Goal: Task Accomplishment & Management: Manage account settings

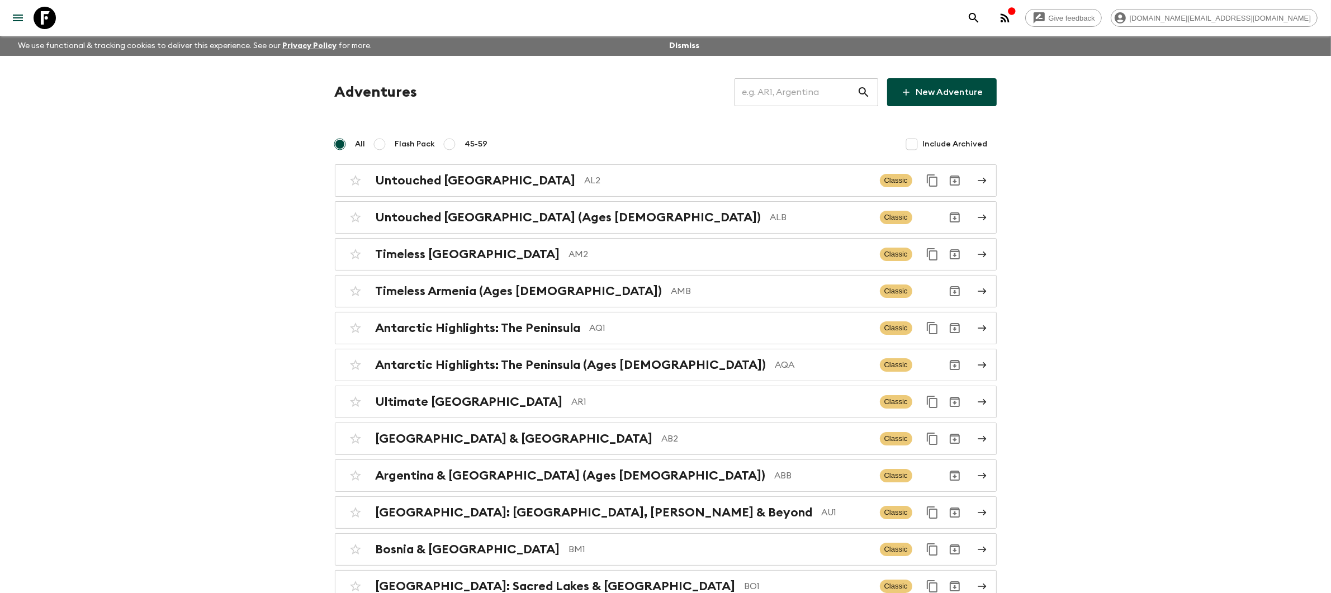
click at [767, 93] on input "text" at bounding box center [795, 92] width 122 height 31
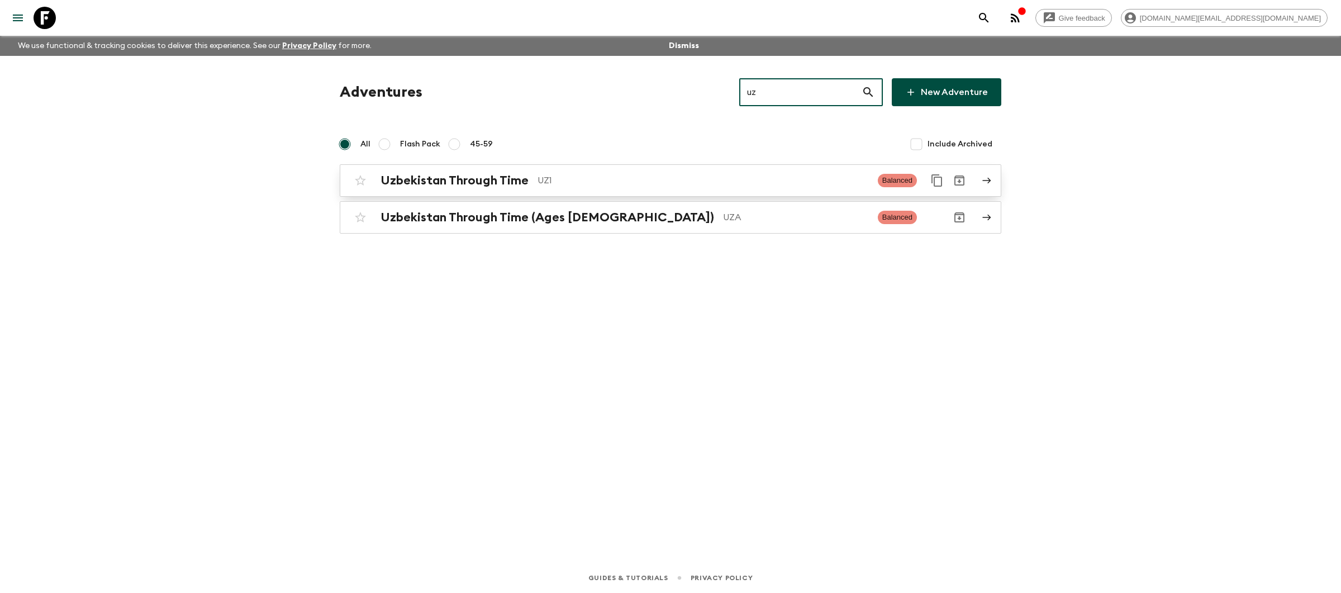
type input "uz"
click at [676, 192] on div "Uzbekistan Through Time UZ1 Balanced" at bounding box center [648, 180] width 599 height 22
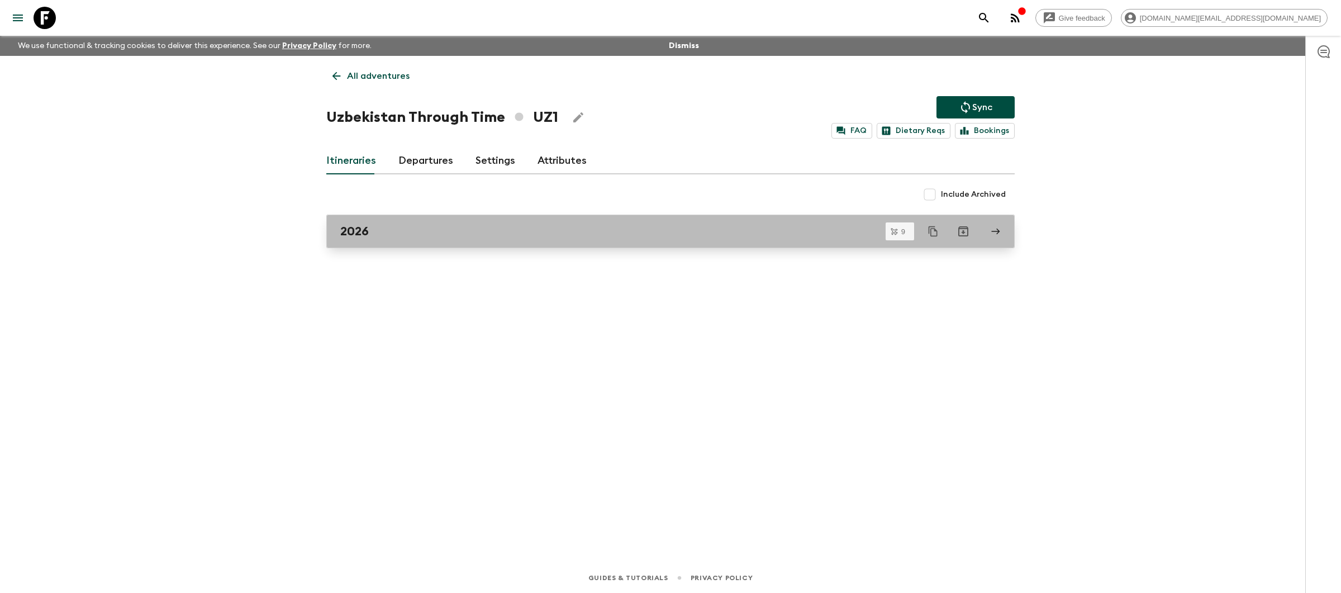
click at [411, 243] on link "2026" at bounding box center [670, 232] width 689 height 34
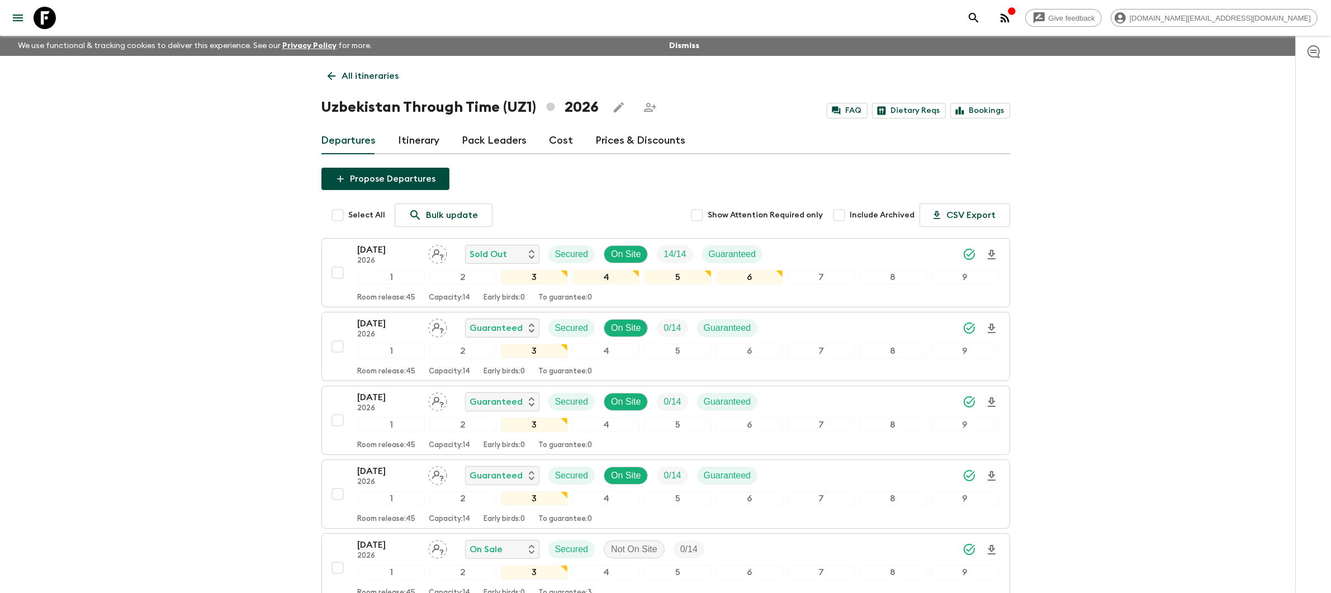
click at [350, 83] on link "All itineraries" at bounding box center [363, 76] width 84 height 22
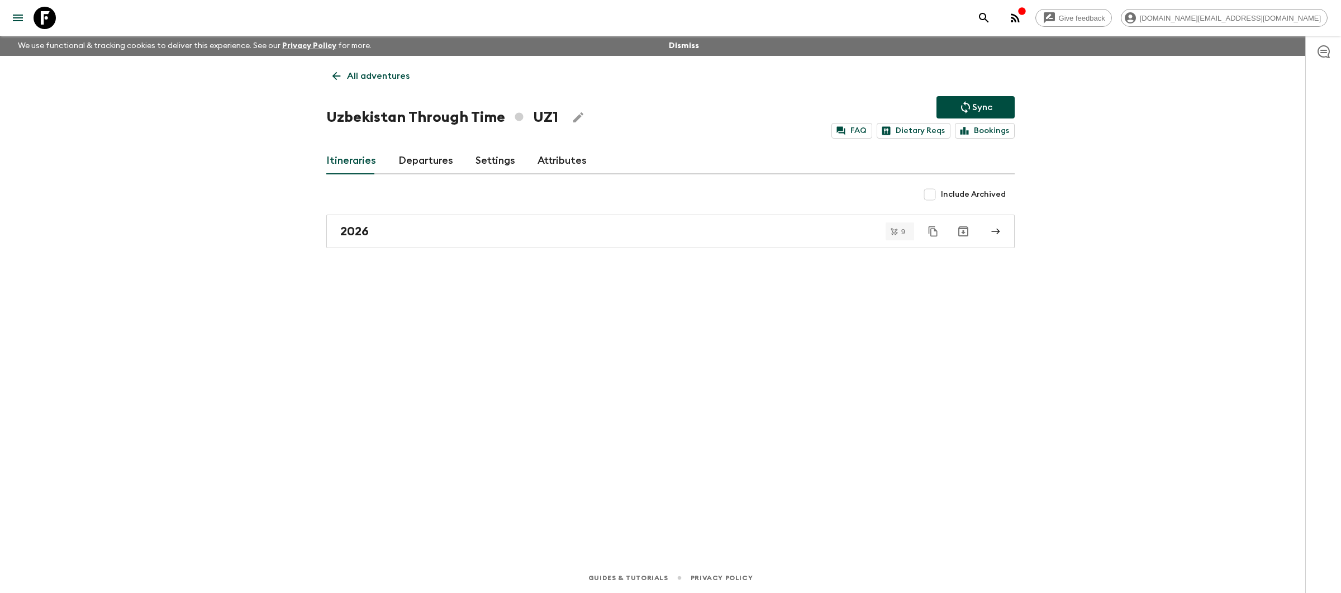
click at [392, 75] on p "All adventures" at bounding box center [378, 75] width 63 height 13
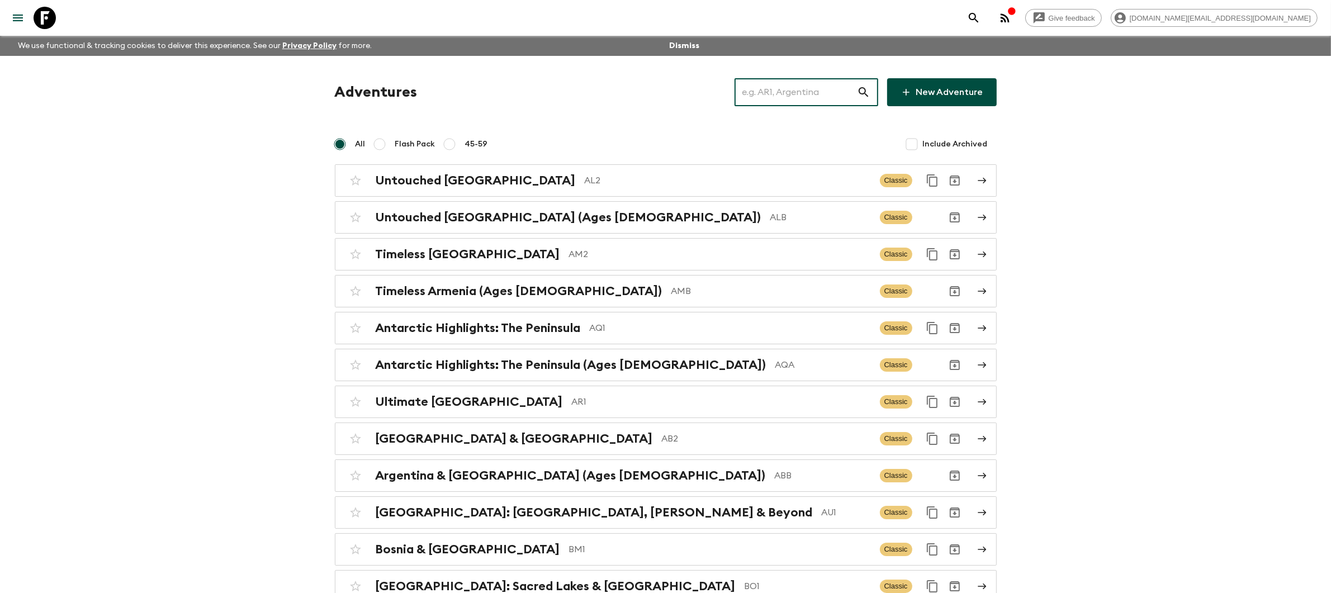
click at [806, 92] on input "text" at bounding box center [795, 92] width 122 height 31
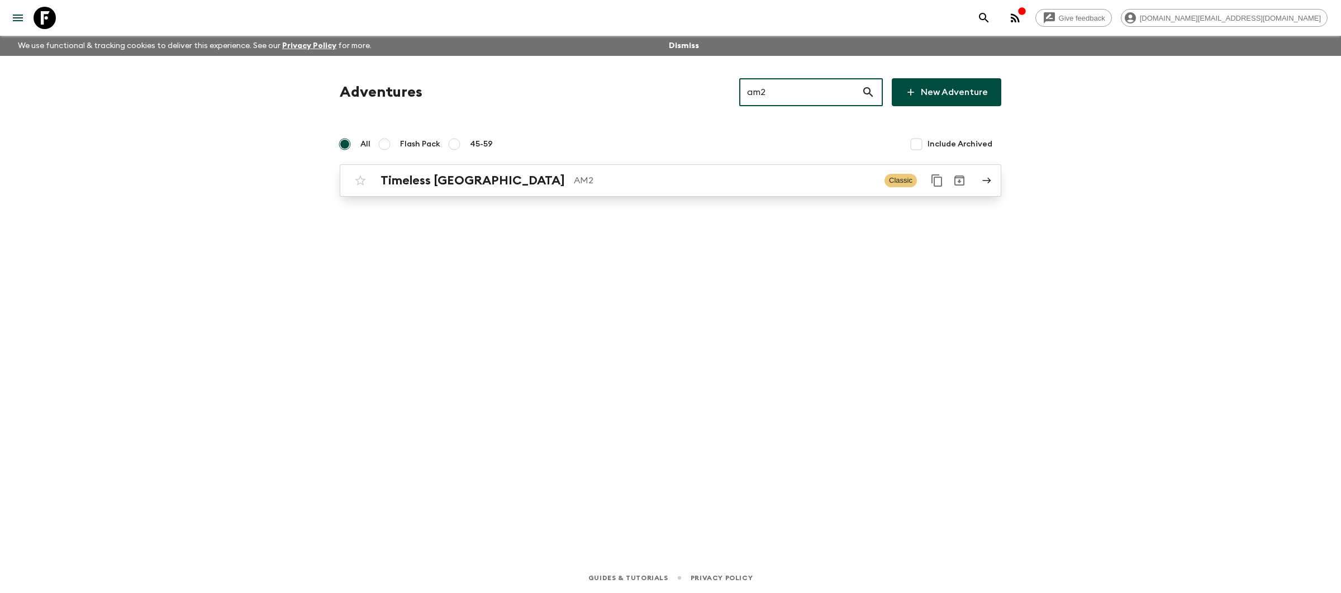
type input "am2"
click at [738, 181] on p "AM2" at bounding box center [725, 180] width 302 height 13
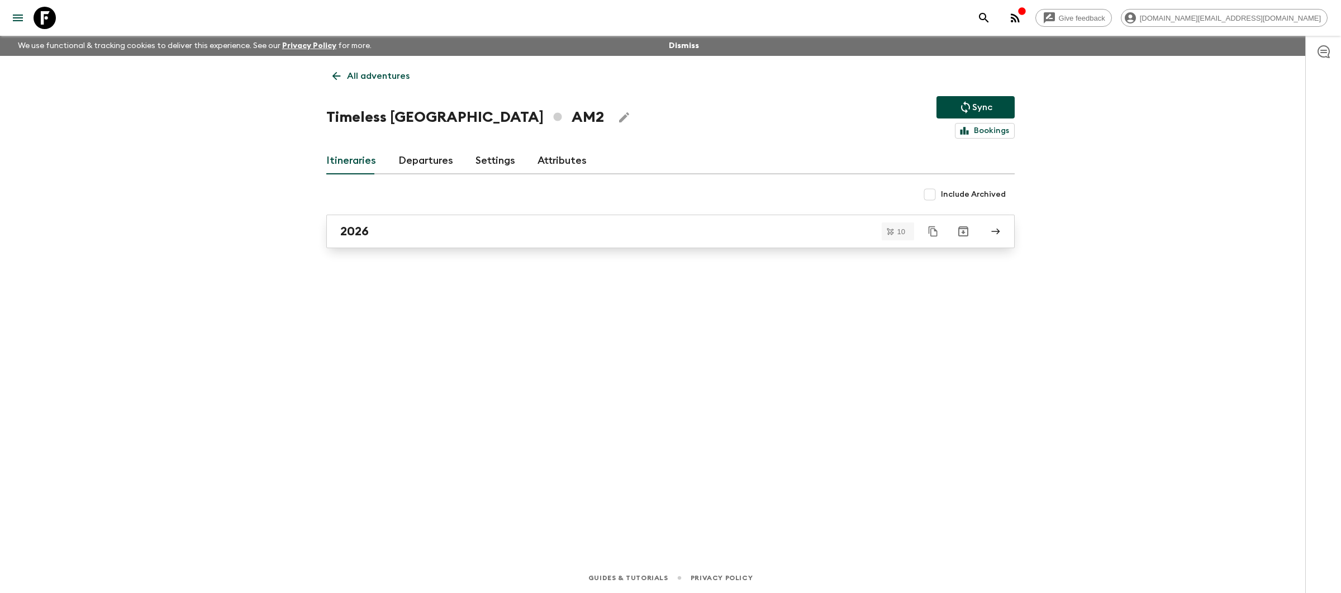
click at [715, 230] on div "2026" at bounding box center [659, 231] width 639 height 15
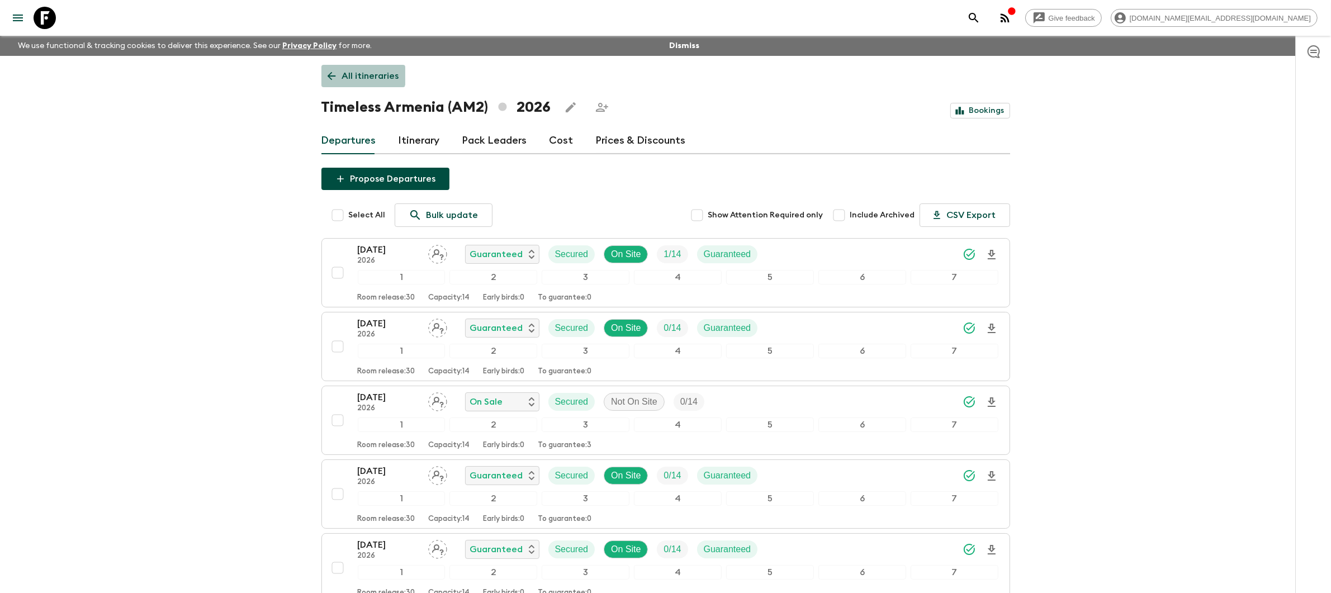
click at [352, 71] on p "All itineraries" at bounding box center [370, 75] width 57 height 13
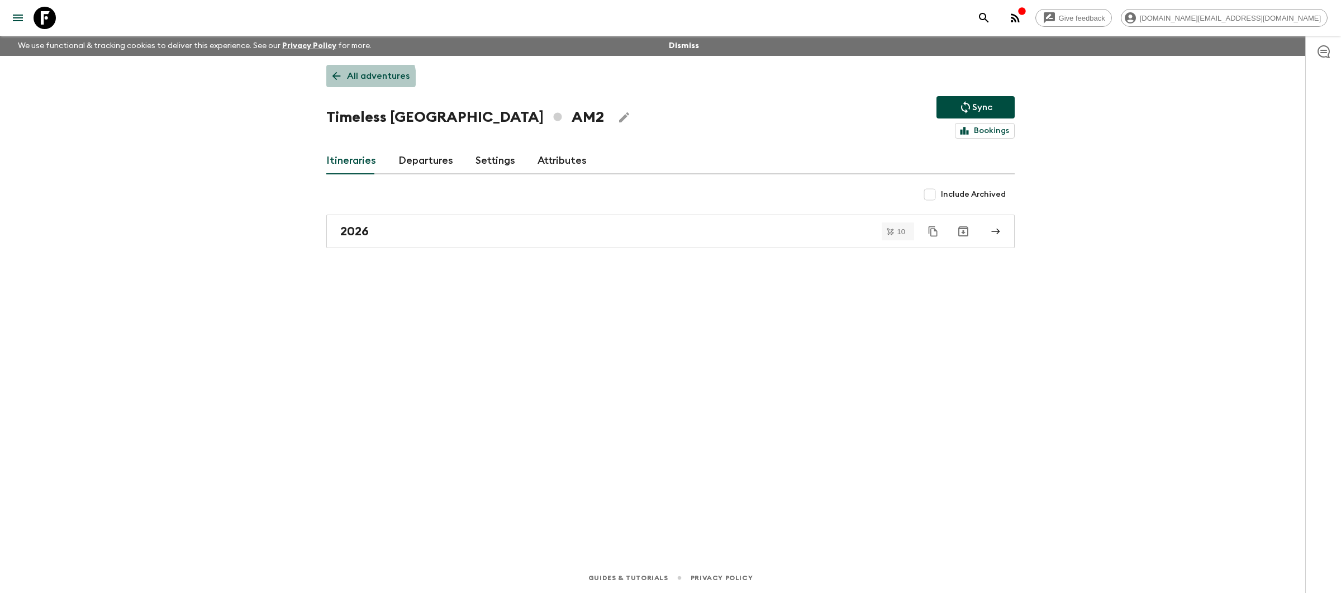
click at [369, 78] on p "All adventures" at bounding box center [378, 75] width 63 height 13
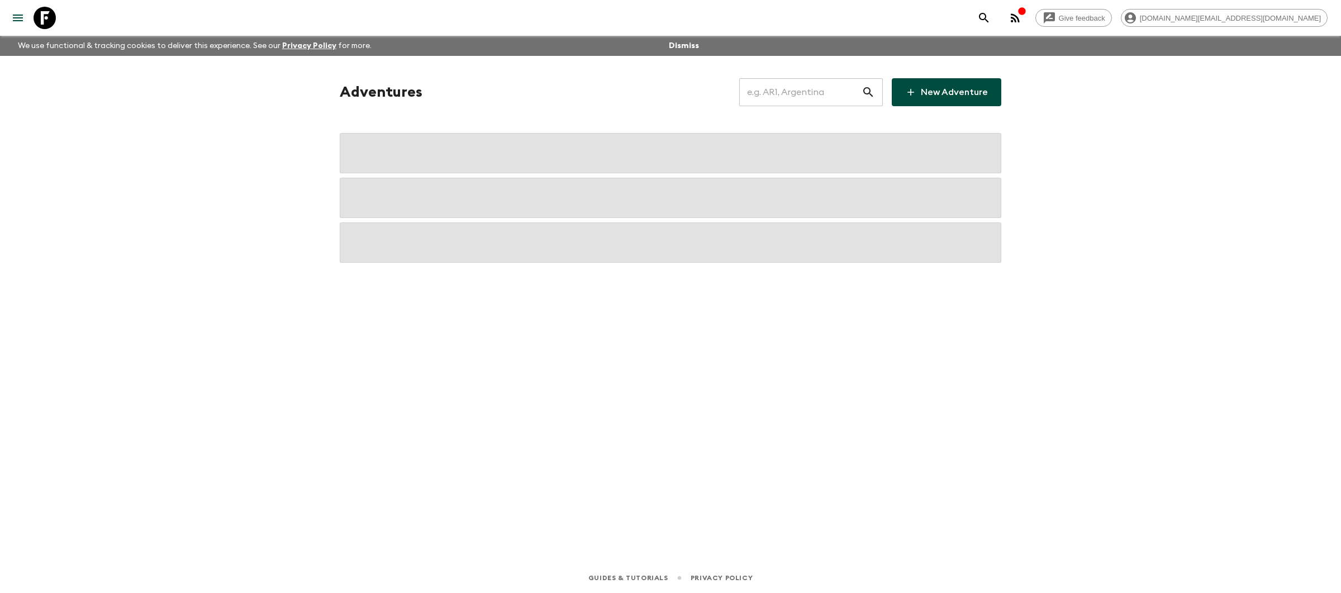
click at [792, 98] on input "text" at bounding box center [800, 92] width 122 height 31
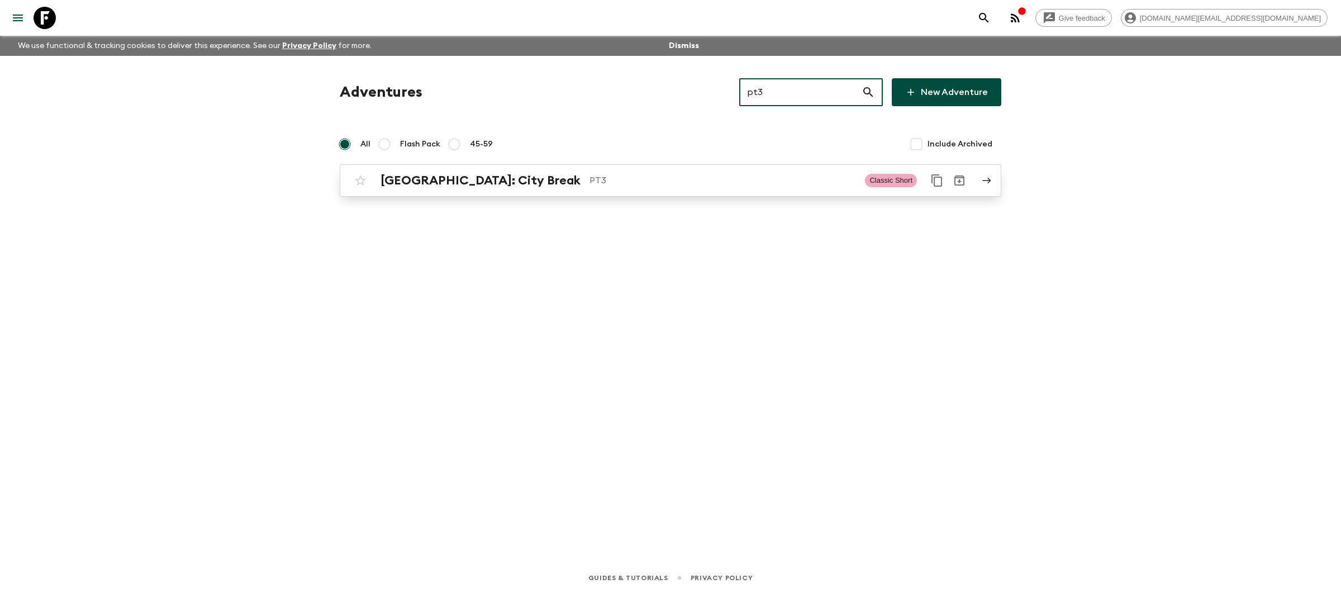
type input "pt3"
click at [673, 193] on link "Lisbon: City Break PT3 Classic Short" at bounding box center [671, 180] width 662 height 32
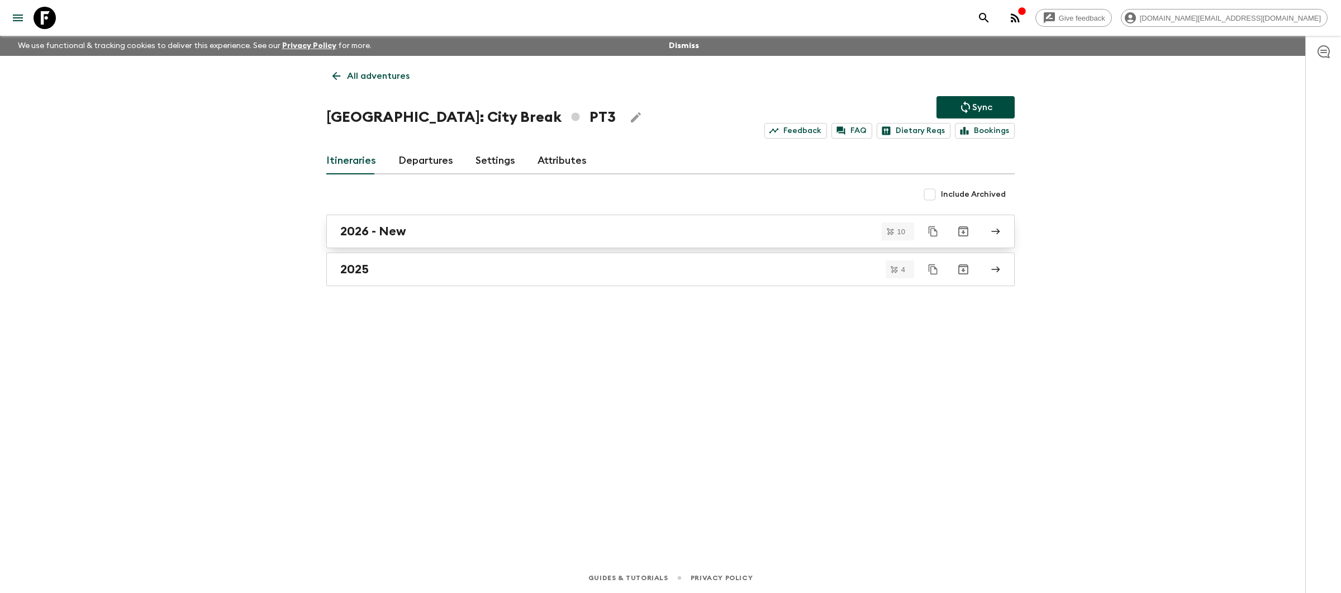
click at [509, 239] on div "2026 - New" at bounding box center [659, 231] width 639 height 15
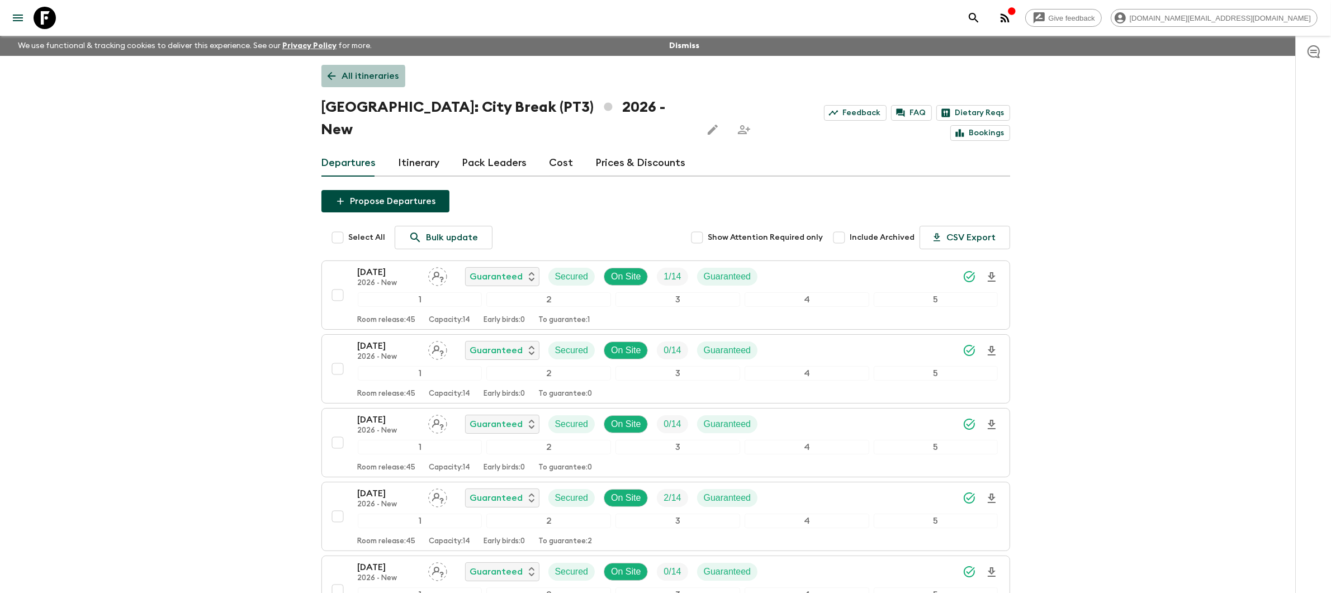
click at [359, 79] on p "All itineraries" at bounding box center [370, 75] width 57 height 13
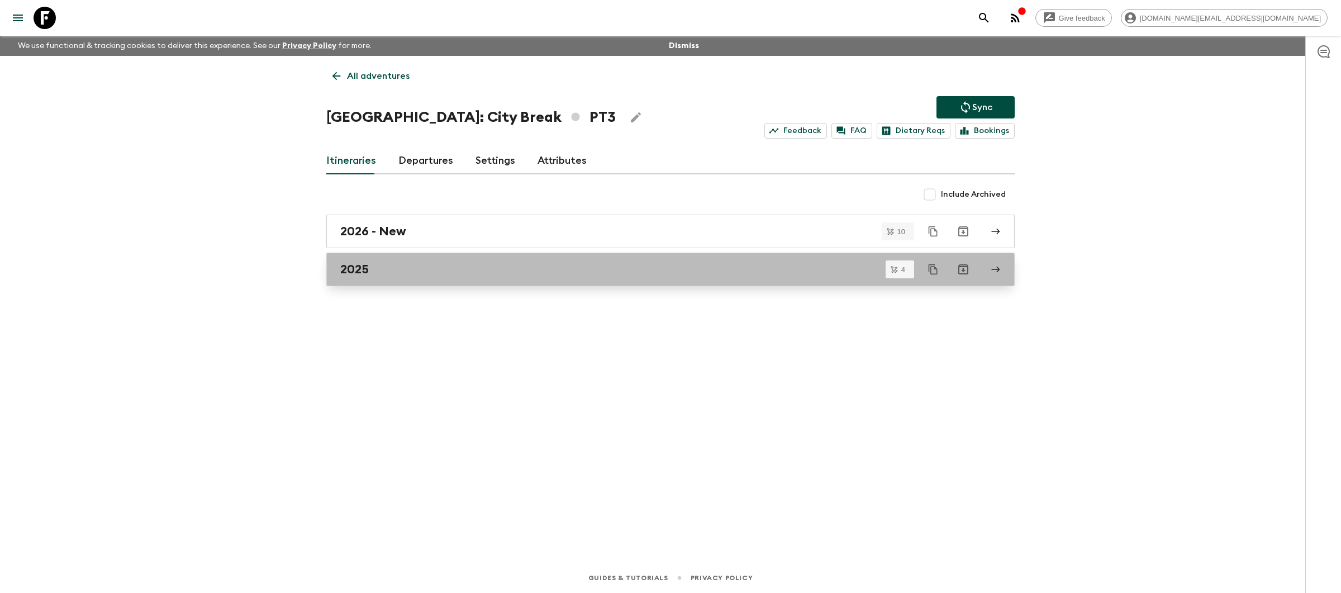
click at [434, 272] on div "2025" at bounding box center [659, 269] width 639 height 15
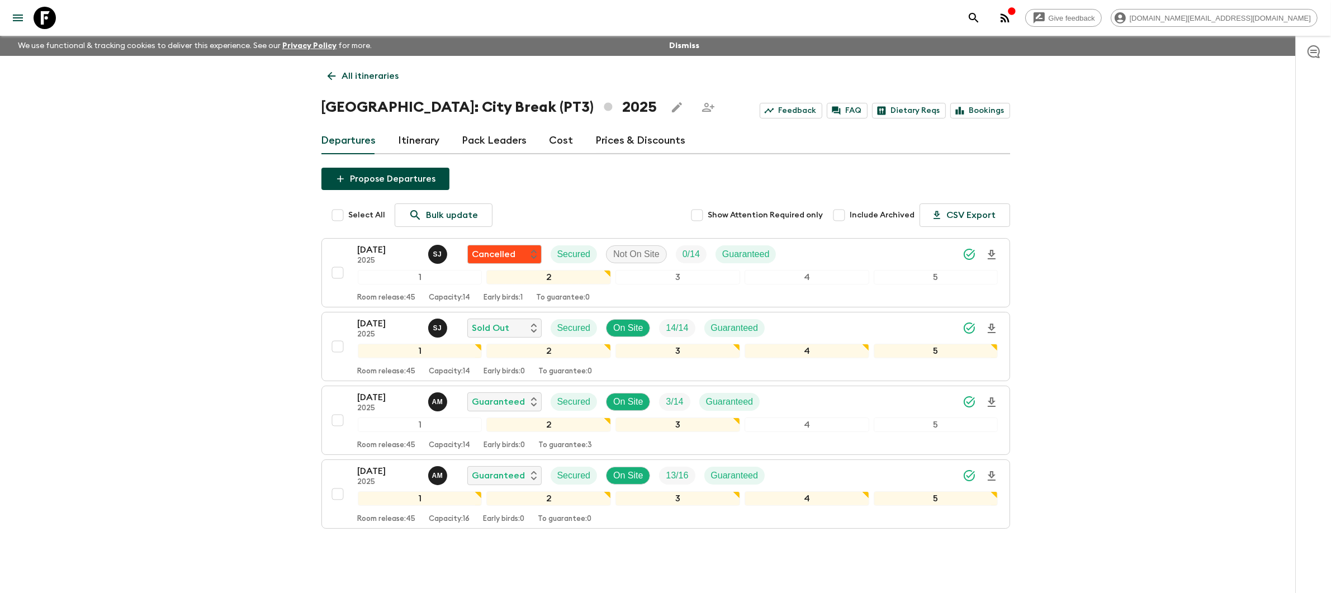
click at [359, 74] on p "All itineraries" at bounding box center [370, 75] width 57 height 13
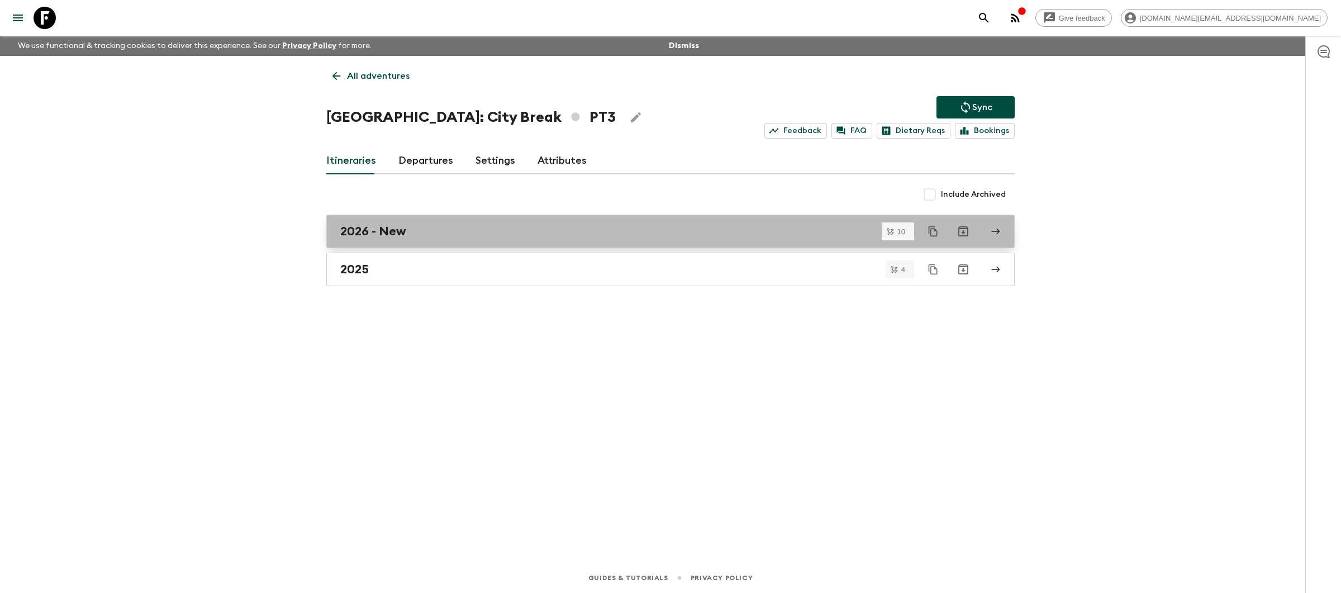
click at [463, 240] on link "2026 - New" at bounding box center [670, 232] width 689 height 34
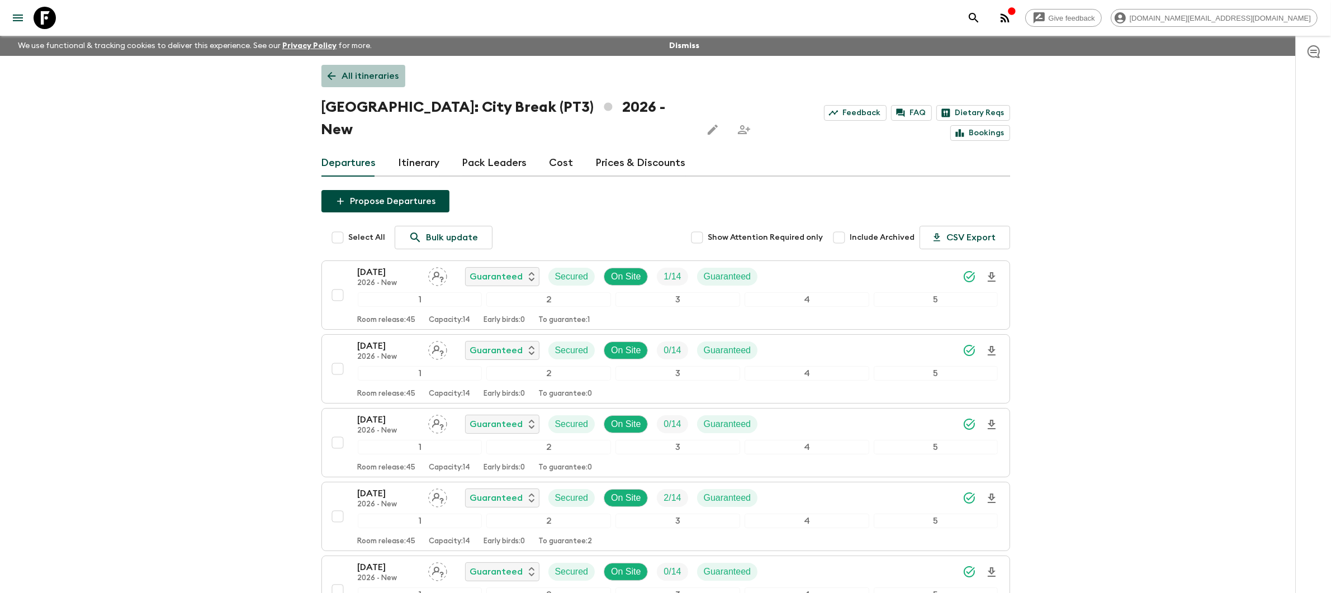
click at [375, 73] on p "All itineraries" at bounding box center [370, 75] width 57 height 13
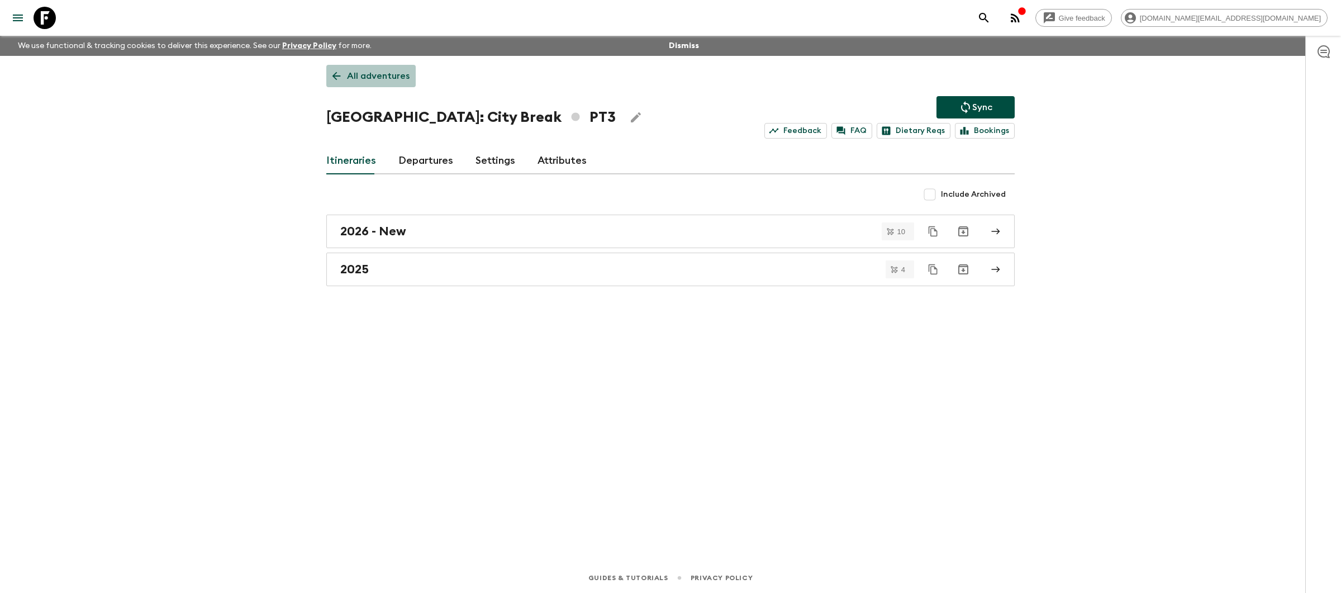
click at [375, 73] on p "All adventures" at bounding box center [378, 75] width 63 height 13
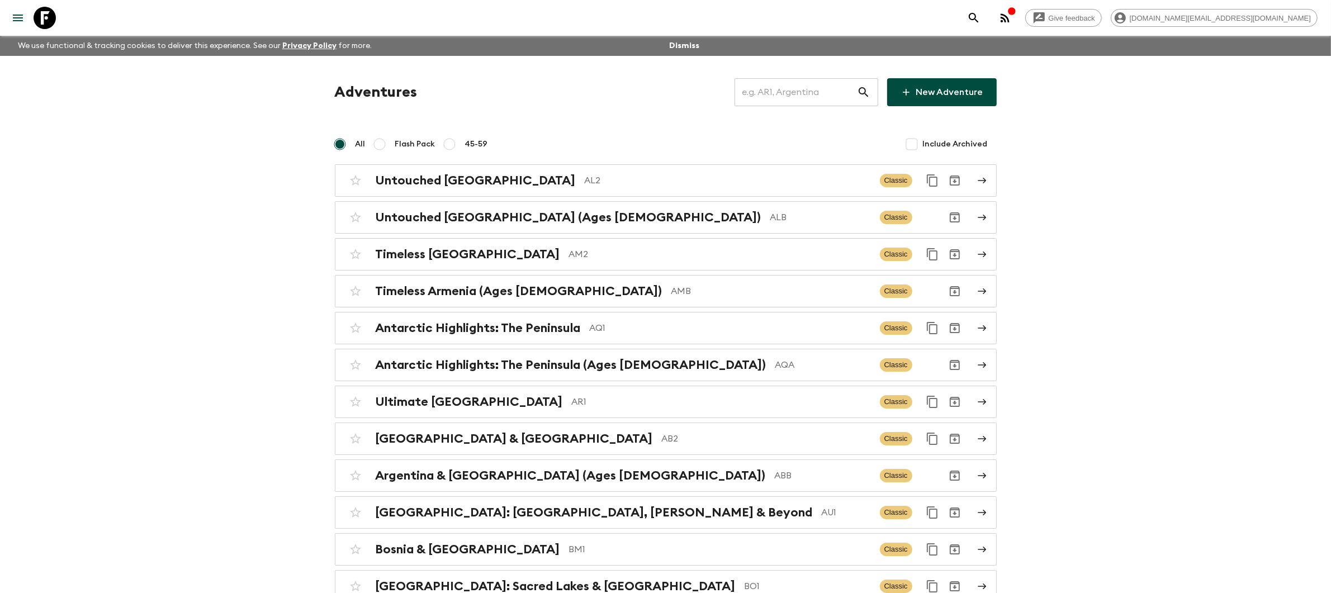
click at [809, 97] on input "text" at bounding box center [795, 92] width 122 height 31
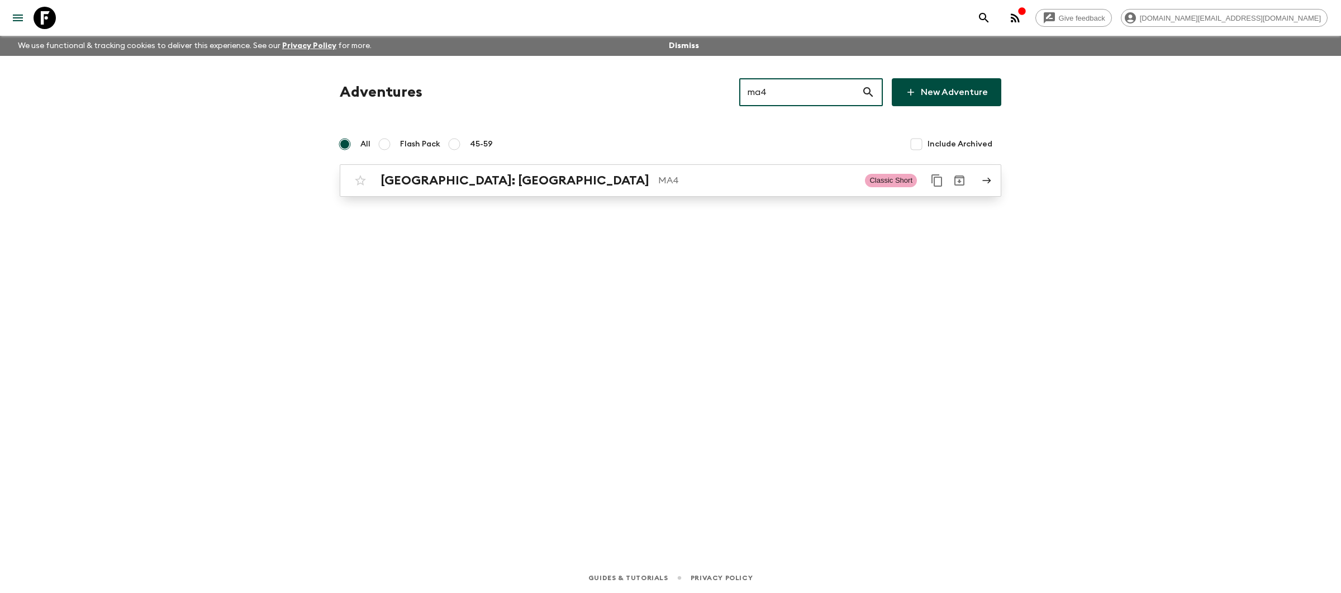
type input "ma4"
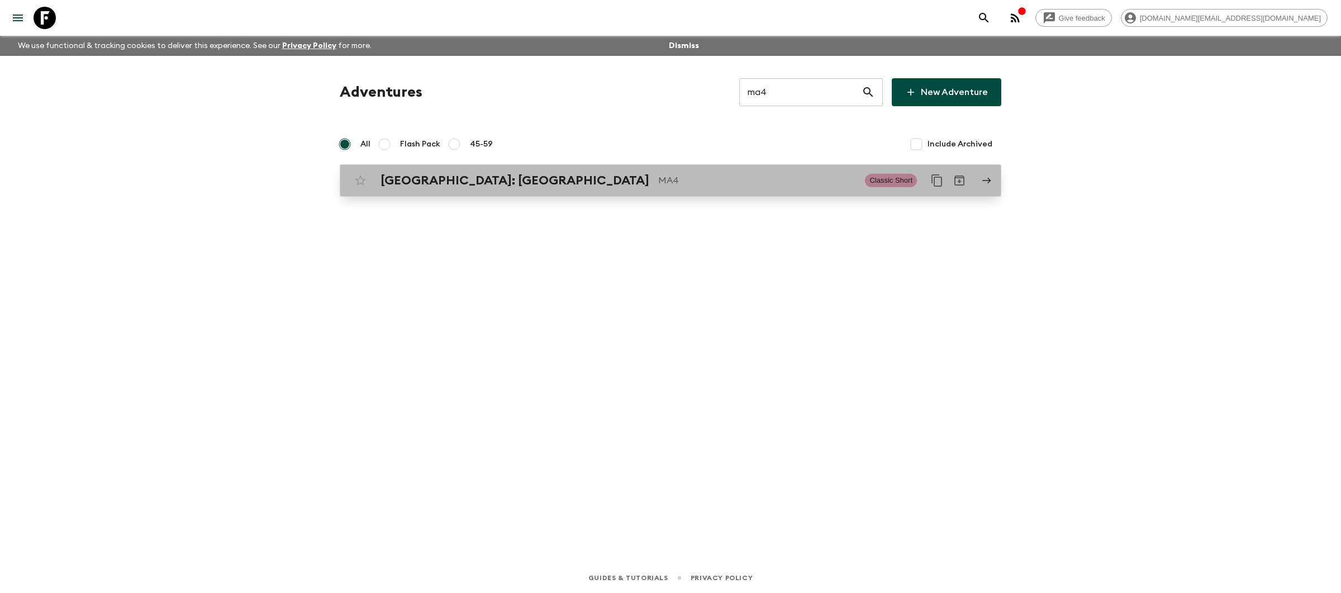
click at [743, 175] on p "MA4" at bounding box center [757, 180] width 198 height 13
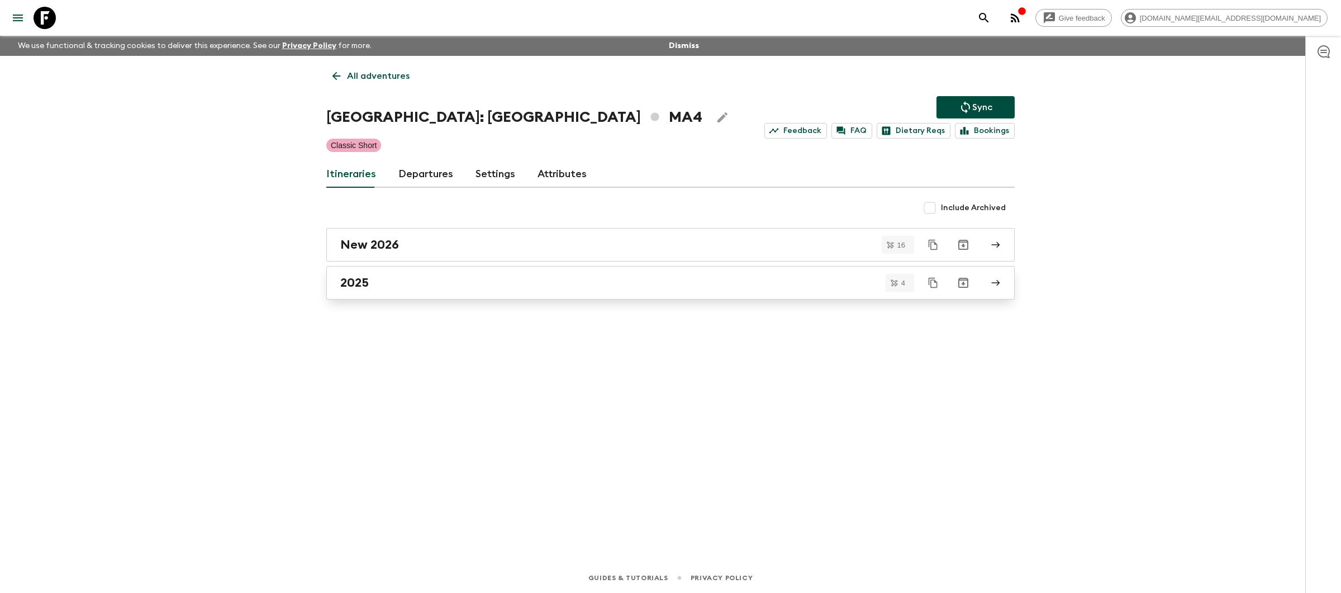
click at [526, 284] on div "2025" at bounding box center [659, 283] width 639 height 15
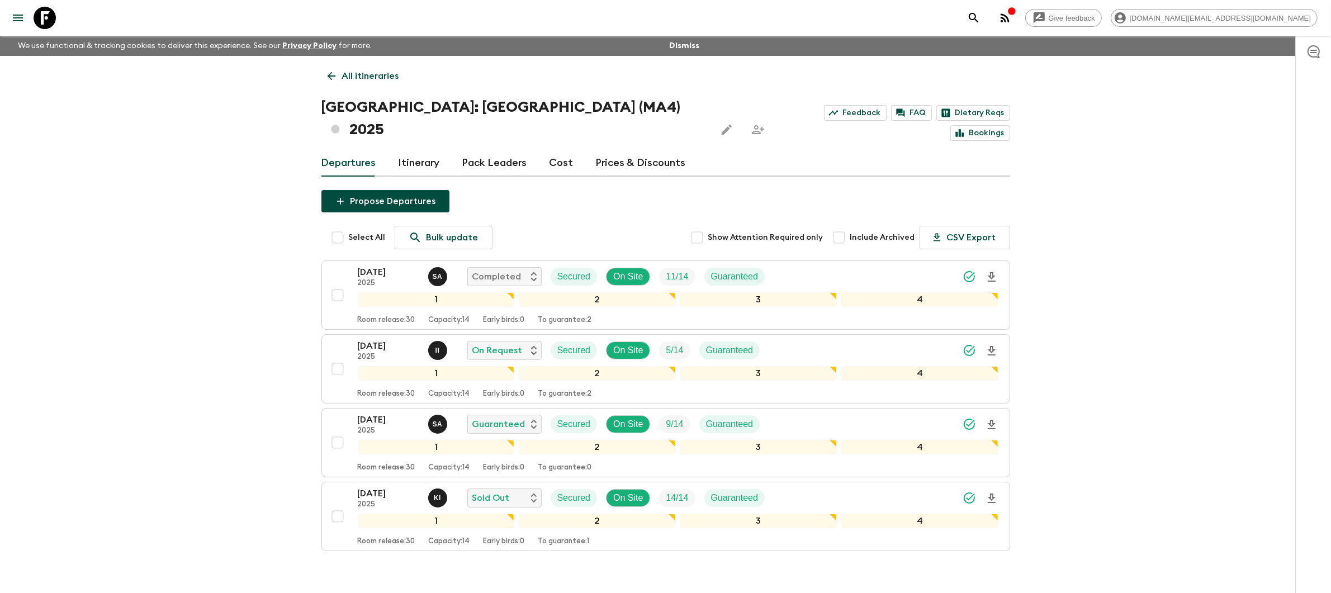
click at [362, 82] on p "All itineraries" at bounding box center [370, 75] width 57 height 13
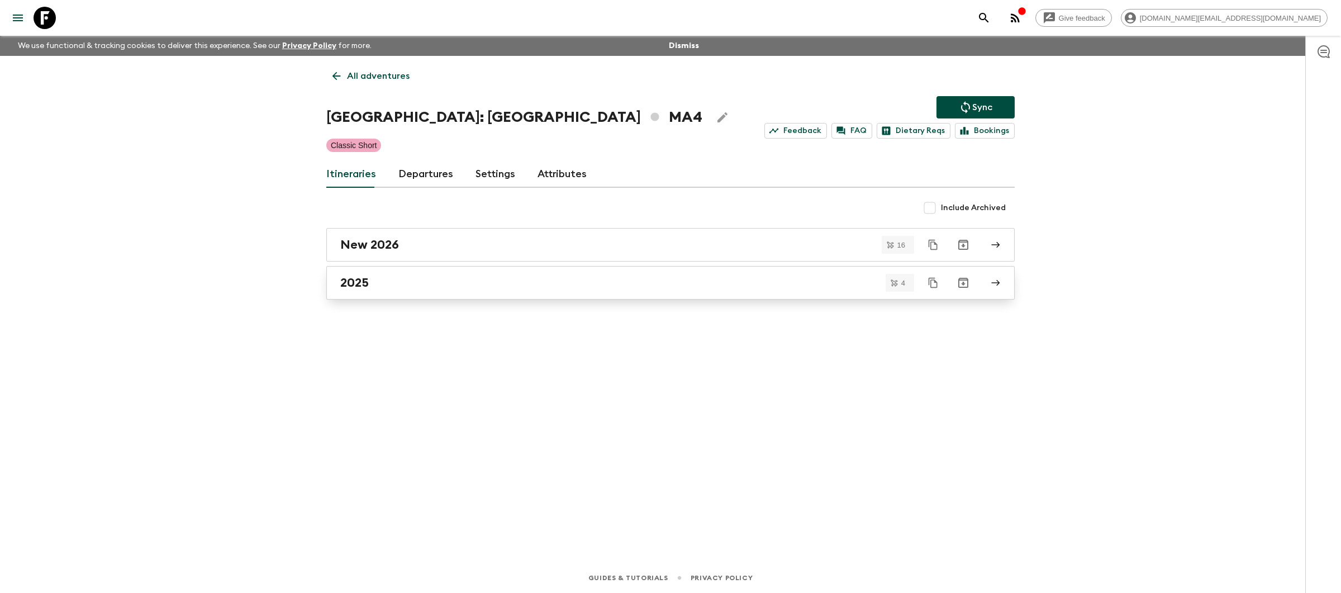
click at [426, 298] on link "2025" at bounding box center [670, 283] width 689 height 34
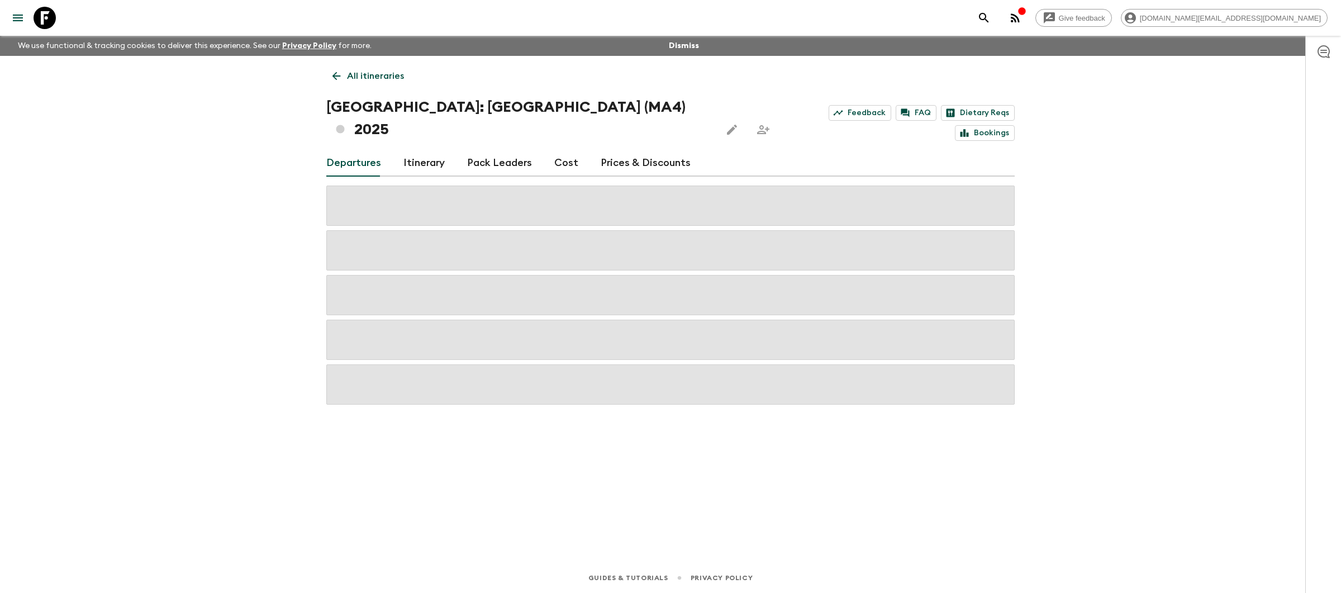
click at [364, 79] on p "All itineraries" at bounding box center [375, 75] width 57 height 13
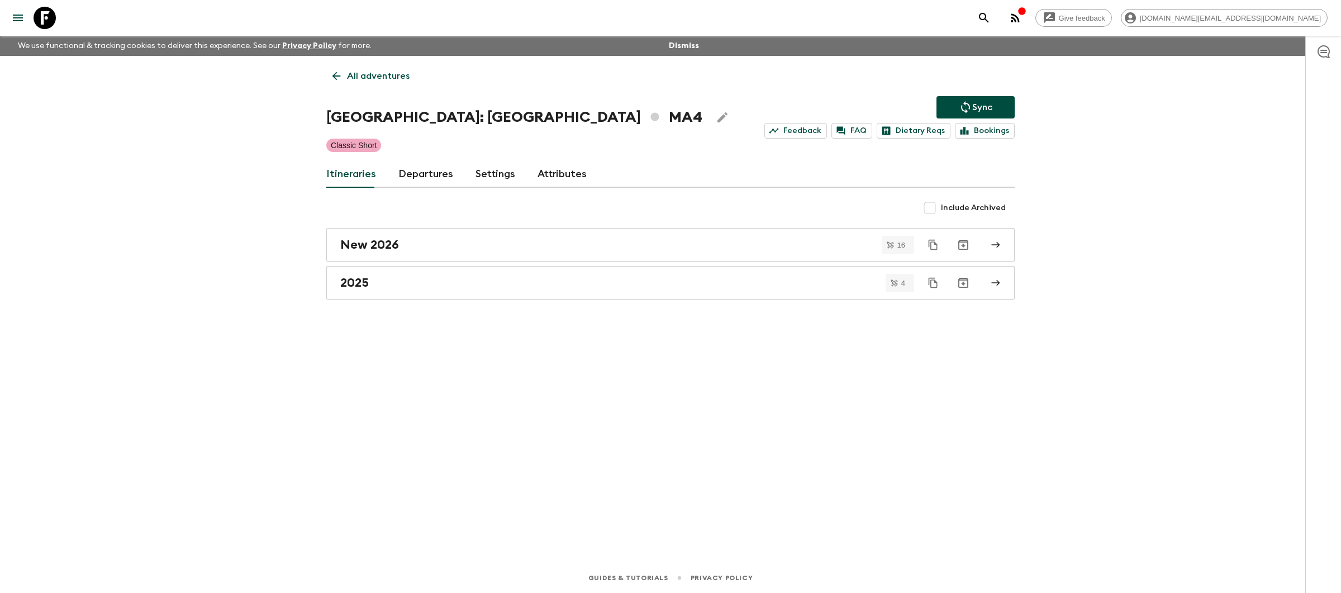
click at [464, 179] on div "Itineraries Departures Settings Attributes" at bounding box center [670, 174] width 689 height 27
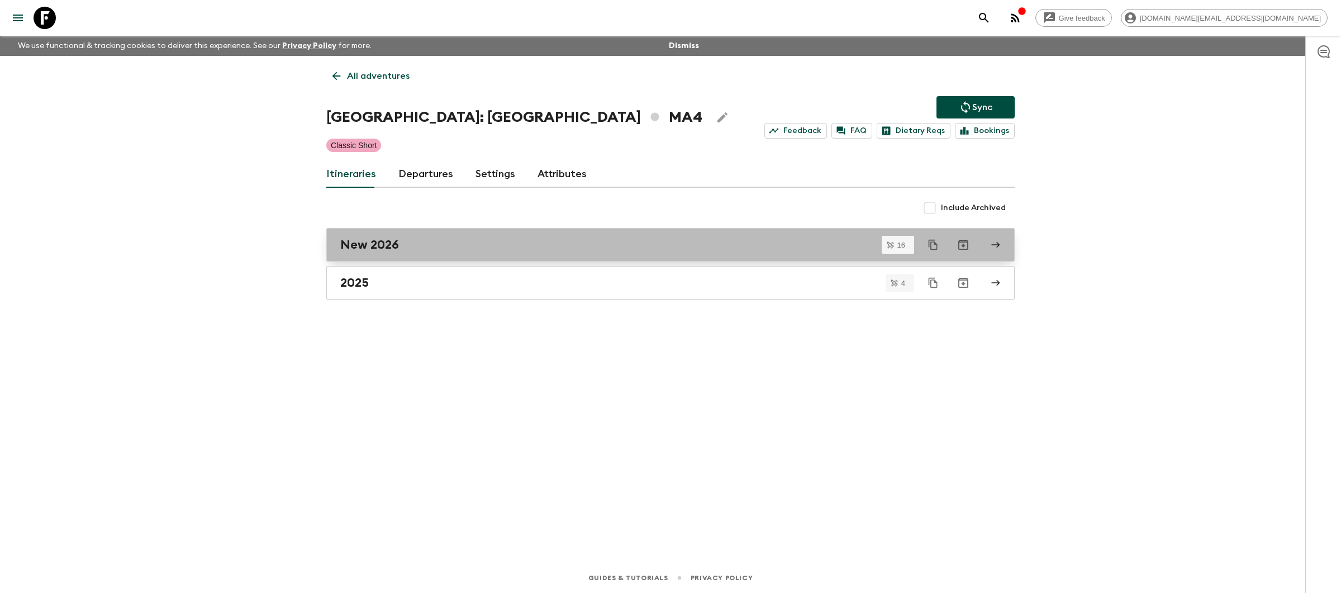
click at [462, 254] on link "New 2026" at bounding box center [670, 245] width 689 height 34
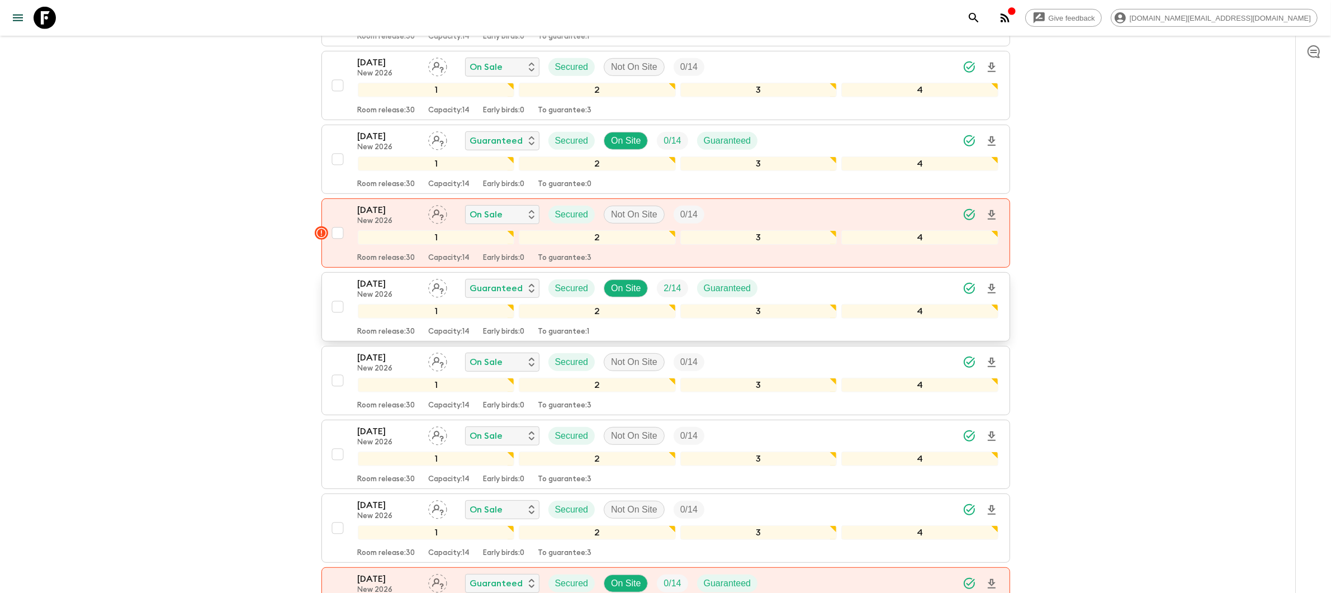
scroll to position [931, 0]
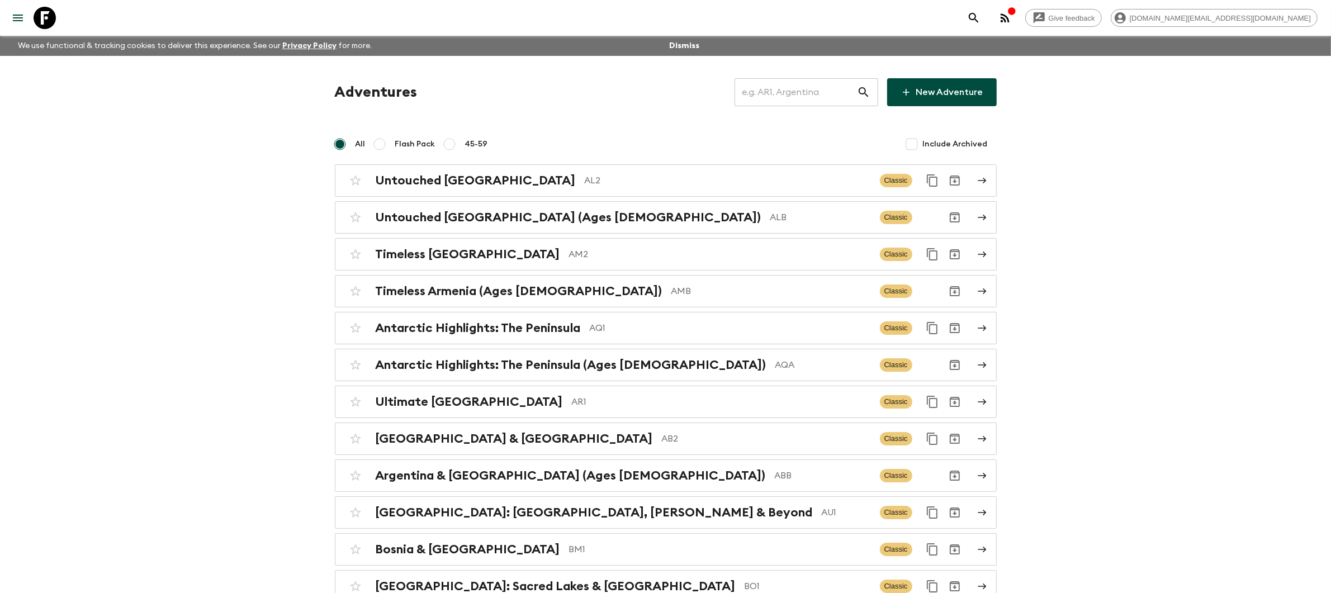
click at [806, 86] on input "text" at bounding box center [795, 92] width 122 height 31
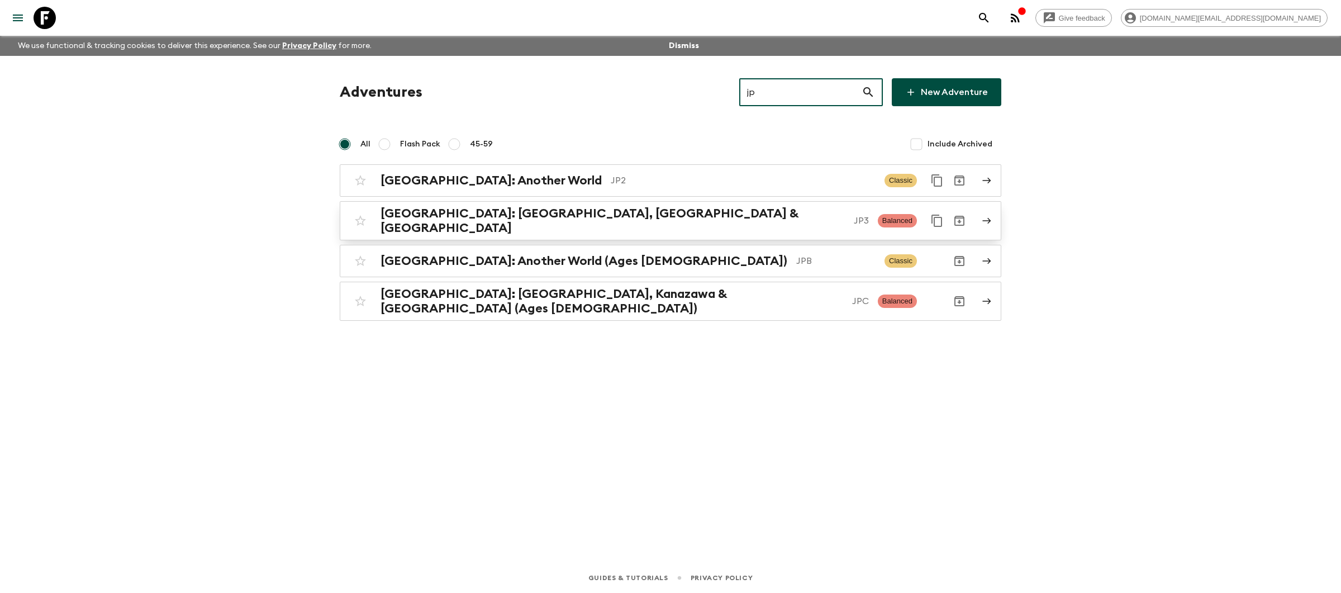
type input "jp"
click at [854, 215] on p "JP3" at bounding box center [861, 220] width 15 height 13
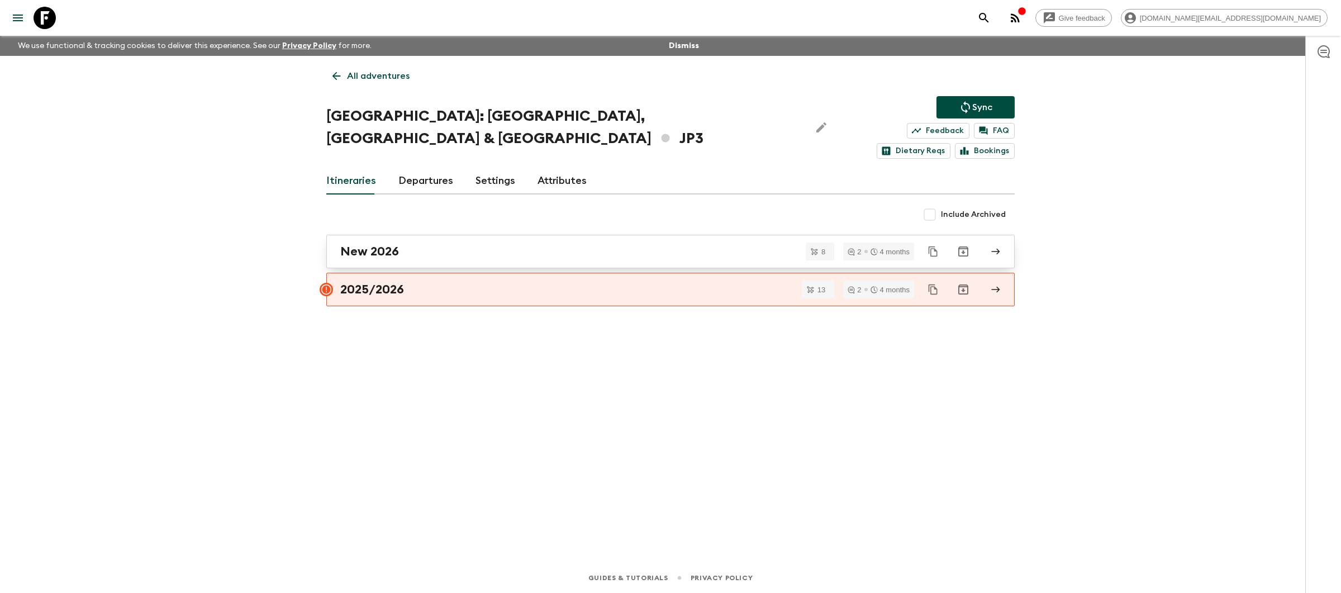
click at [462, 239] on link "New 2026" at bounding box center [670, 252] width 689 height 34
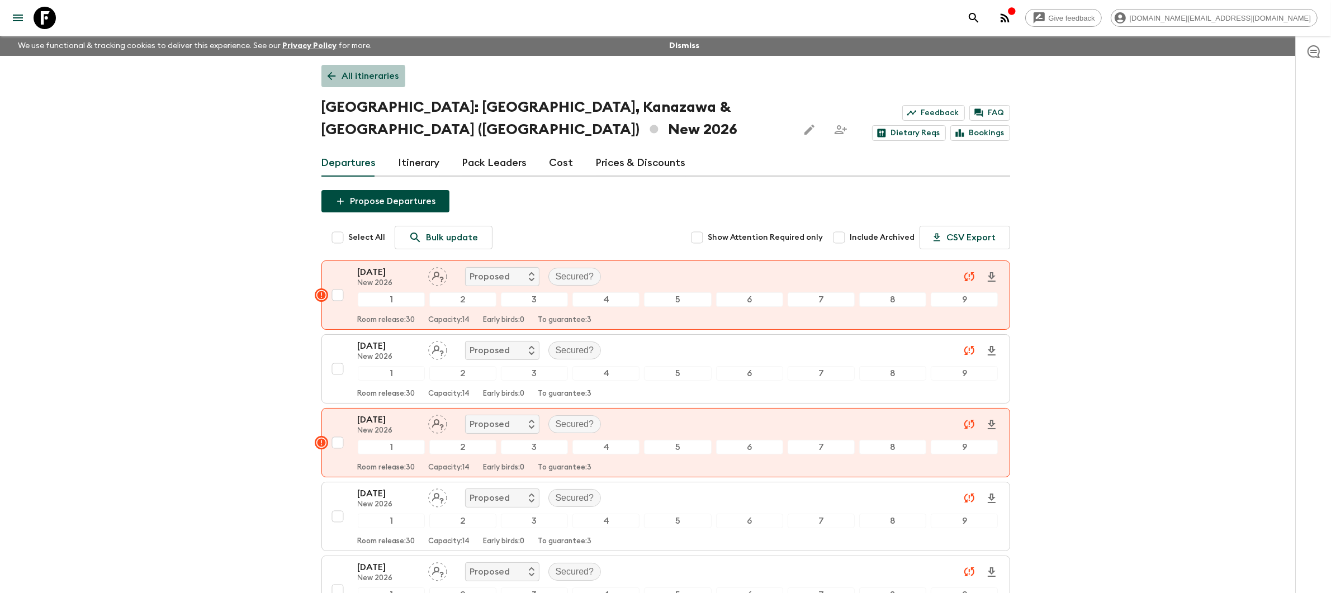
click at [349, 82] on p "All itineraries" at bounding box center [370, 75] width 57 height 13
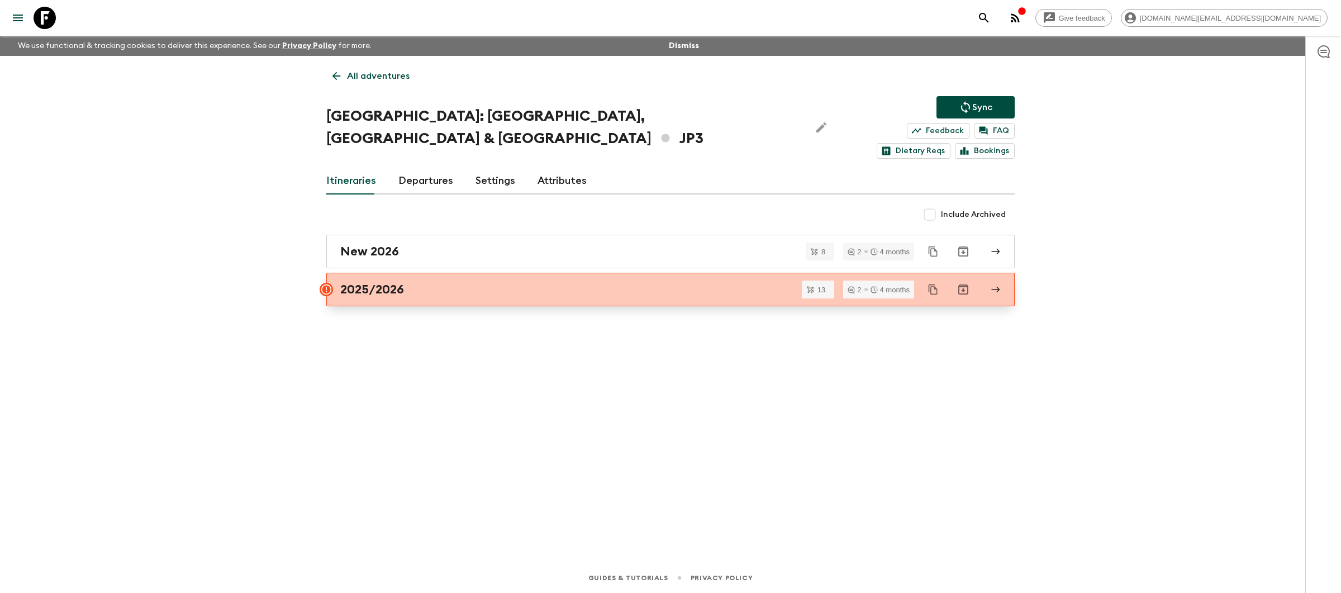
click at [474, 280] on link "2025/2026" at bounding box center [670, 290] width 689 height 34
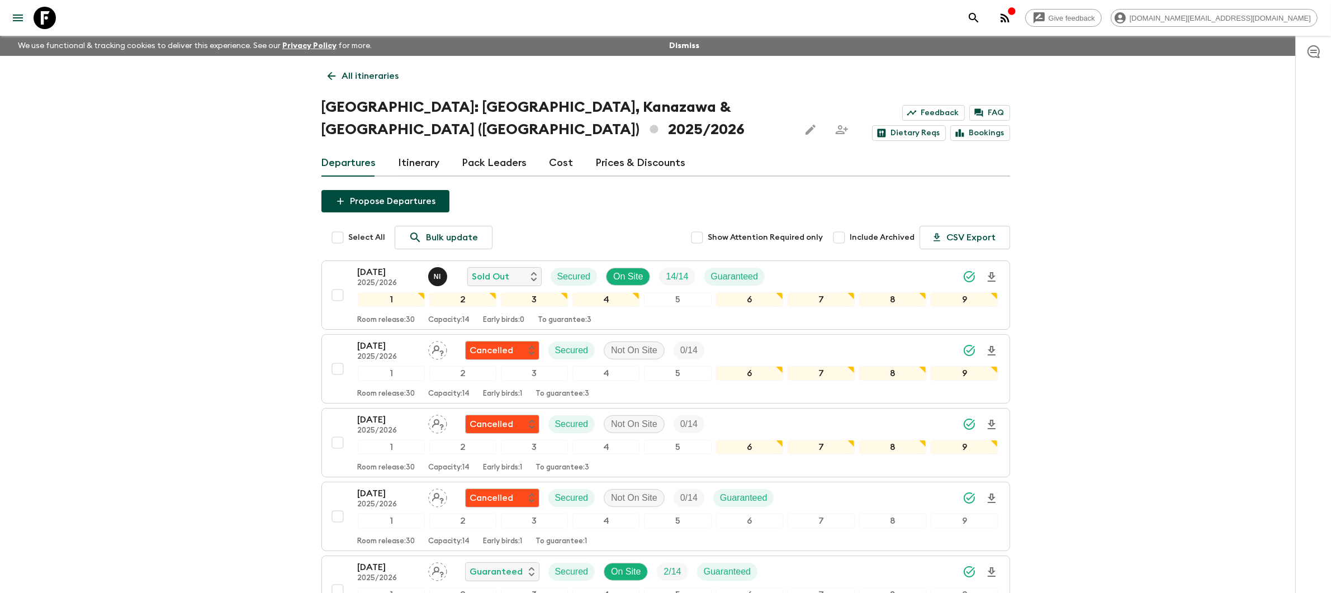
click at [370, 76] on p "All itineraries" at bounding box center [370, 75] width 57 height 13
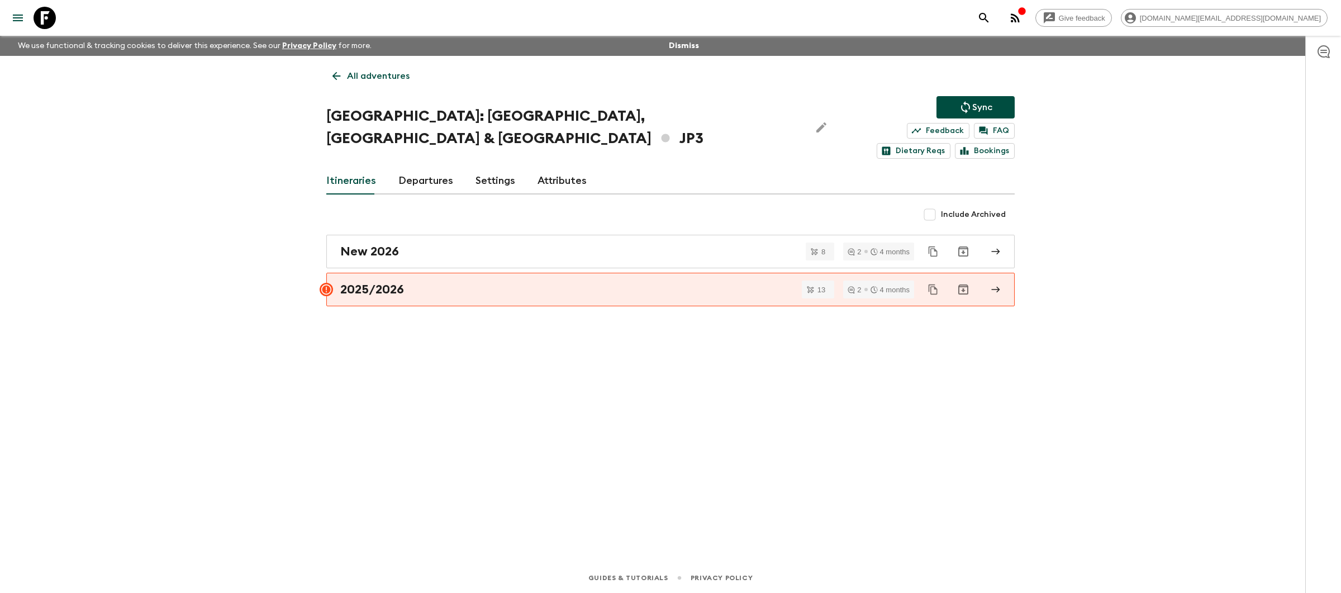
click at [367, 78] on p "All adventures" at bounding box center [378, 75] width 63 height 13
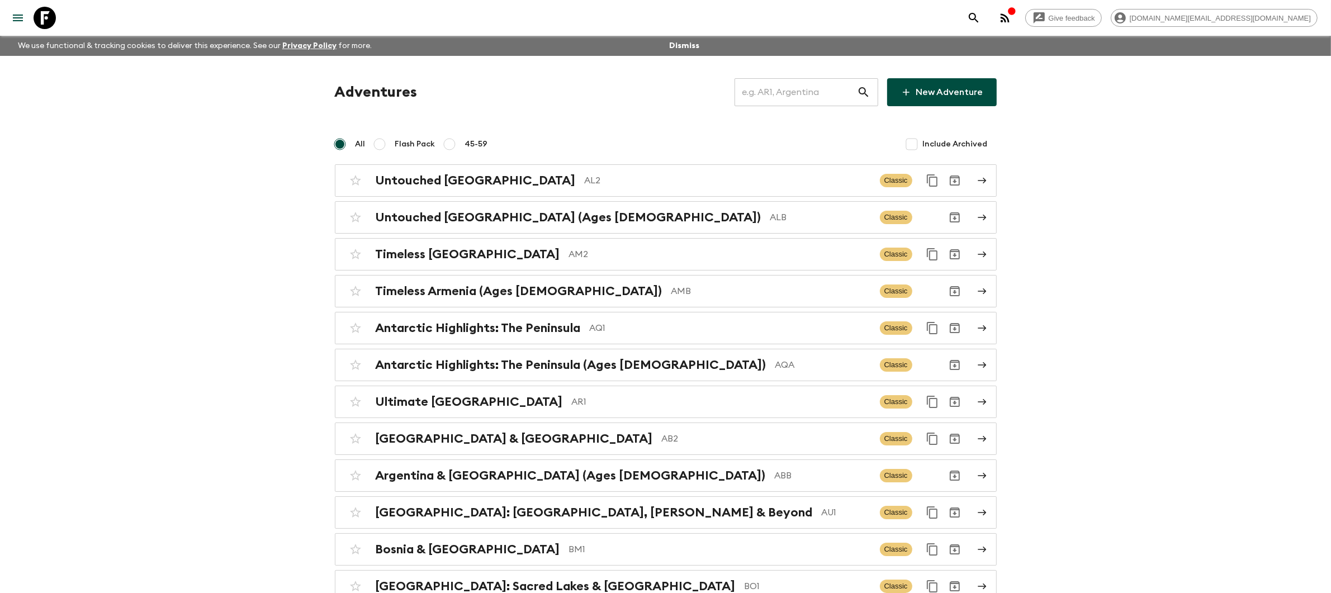
click at [47, 18] on icon at bounding box center [45, 18] width 22 height 22
click at [778, 95] on input "text" at bounding box center [795, 92] width 122 height 31
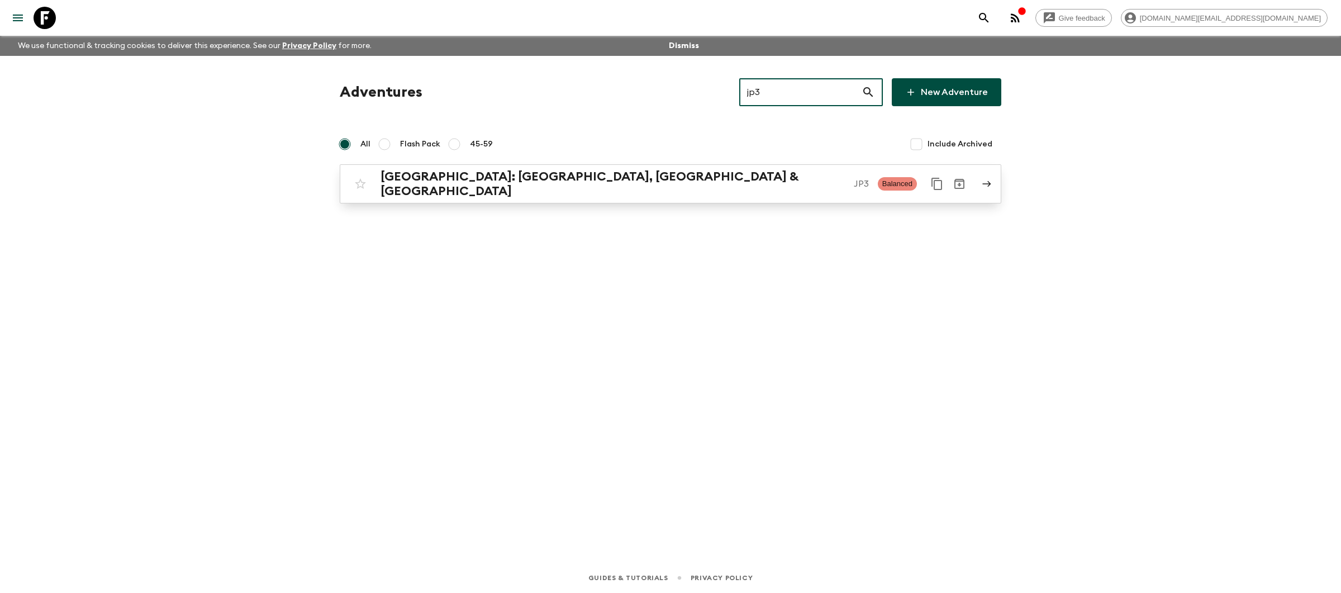
type input "jp3"
click at [704, 190] on div "[GEOGRAPHIC_DATA]: [GEOGRAPHIC_DATA], Kanazawa & [GEOGRAPHIC_DATA] JP3 Balanced" at bounding box center [648, 183] width 599 height 29
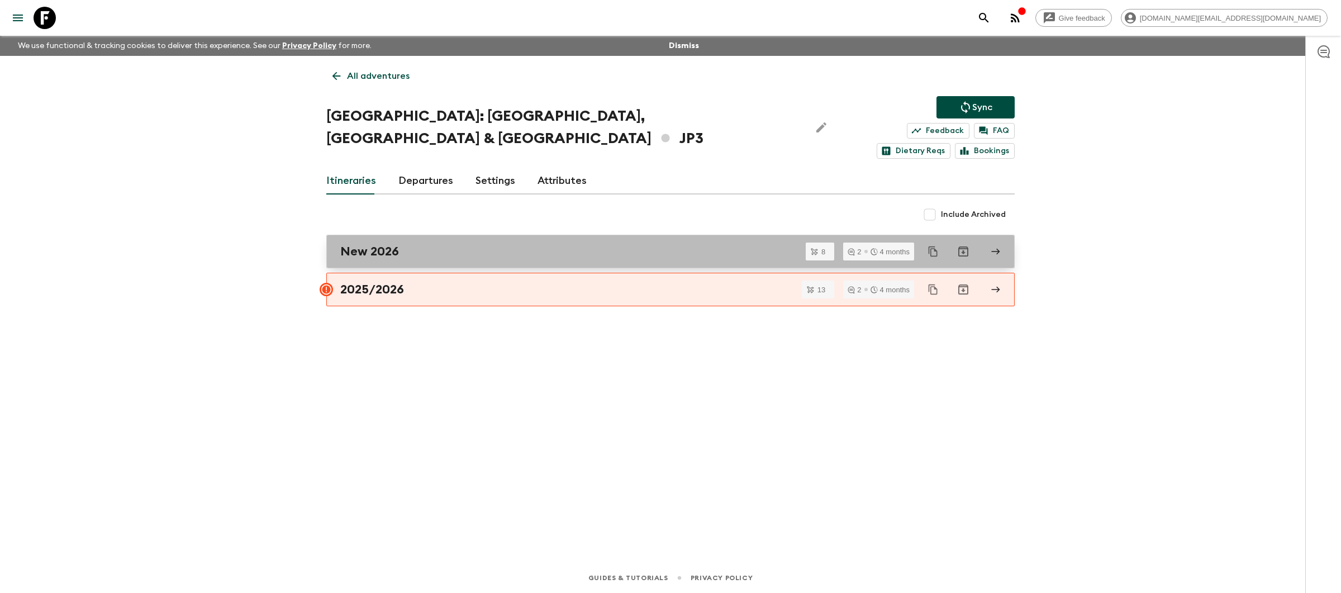
click at [556, 244] on div "New 2026" at bounding box center [659, 251] width 639 height 15
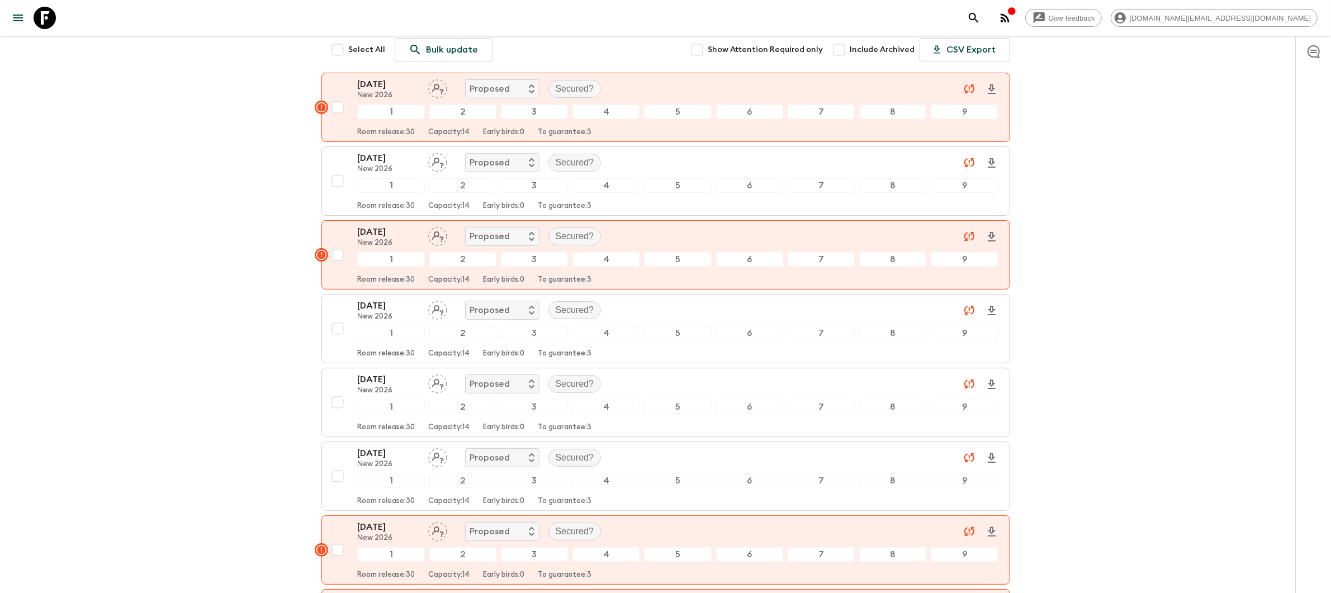
scroll to position [165, 0]
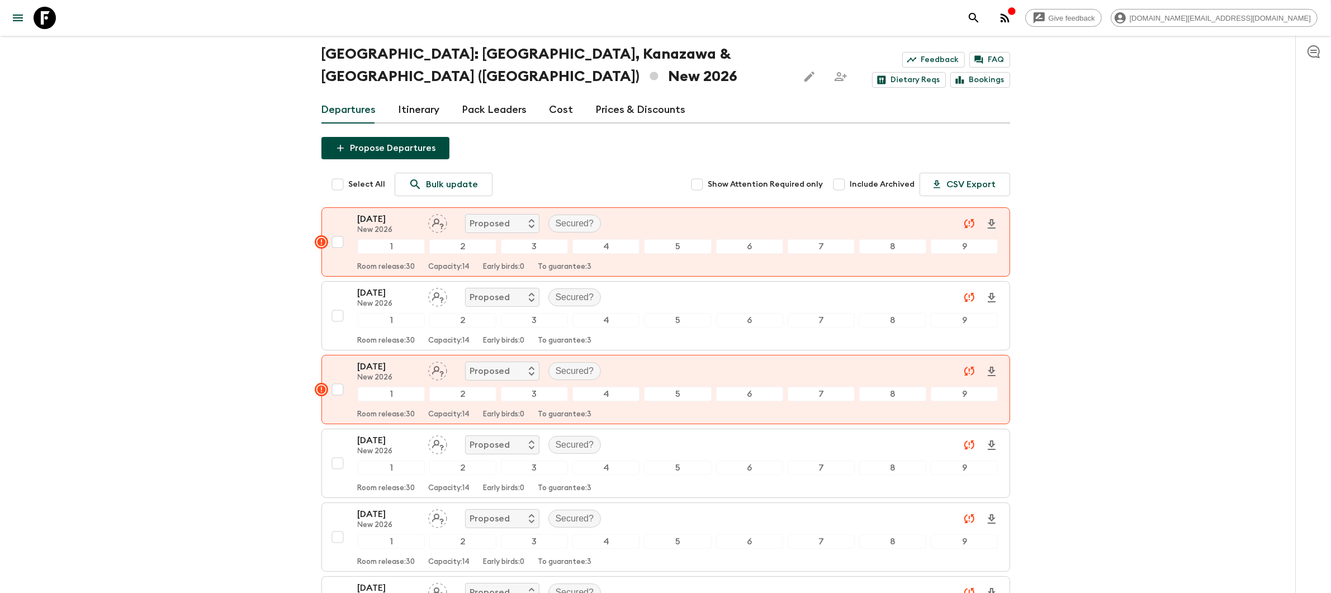
click at [635, 97] on link "Prices & Discounts" at bounding box center [641, 110] width 90 height 27
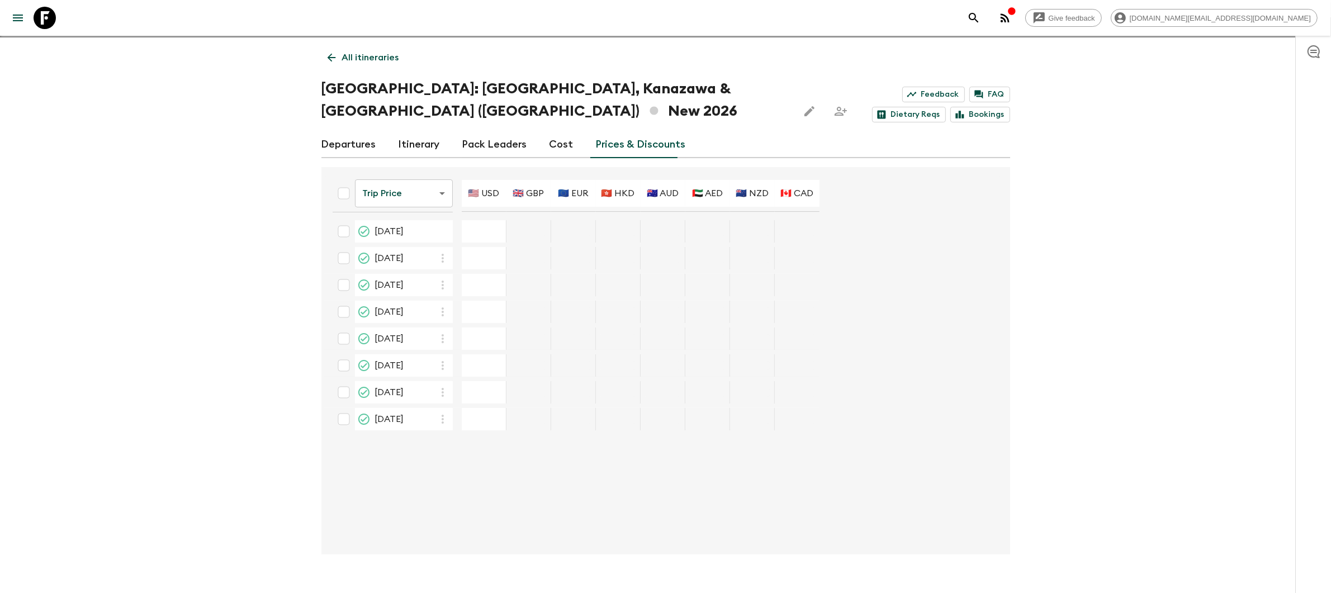
click at [481, 220] on div "03 Jul 2026; 🇺🇸 USD" at bounding box center [484, 231] width 45 height 22
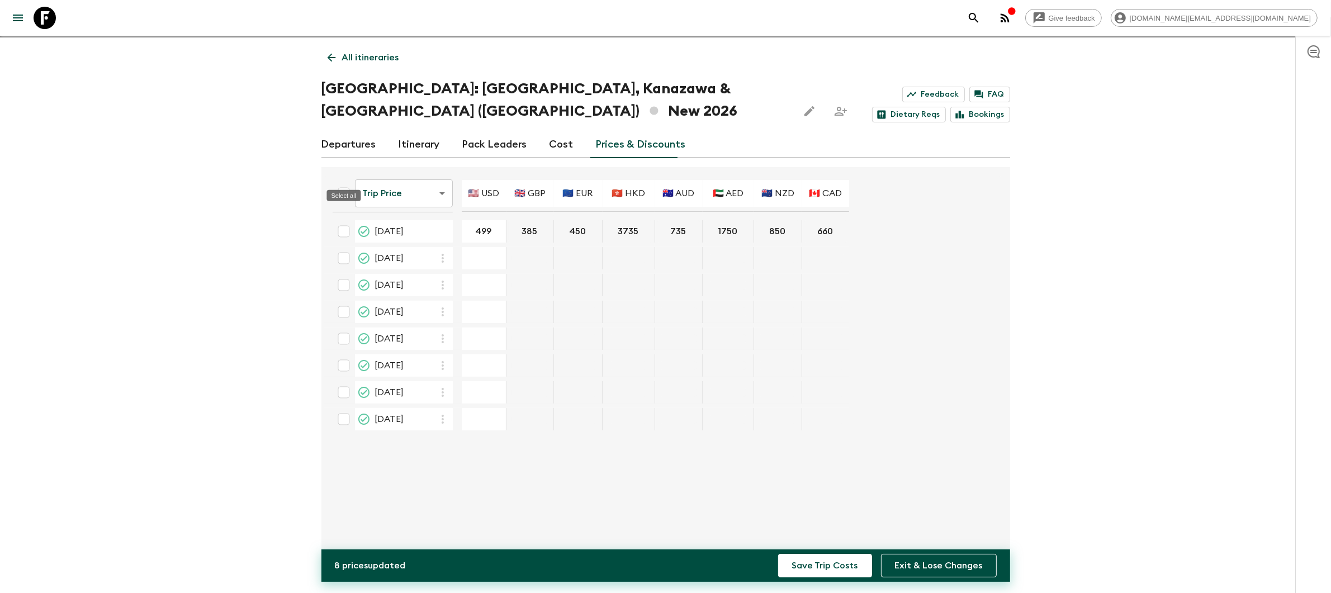
type input "499"
click at [341, 182] on input "Select all" at bounding box center [344, 193] width 22 height 22
checkbox input "true"
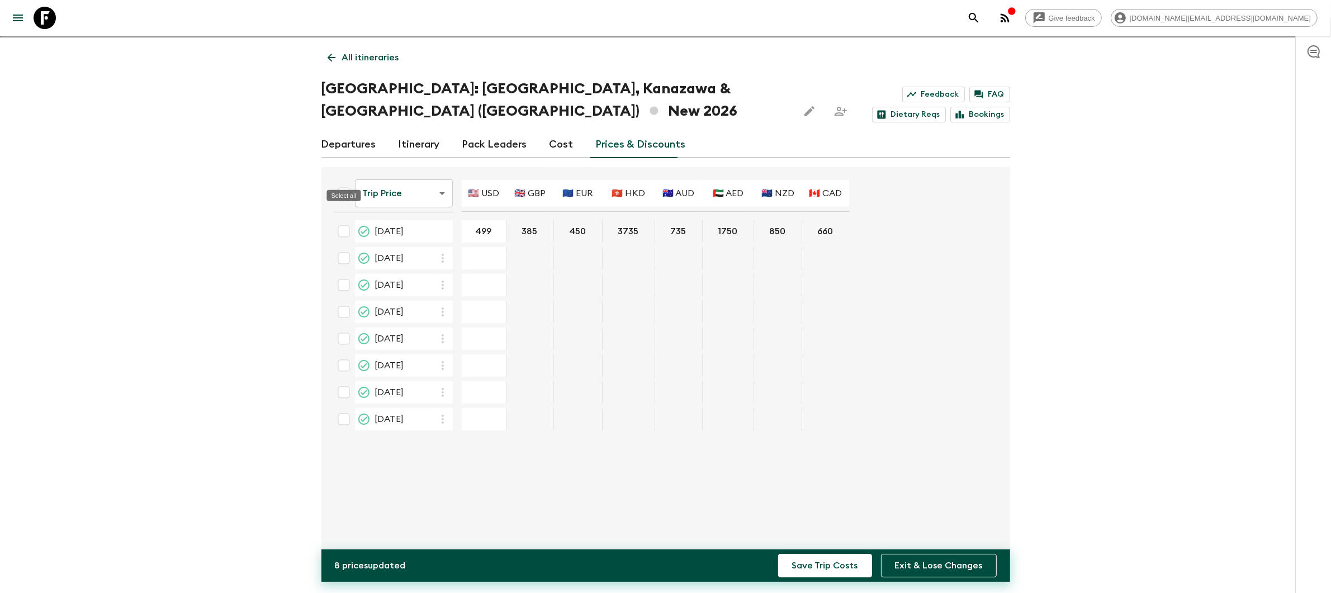
checkbox input "true"
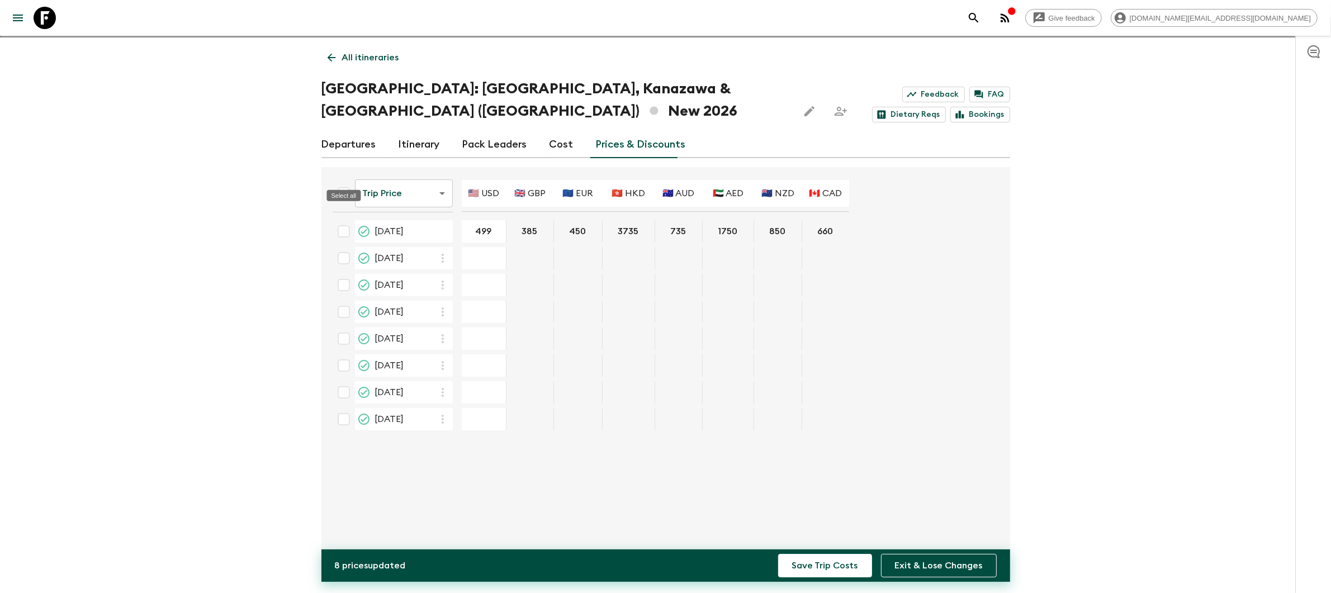
checkbox input "true"
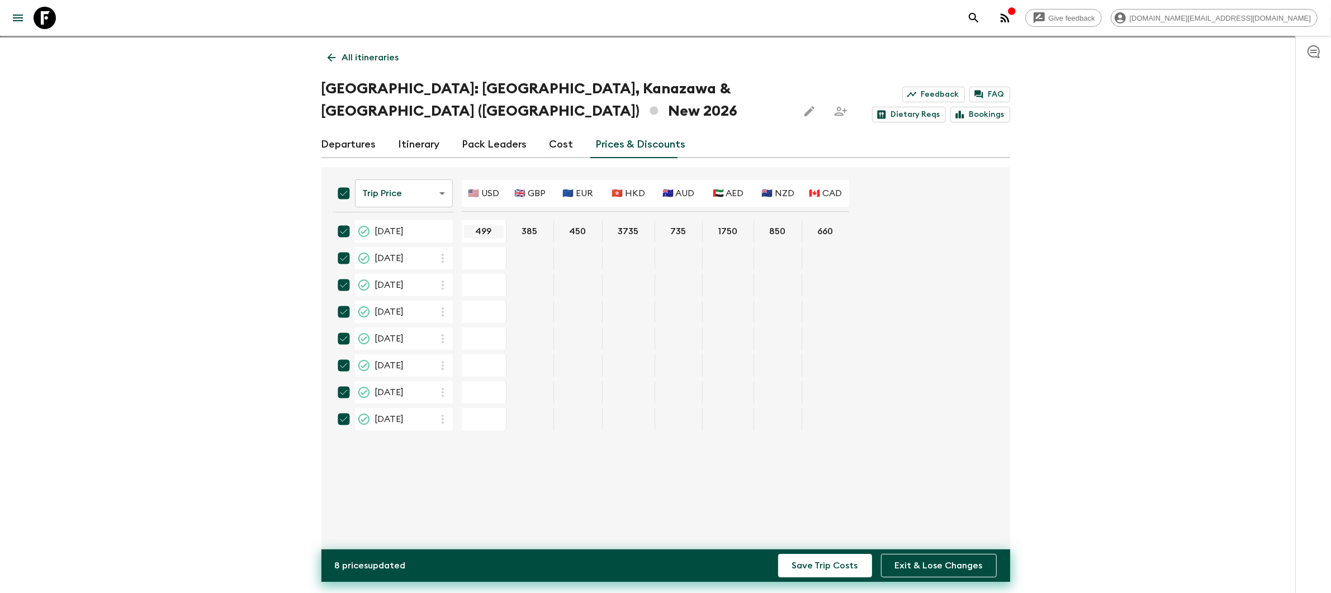
click at [492, 225] on input "499" at bounding box center [484, 231] width 40 height 13
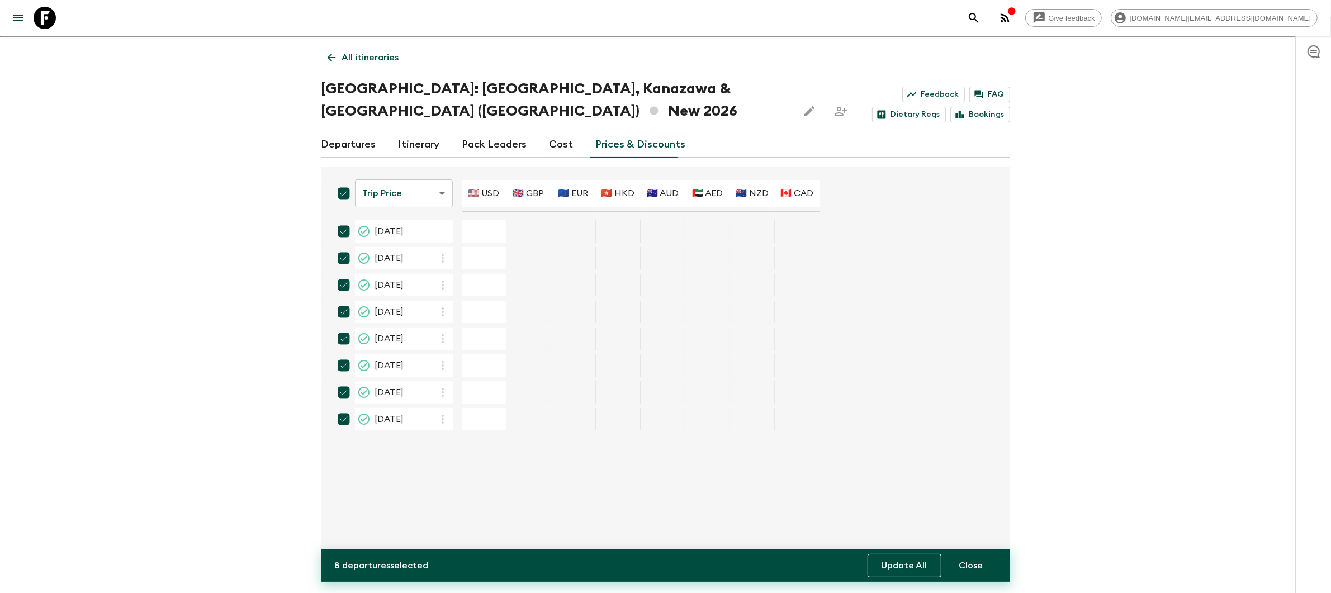
click at [898, 572] on button "Update All" at bounding box center [904, 565] width 74 height 23
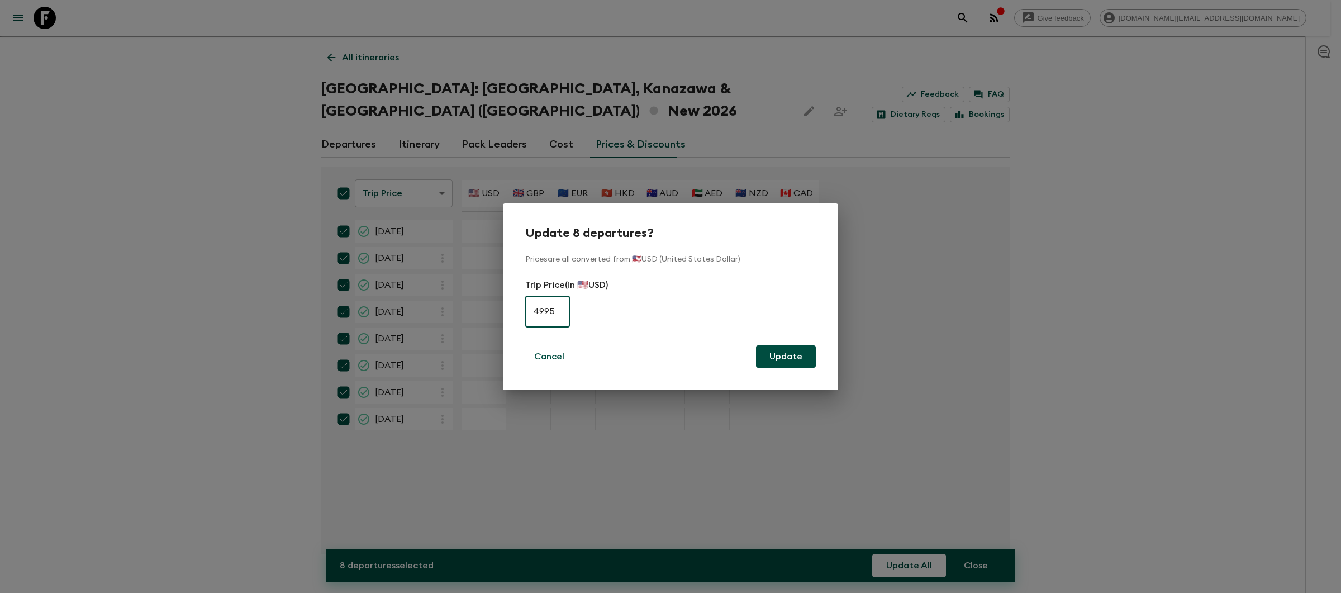
type input "4995"
click at [791, 358] on button "Update" at bounding box center [786, 356] width 60 height 22
checkbox input "false"
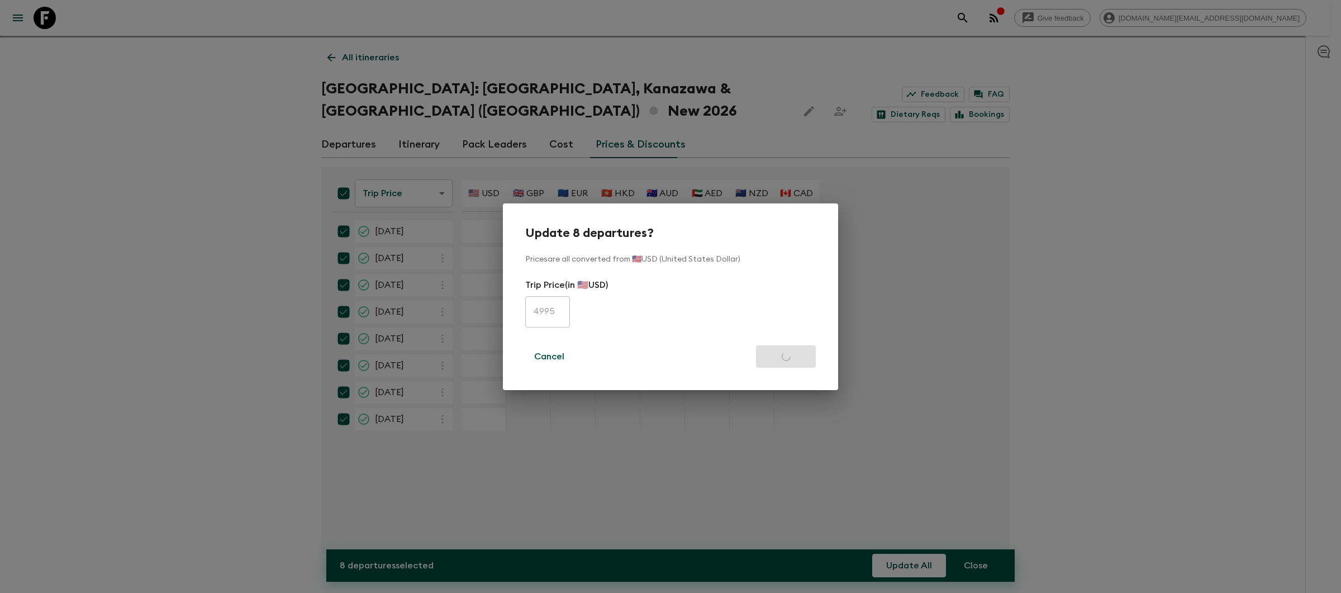
checkbox input "false"
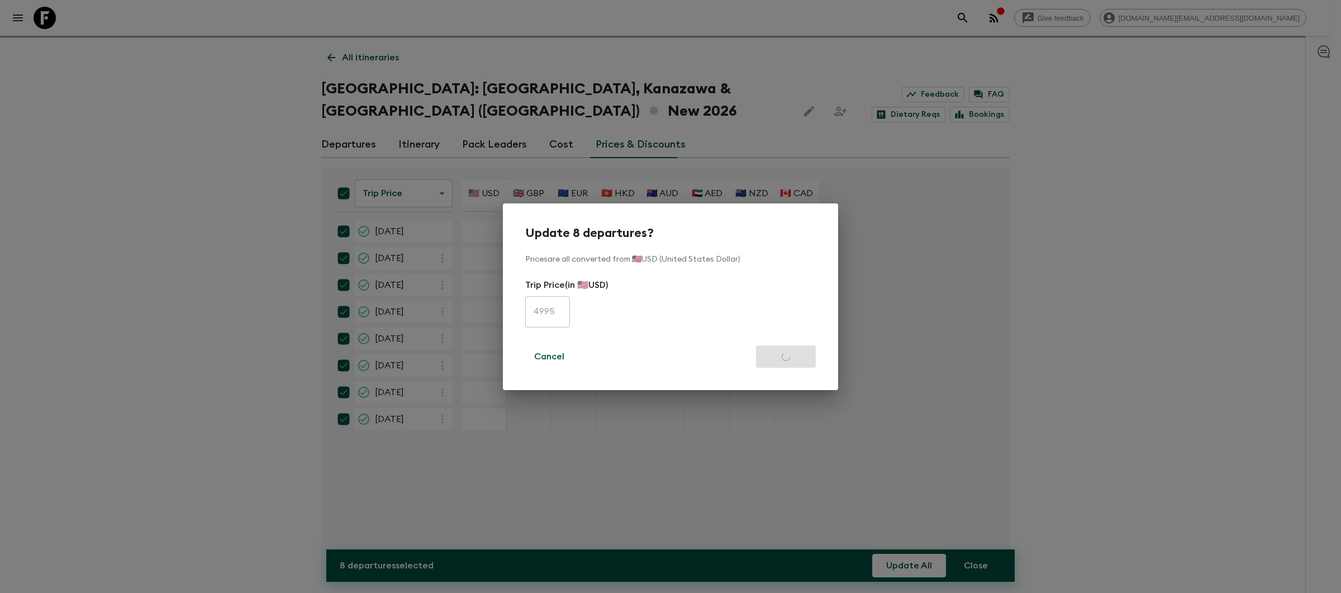
checkbox input "false"
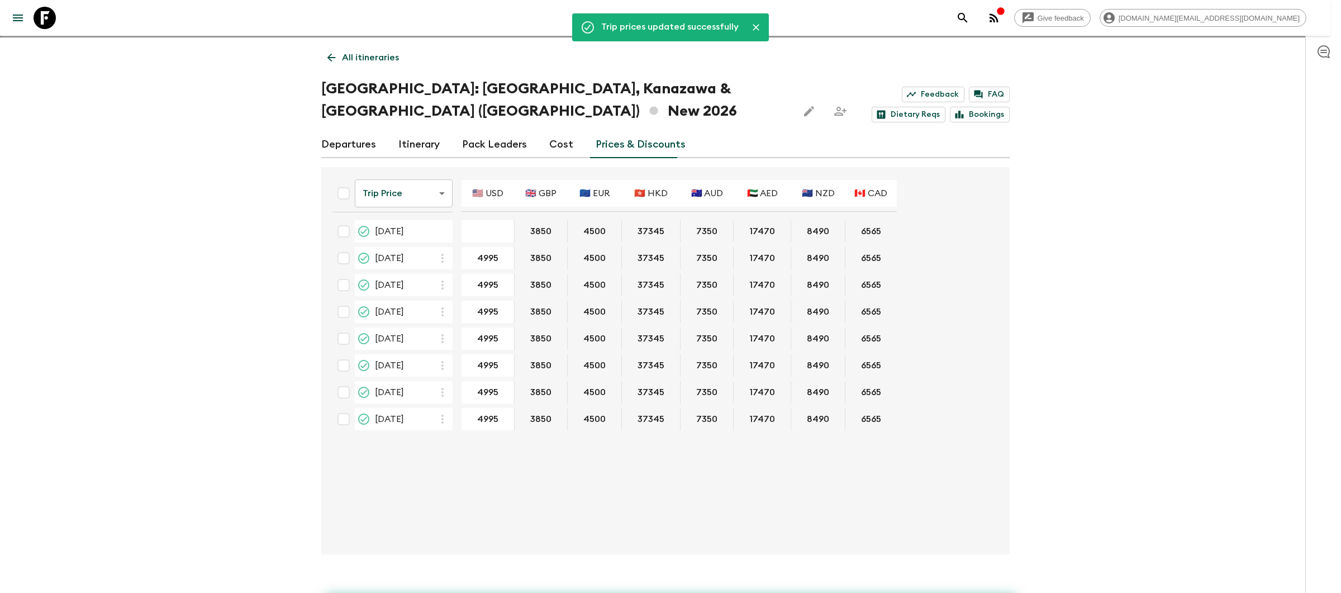
type input "4995"
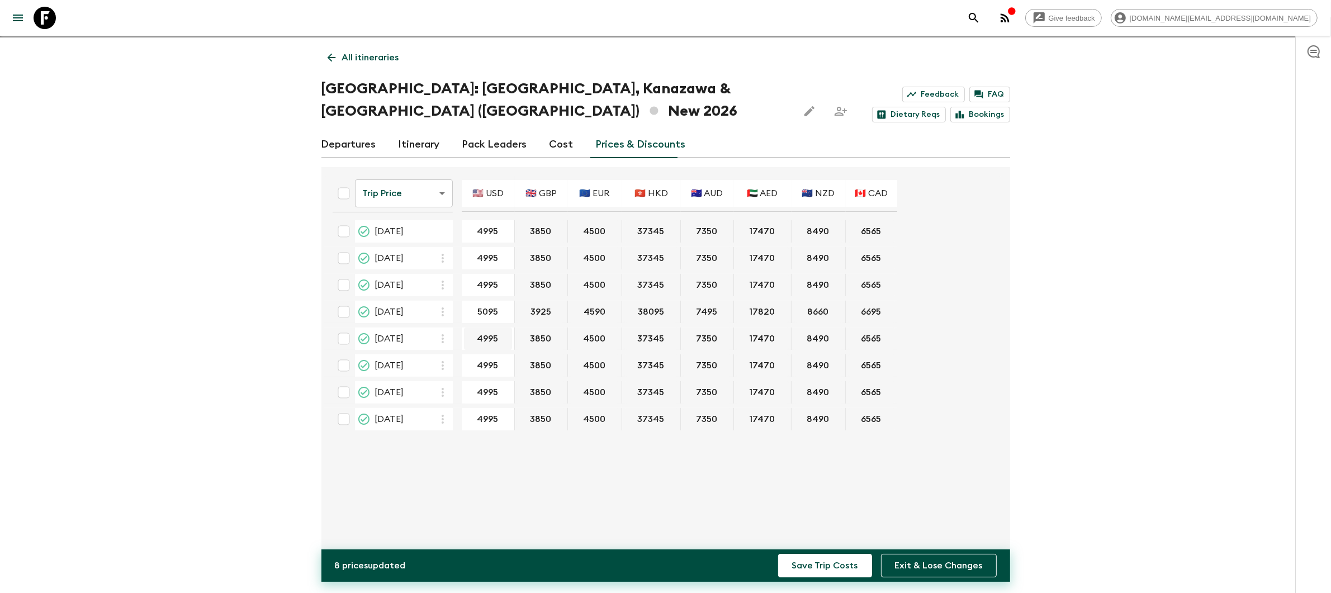
type input "5095"
type input "5195"
click at [507, 306] on input "5095" at bounding box center [488, 312] width 48 height 13
type input "4995"
click at [507, 333] on input "5195" at bounding box center [488, 339] width 48 height 13
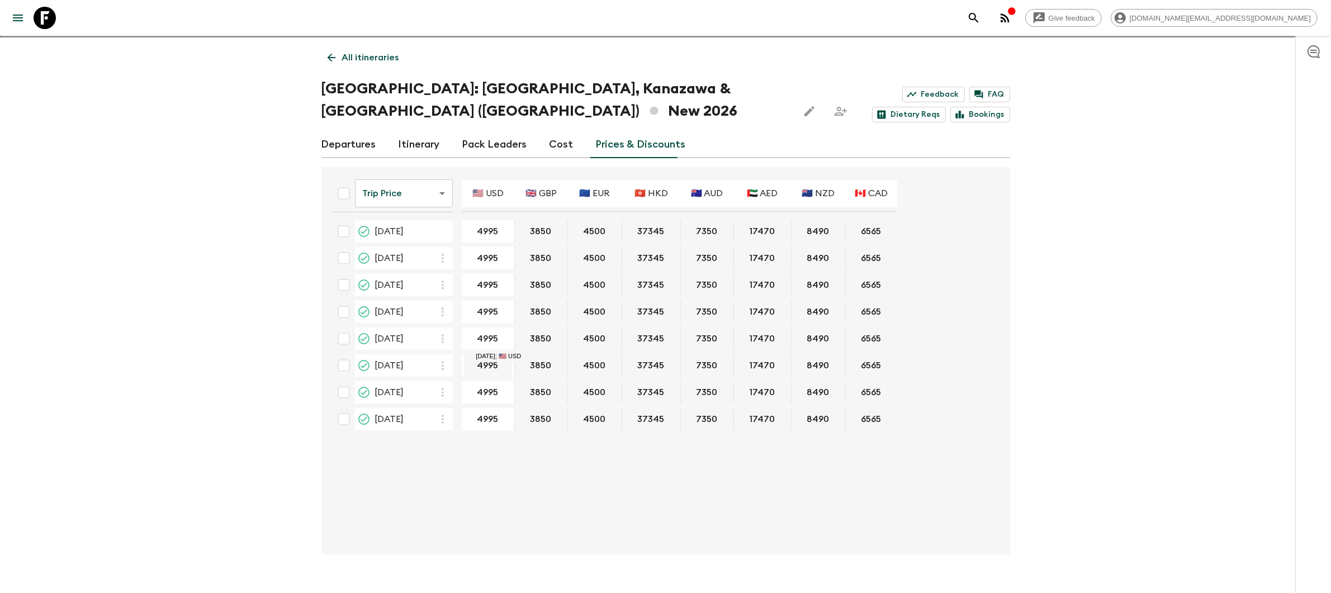
type input "4995"
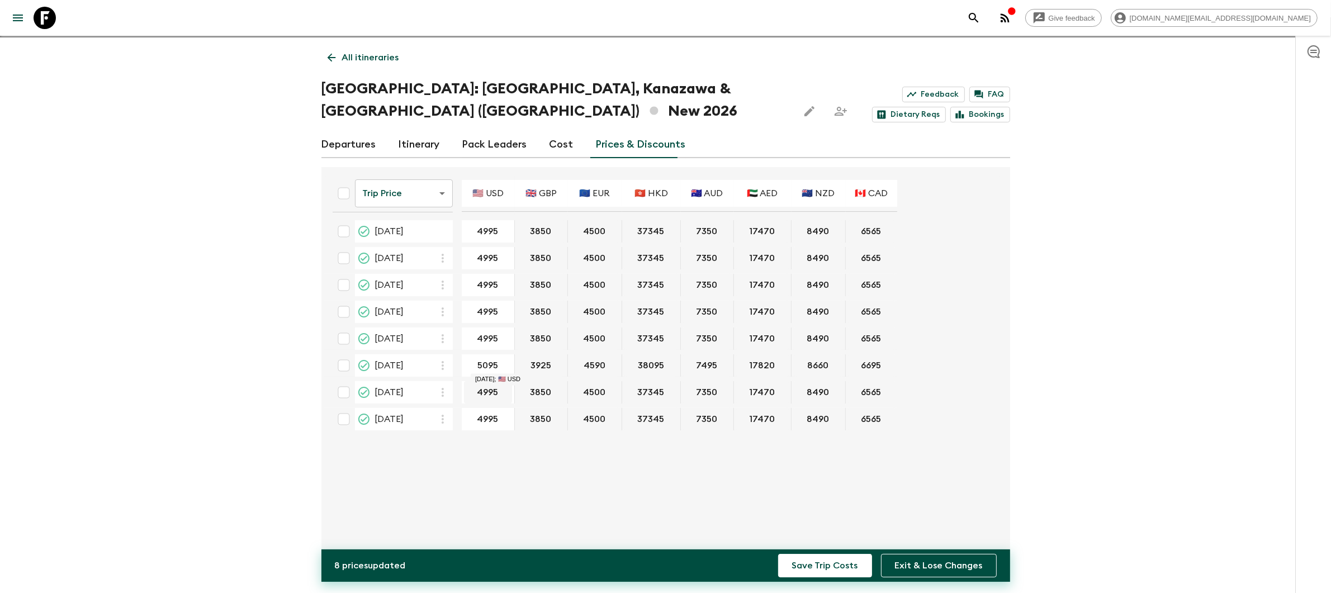
type input "5095"
click at [669, 435] on div "Trip Price tripPrice ​ 🇺🇸 USD 🇬🇧 GBP 🇪🇺 EUR 🇭🇰 HKD 🇦🇺 AUD 🇦🇪 AED 🇳🇿 NZD 🇨🇦 CAD …" at bounding box center [662, 360] width 677 height 369
click at [492, 413] on input "5495" at bounding box center [488, 419] width 48 height 13
click at [586, 477] on div "Trip Price tripPrice ​ 🇺🇸 USD 🇬🇧 GBP 🇪🇺 EUR 🇭🇰 HKD 🇦🇺 AUD 🇦🇪 AED 🇳🇿 NZD 🇨🇦 CAD …" at bounding box center [662, 360] width 677 height 369
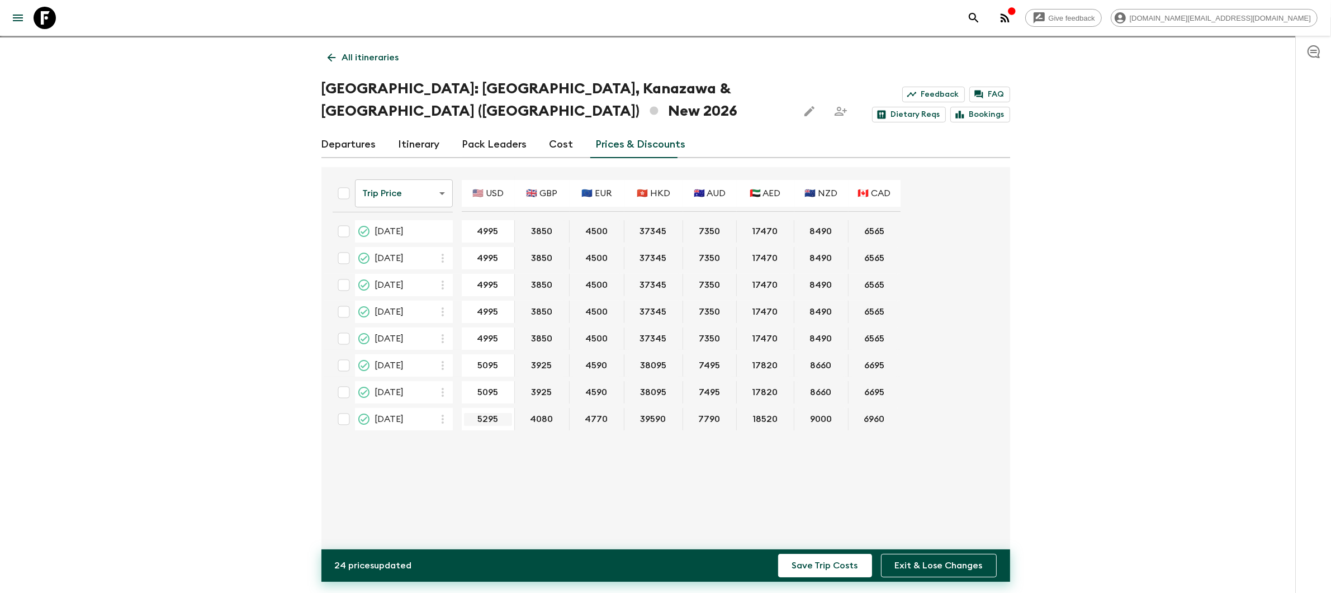
click at [486, 413] on input "5295" at bounding box center [488, 419] width 48 height 13
type input "5395"
click at [587, 473] on div "Trip Price tripPrice ​ 🇺🇸 USD 🇬🇧 GBP 🇪🇺 EUR 🇭🇰 HKD 🇦🇺 AUD 🇦🇪 AED 🇳🇿 NZD 🇨🇦 CAD …" at bounding box center [662, 360] width 677 height 369
click at [834, 571] on button "Save Trip Costs" at bounding box center [825, 565] width 94 height 23
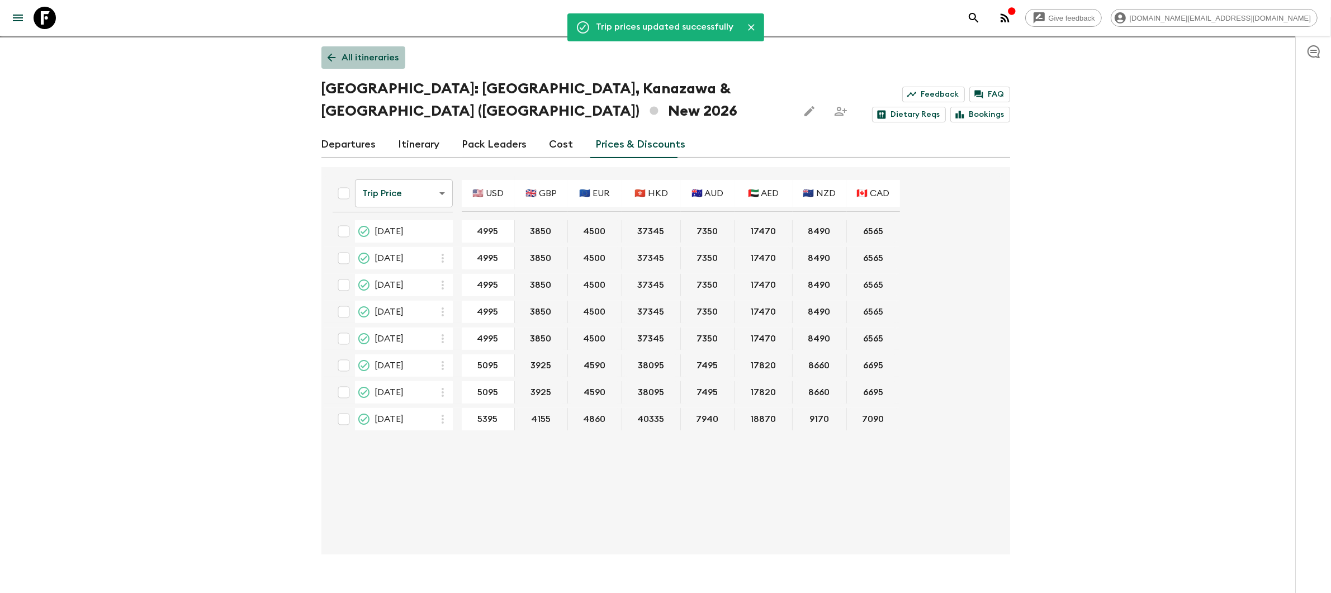
click at [349, 57] on p "All itineraries" at bounding box center [370, 57] width 57 height 13
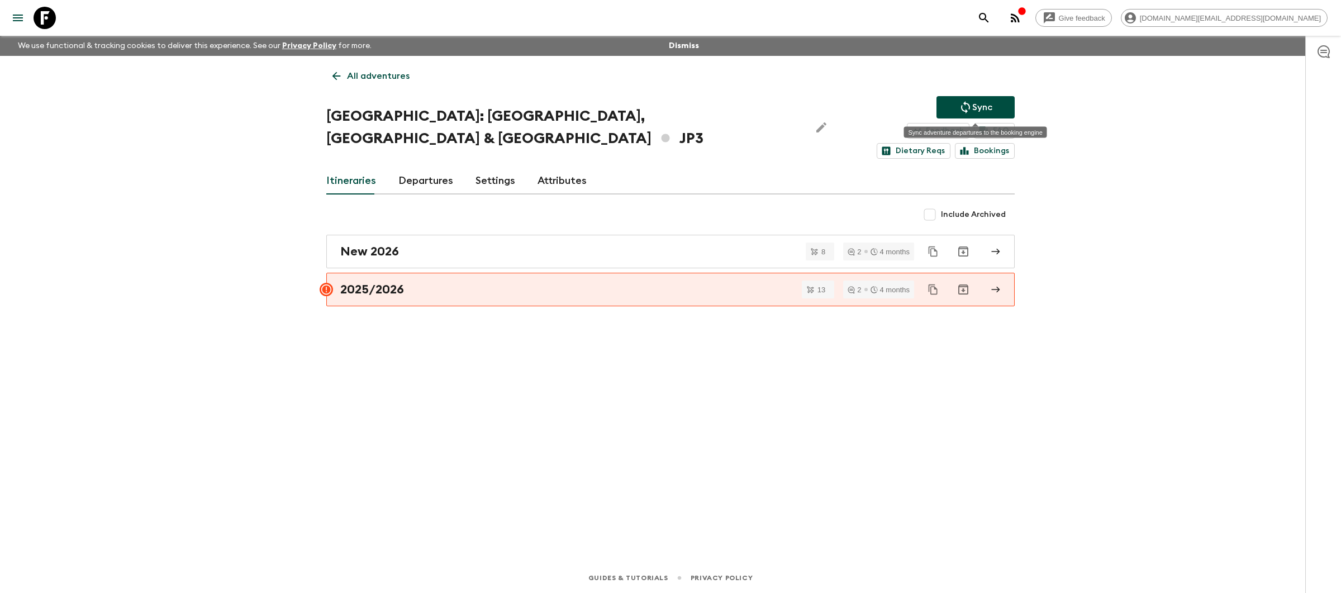
click at [985, 105] on p "Sync" at bounding box center [982, 107] width 20 height 13
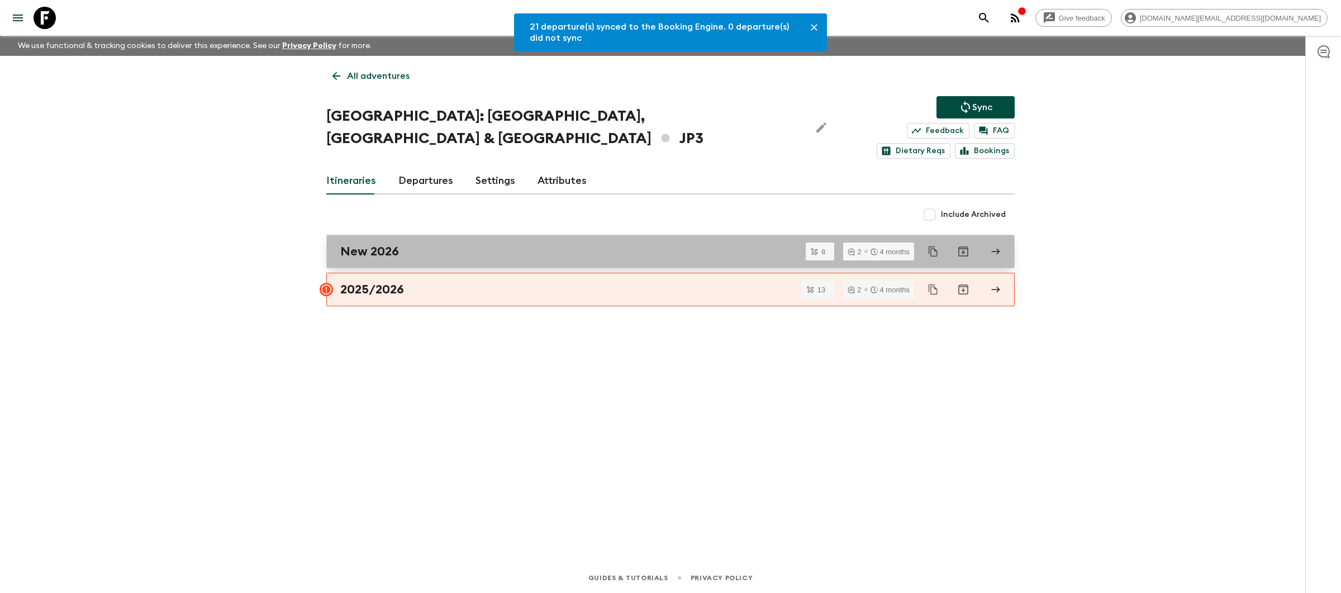
click at [488, 244] on div "New 2026" at bounding box center [659, 251] width 639 height 15
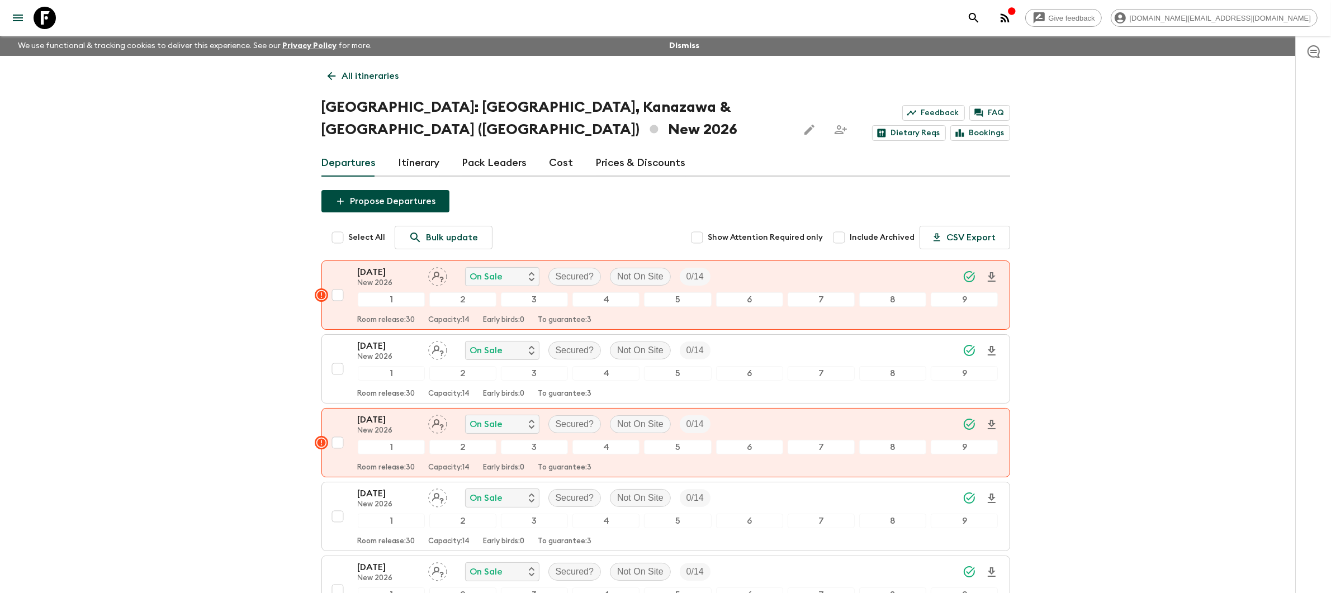
click at [358, 75] on p "All itineraries" at bounding box center [370, 75] width 57 height 13
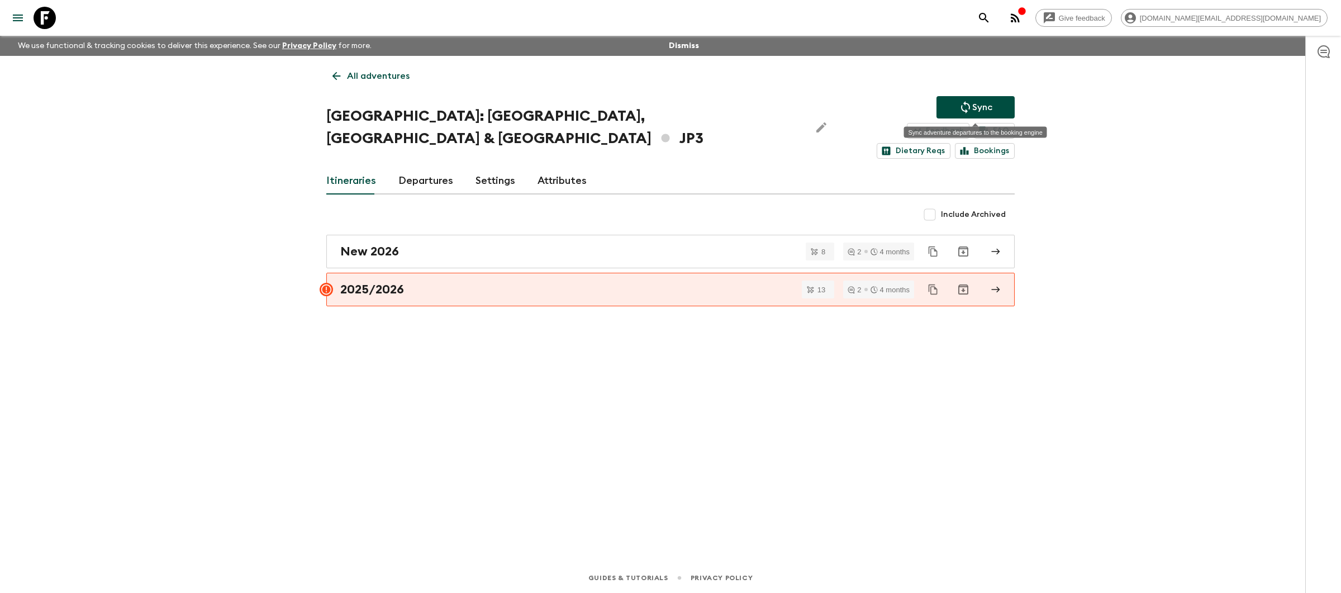
click at [990, 109] on p "Sync" at bounding box center [982, 107] width 20 height 13
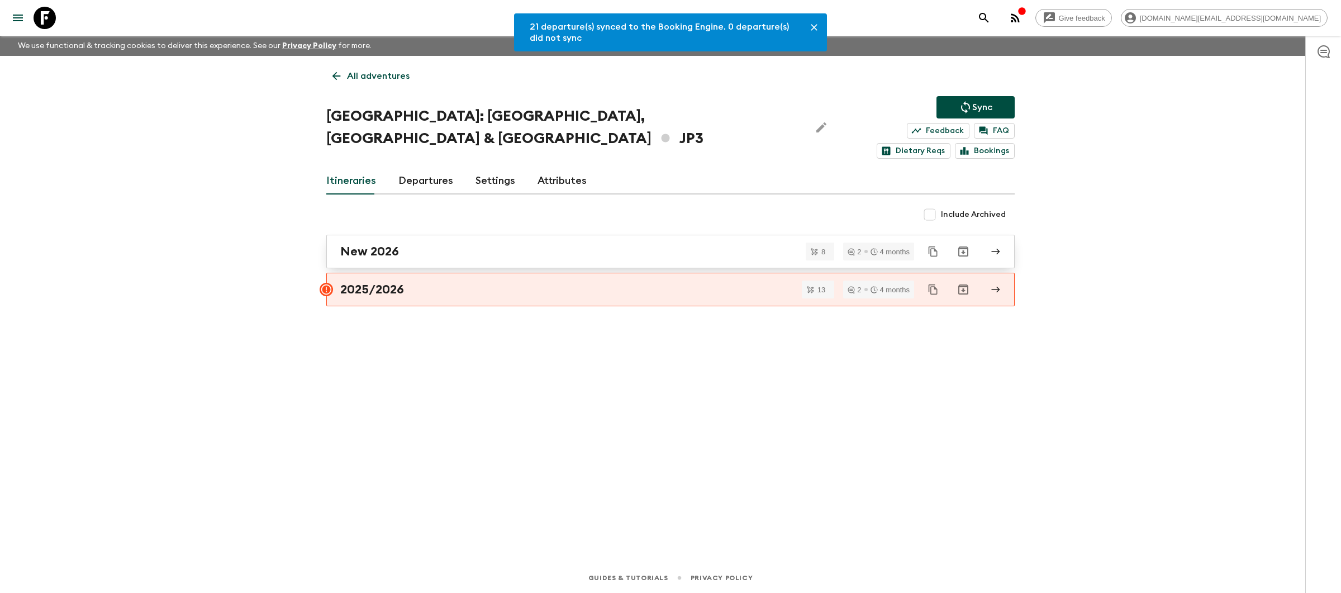
click at [560, 244] on div "New 2026" at bounding box center [659, 251] width 639 height 15
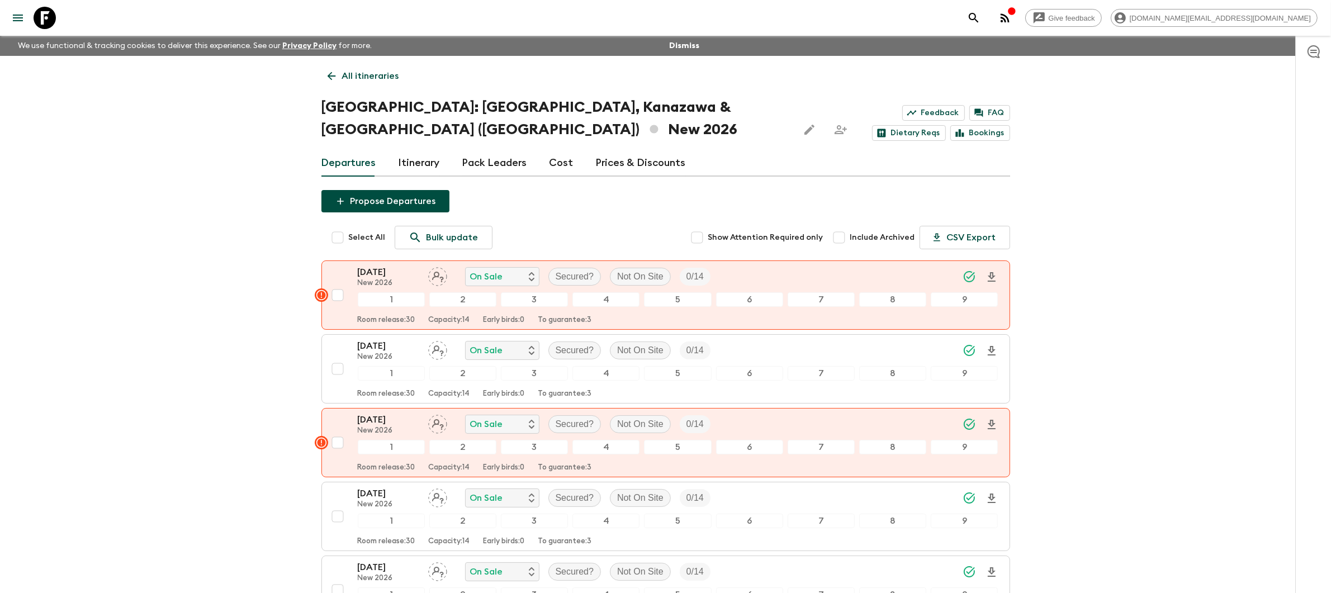
click at [335, 74] on icon at bounding box center [331, 76] width 12 height 12
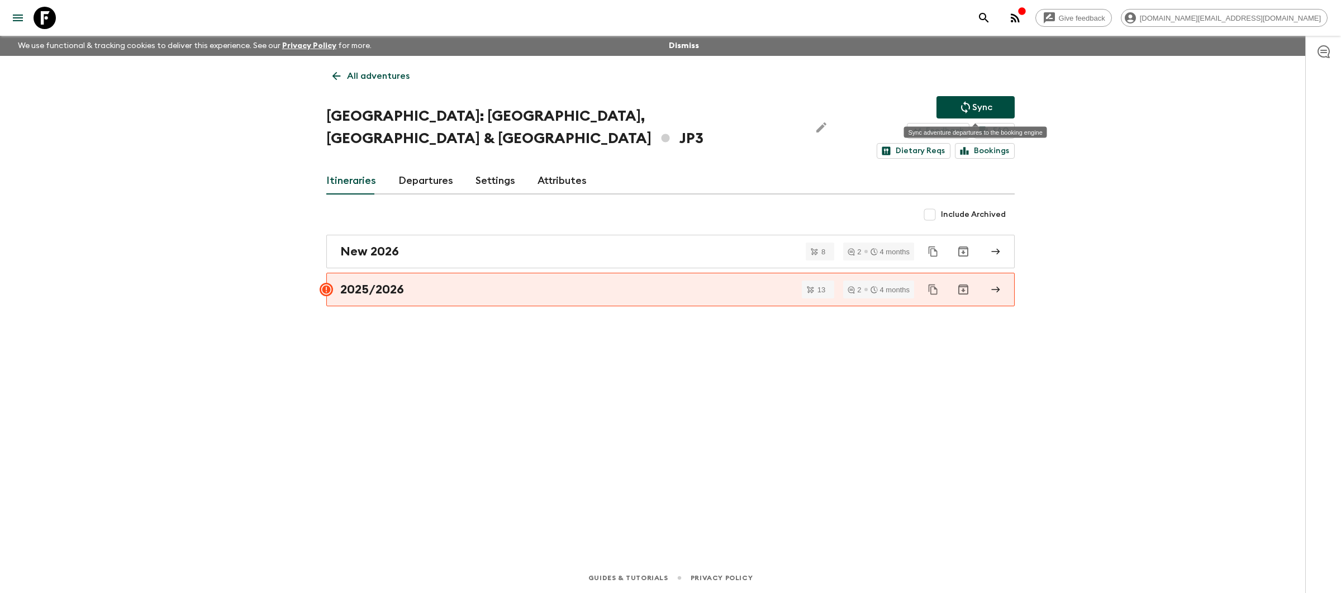
click at [991, 105] on p "Sync" at bounding box center [982, 107] width 20 height 13
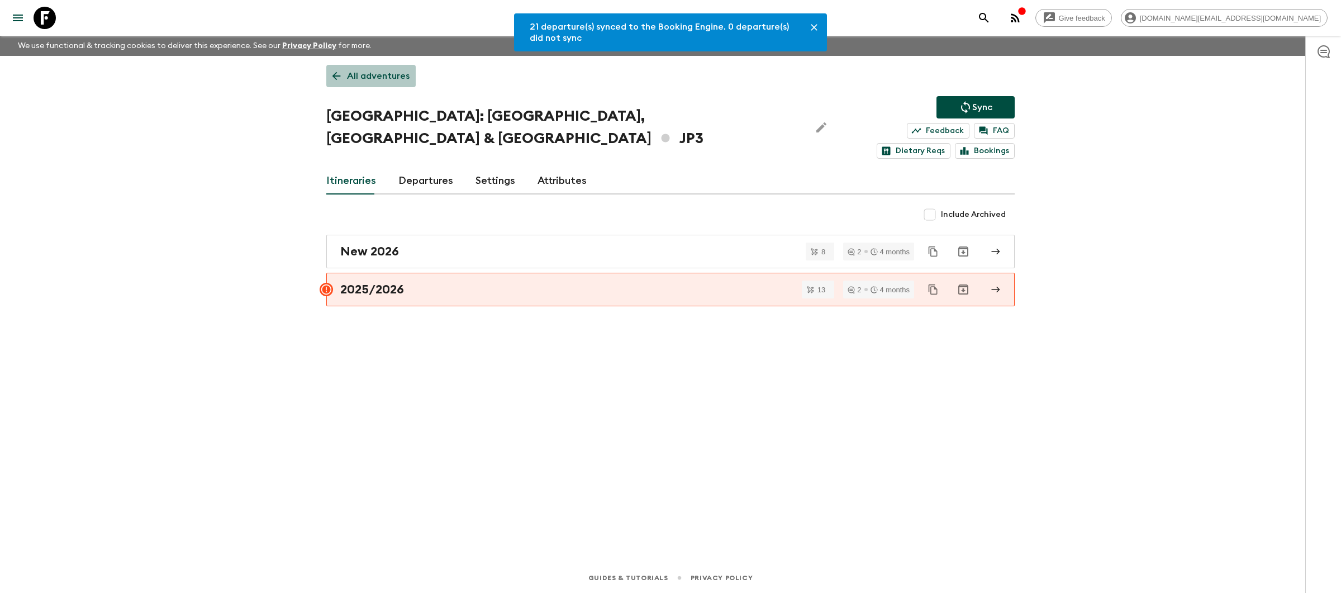
click at [382, 73] on p "All adventures" at bounding box center [378, 75] width 63 height 13
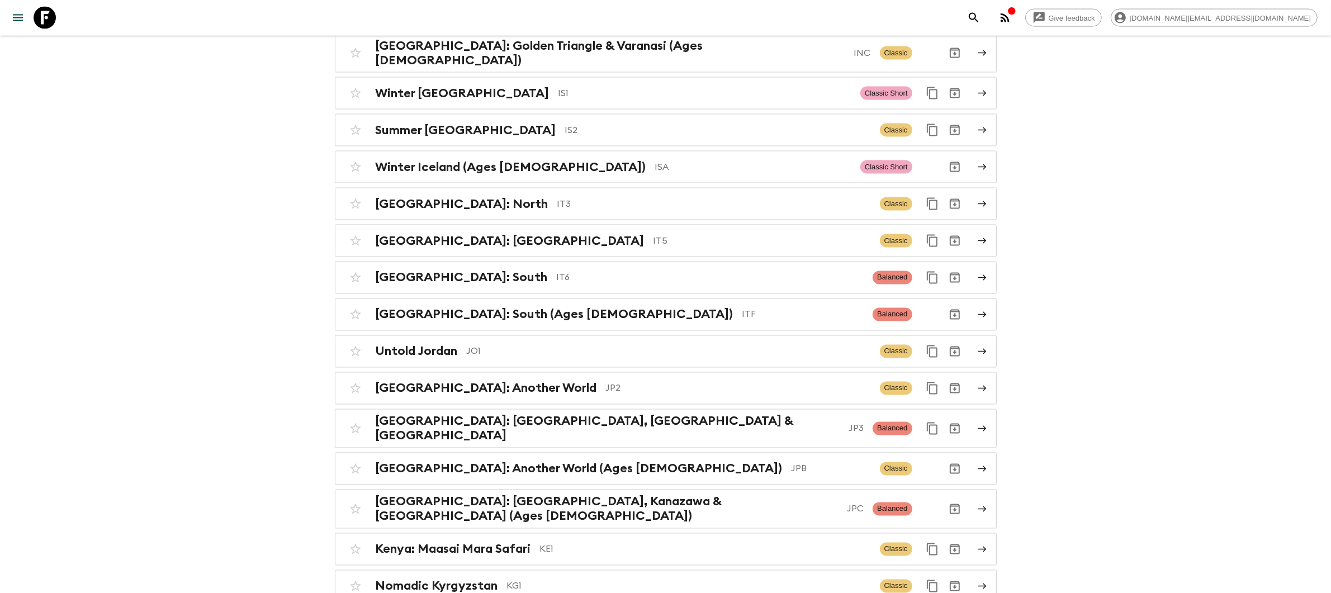
scroll to position [2555, 0]
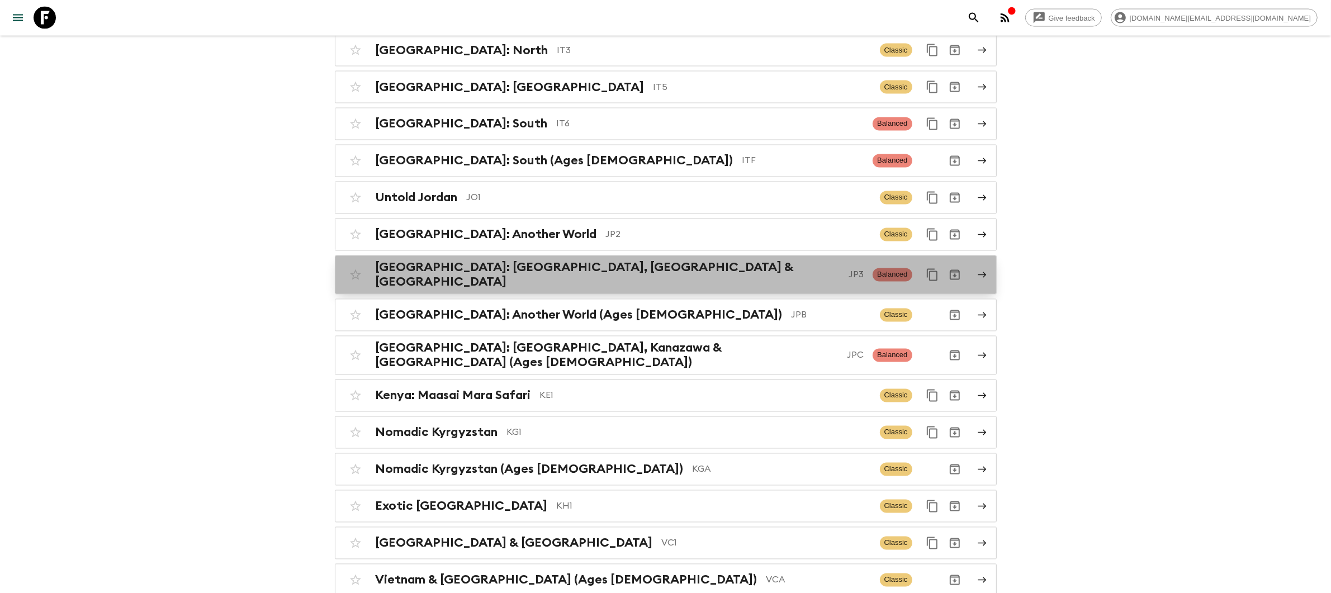
click at [848, 268] on p "JP3" at bounding box center [855, 274] width 15 height 13
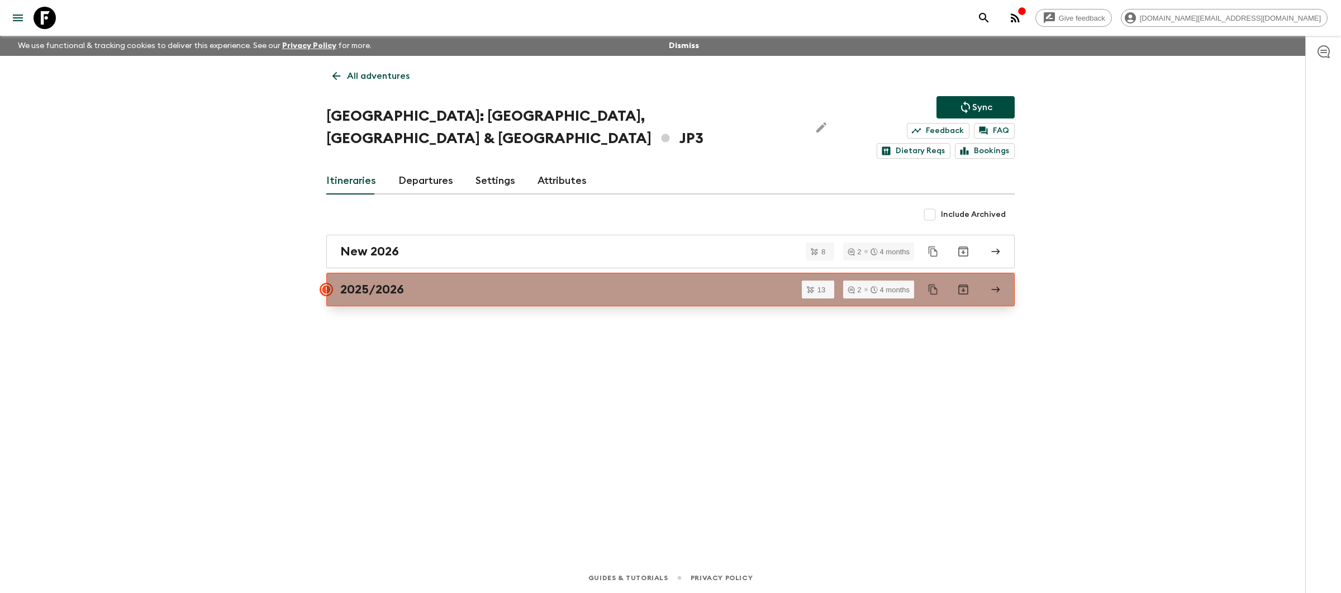
click at [624, 282] on div "2025/2026" at bounding box center [659, 289] width 639 height 15
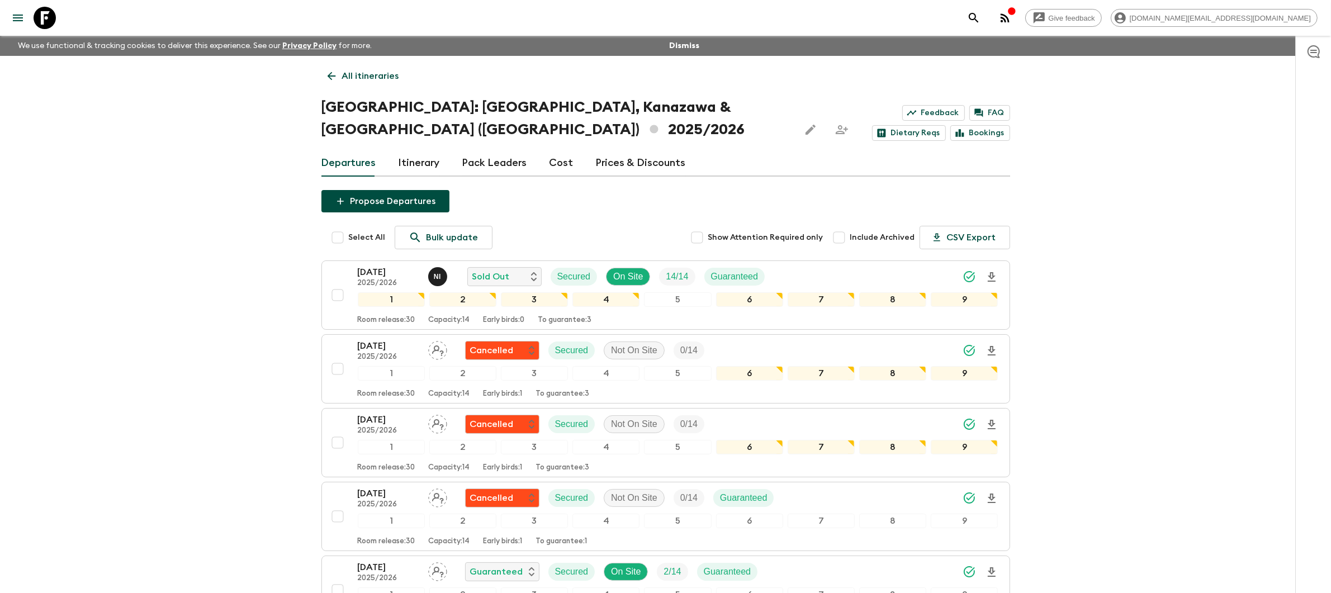
click at [359, 74] on p "All itineraries" at bounding box center [370, 75] width 57 height 13
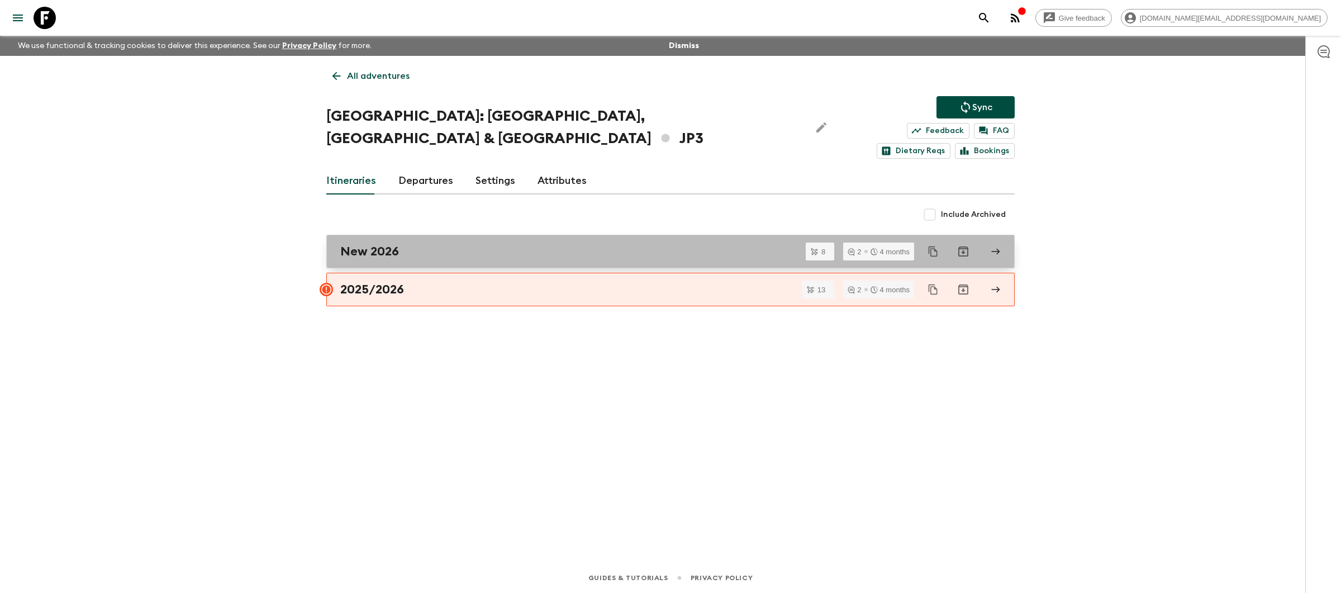
click at [453, 244] on div "New 2026" at bounding box center [659, 251] width 639 height 15
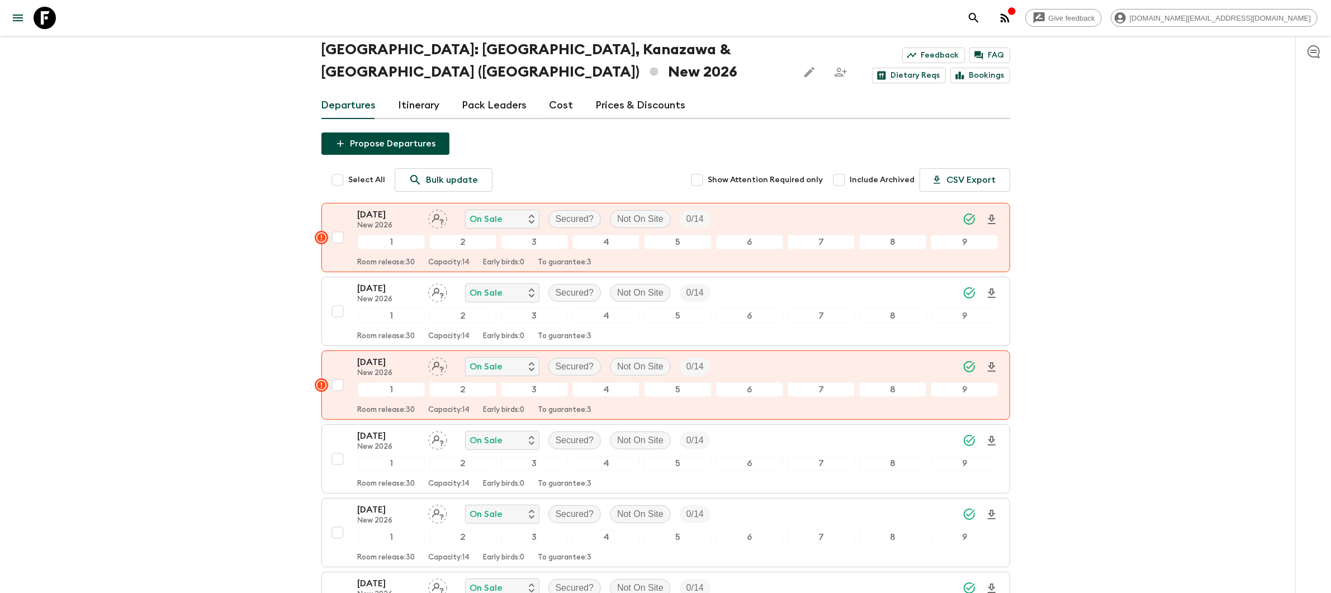
scroll to position [68, 0]
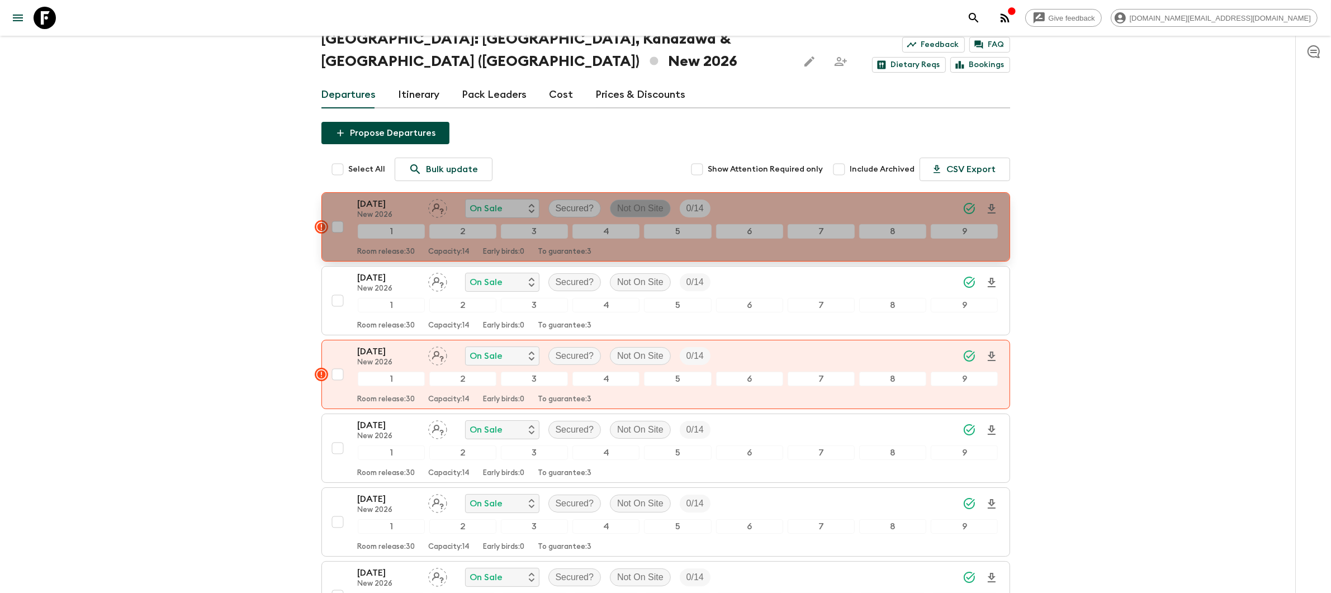
click at [639, 202] on p "Not On Site" at bounding box center [640, 208] width 46 height 13
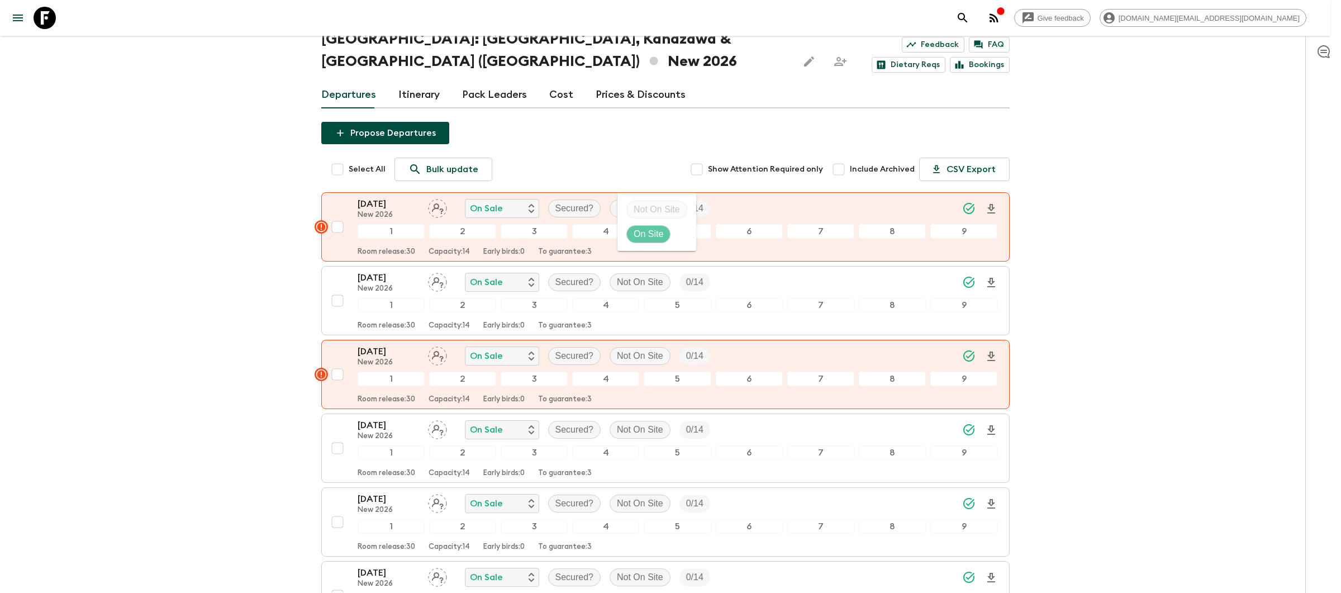
click at [658, 240] on p "On Site" at bounding box center [649, 233] width 30 height 13
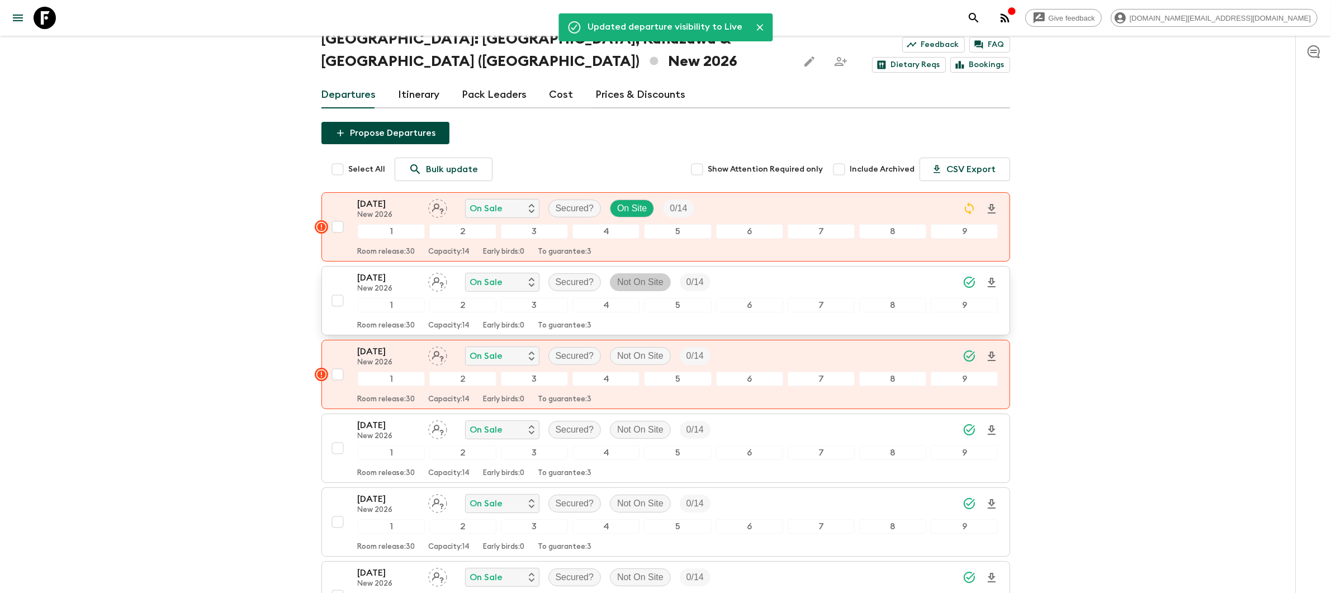
click at [650, 276] on p "Not On Site" at bounding box center [640, 282] width 46 height 13
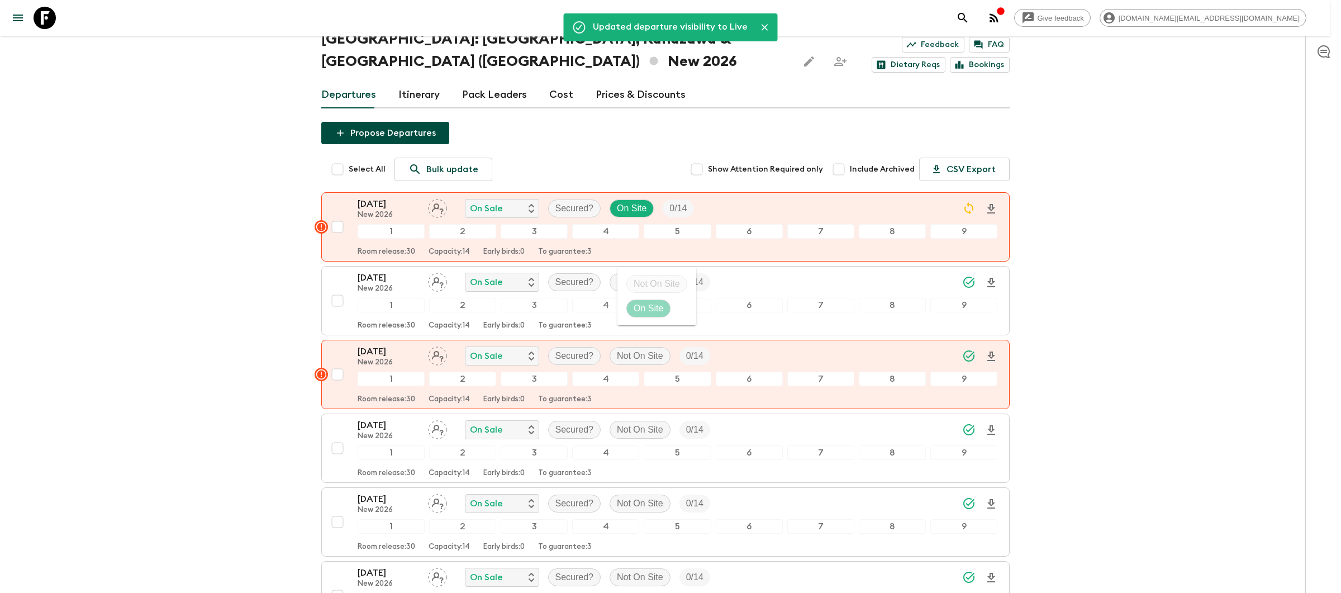
click at [662, 307] on p "On Site" at bounding box center [649, 308] width 30 height 13
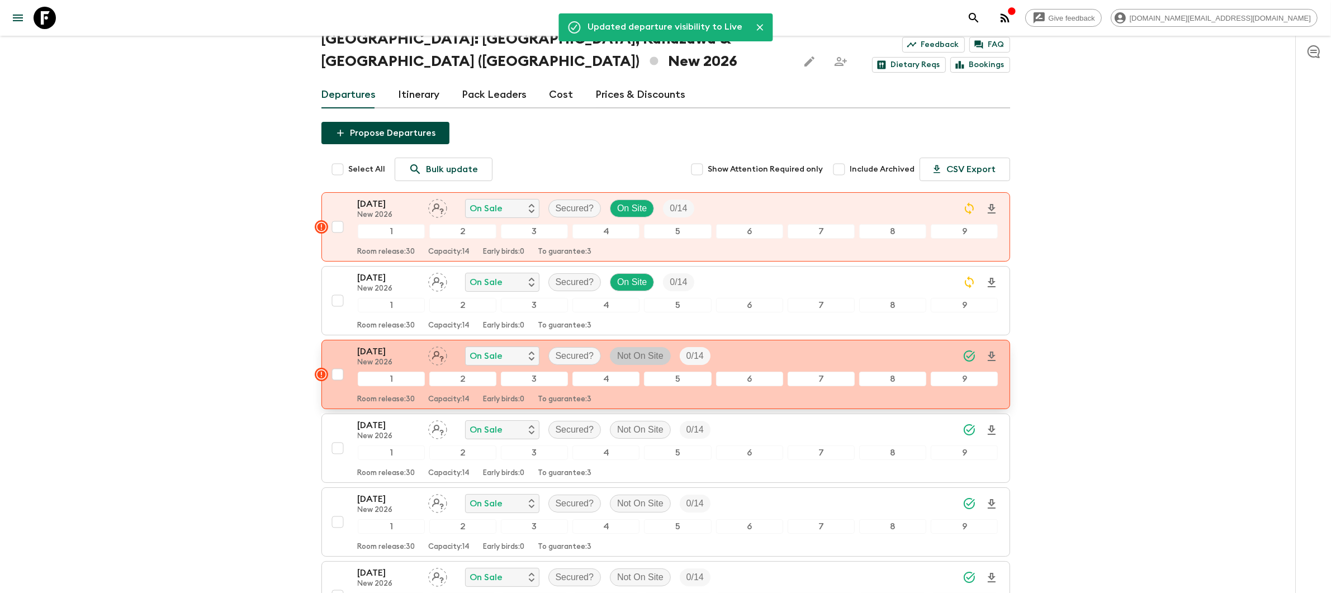
click at [647, 349] on p "Not On Site" at bounding box center [640, 355] width 46 height 13
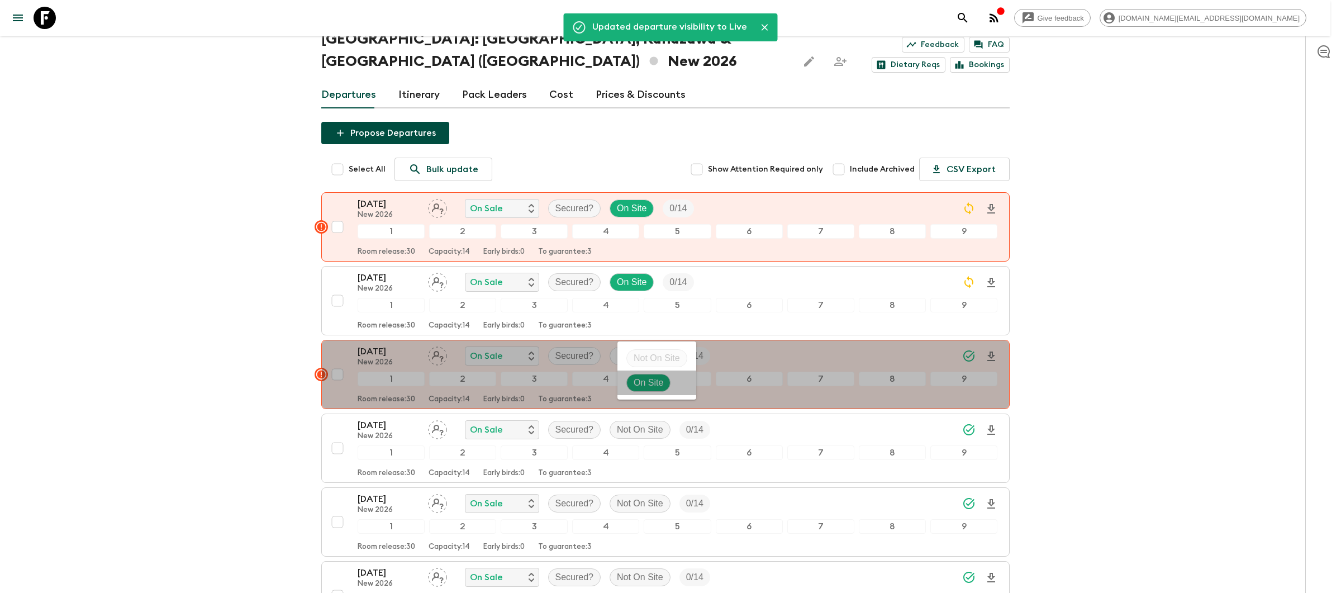
click at [671, 388] on li "On Site" at bounding box center [657, 383] width 79 height 25
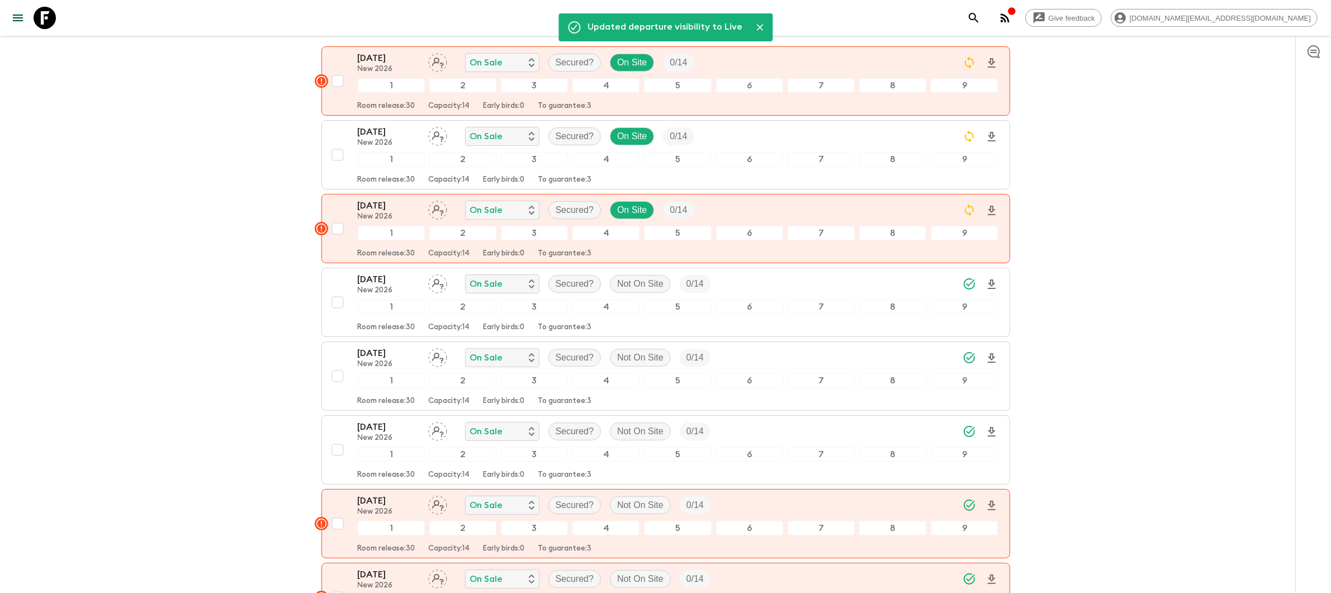
scroll to position [232, 0]
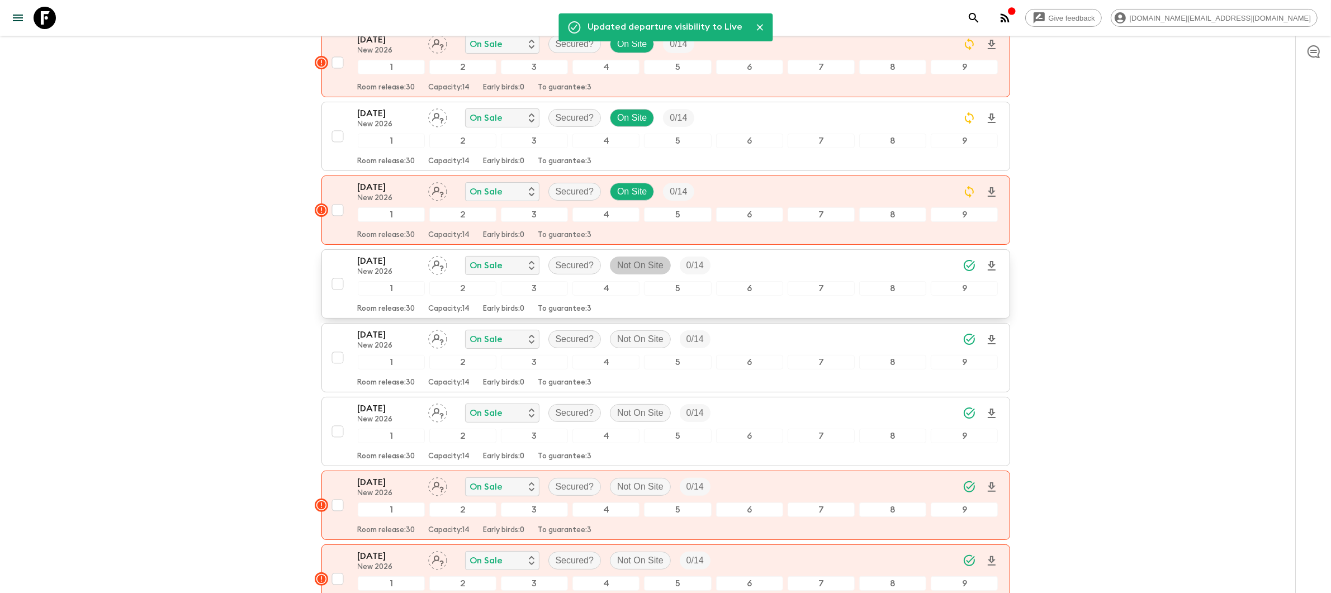
click at [650, 259] on p "Not On Site" at bounding box center [640, 265] width 46 height 13
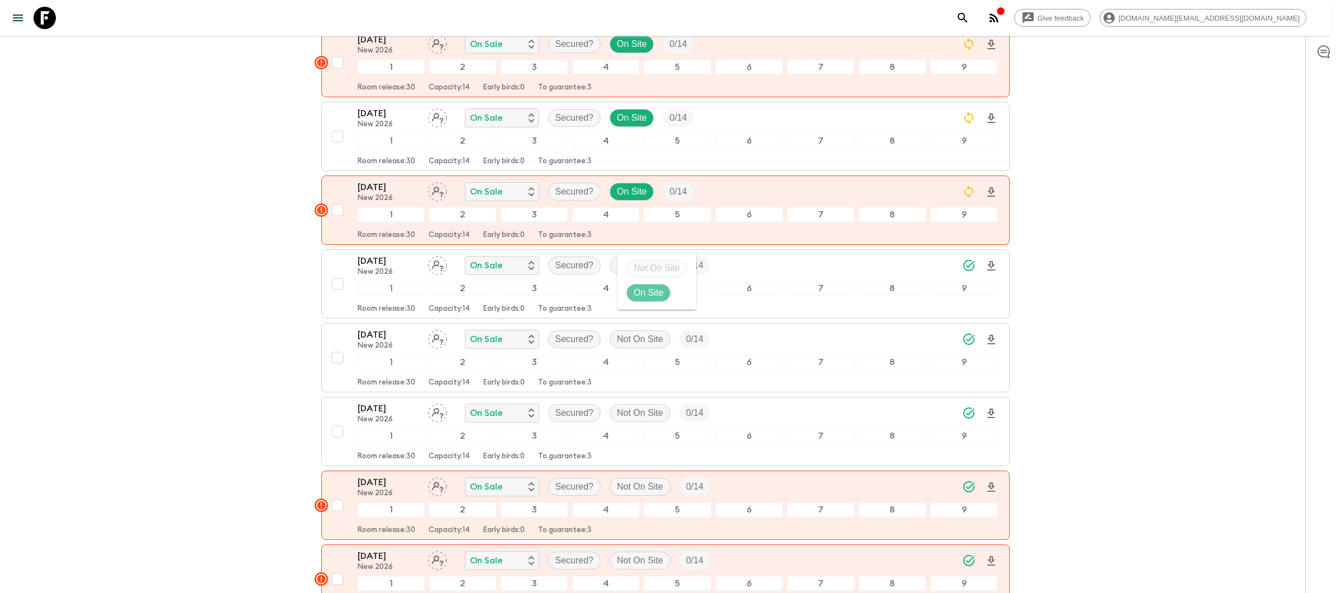
click at [661, 297] on p "On Site" at bounding box center [649, 292] width 30 height 13
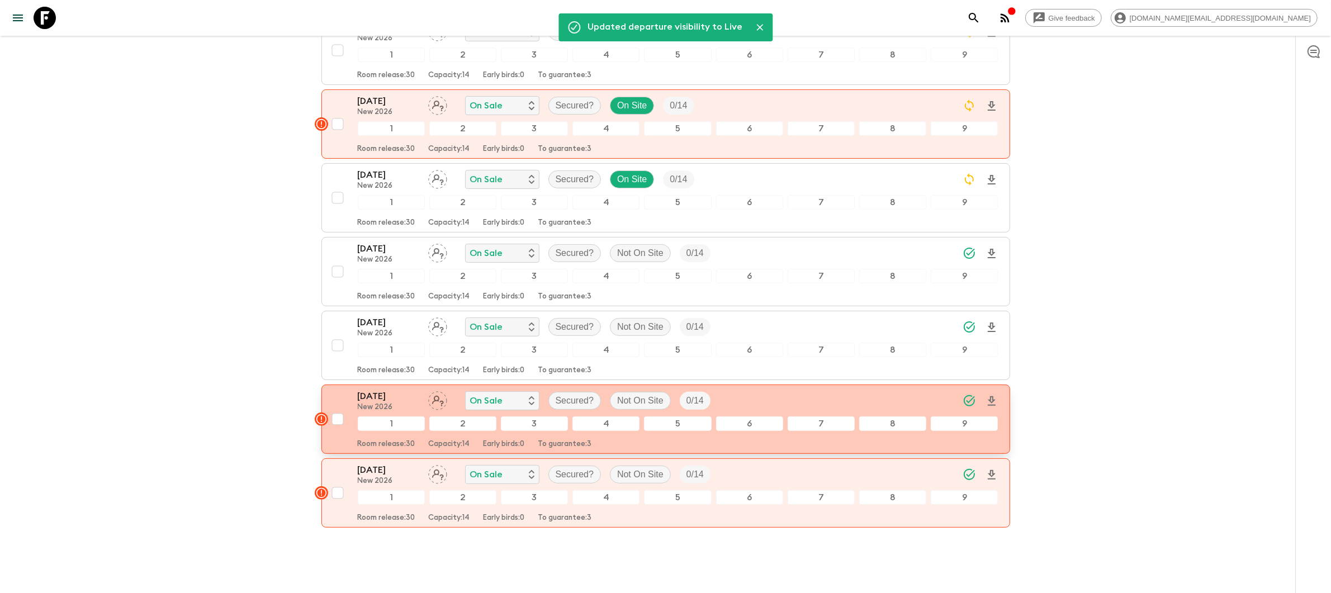
scroll to position [336, 0]
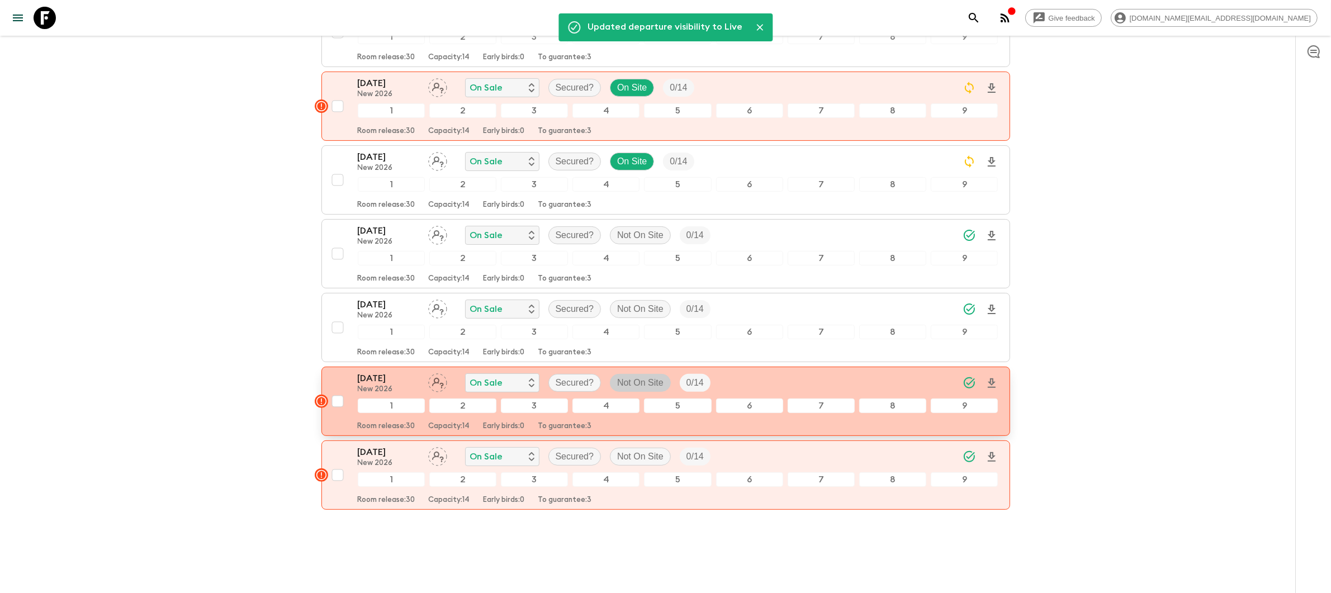
click at [642, 376] on p "Not On Site" at bounding box center [640, 382] width 46 height 13
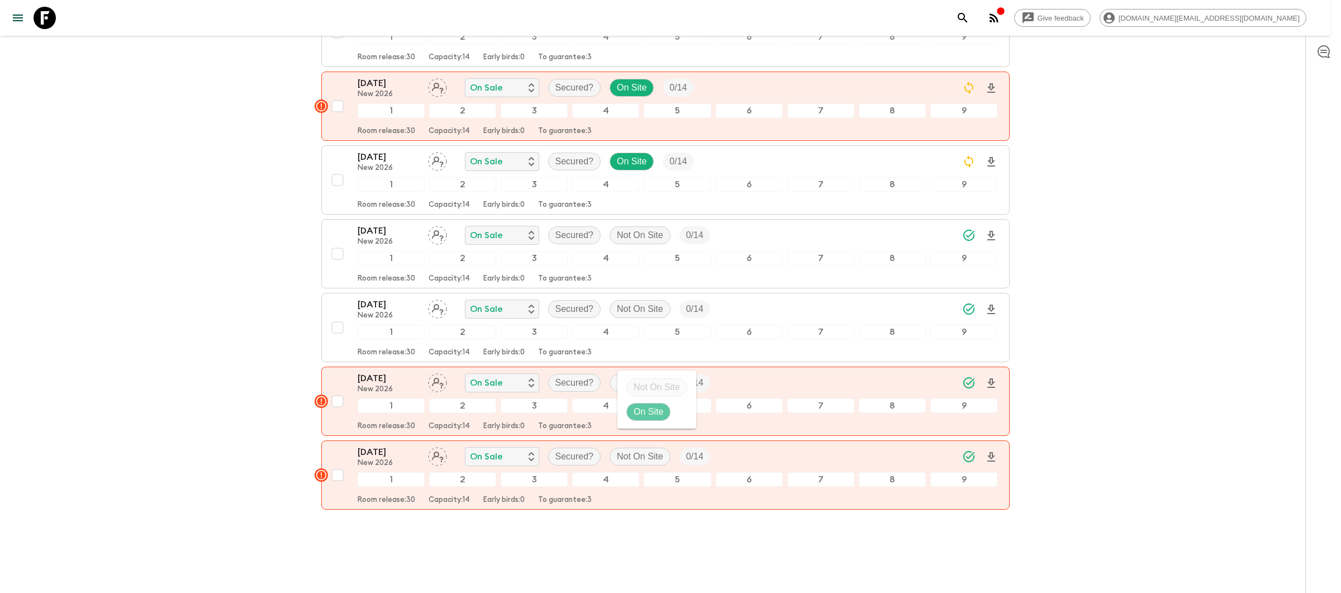
click at [658, 419] on div "On Site" at bounding box center [648, 412] width 44 height 18
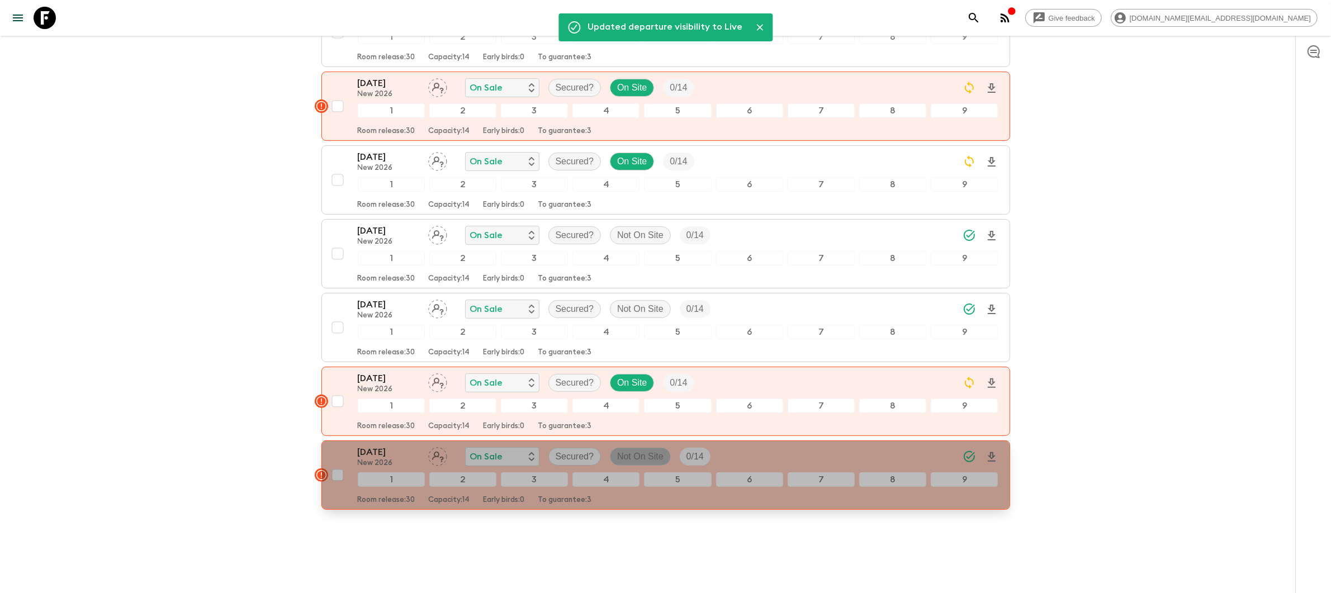
click at [646, 450] on p "Not On Site" at bounding box center [640, 456] width 46 height 13
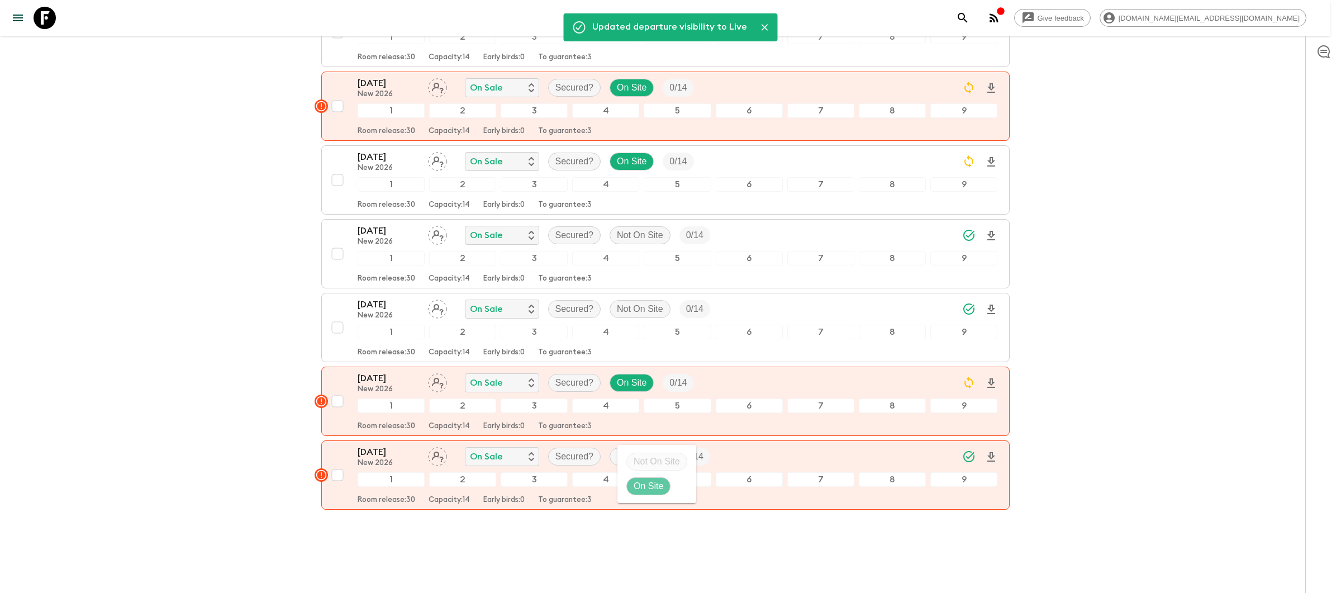
click at [663, 487] on p "On Site" at bounding box center [649, 486] width 30 height 13
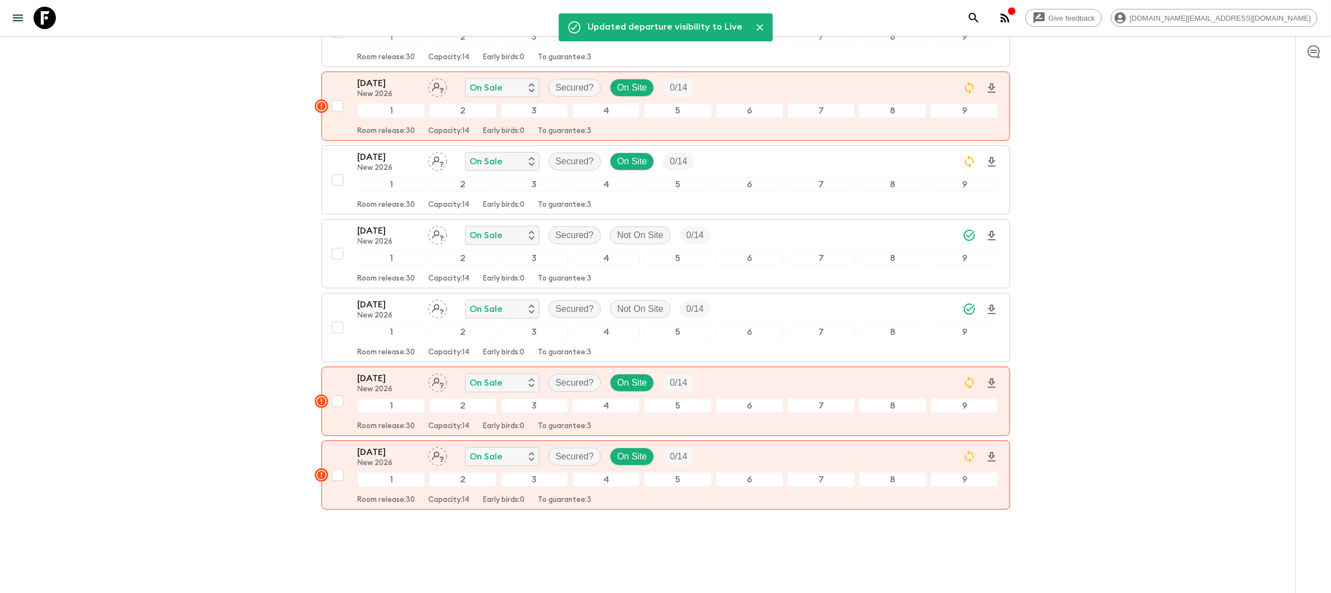
click at [1129, 371] on div "Give feedback amy.de@flashpack.com We use functional & tracking cookies to deli…" at bounding box center [665, 138] width 1331 height 948
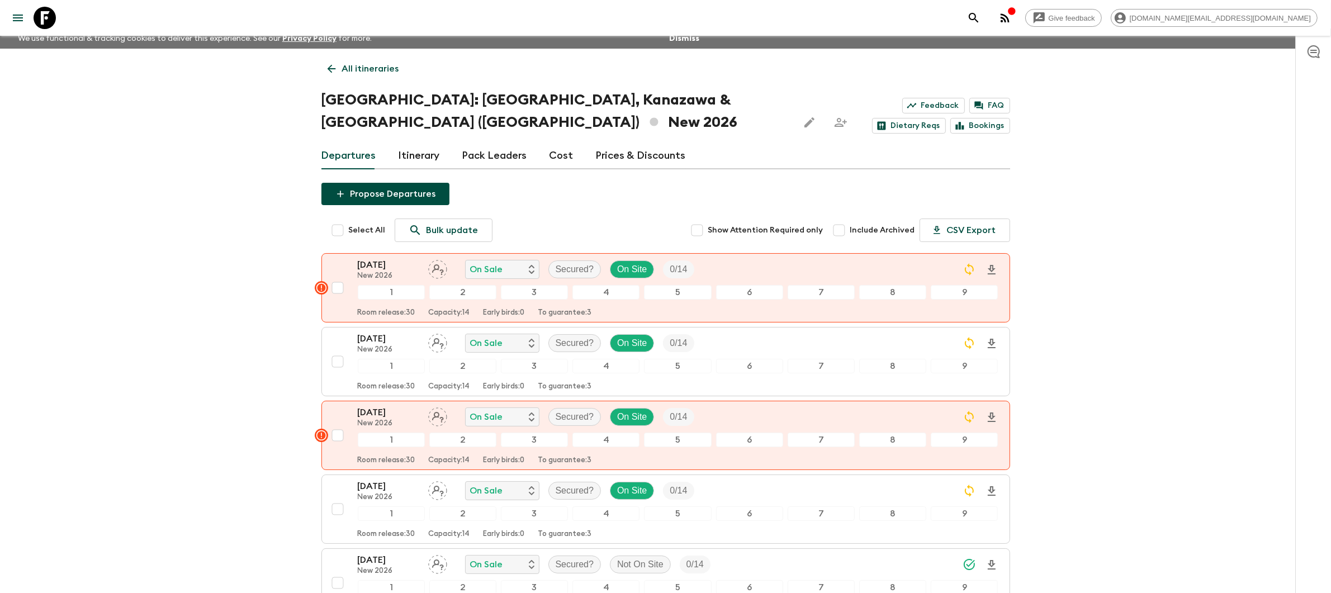
scroll to position [0, 0]
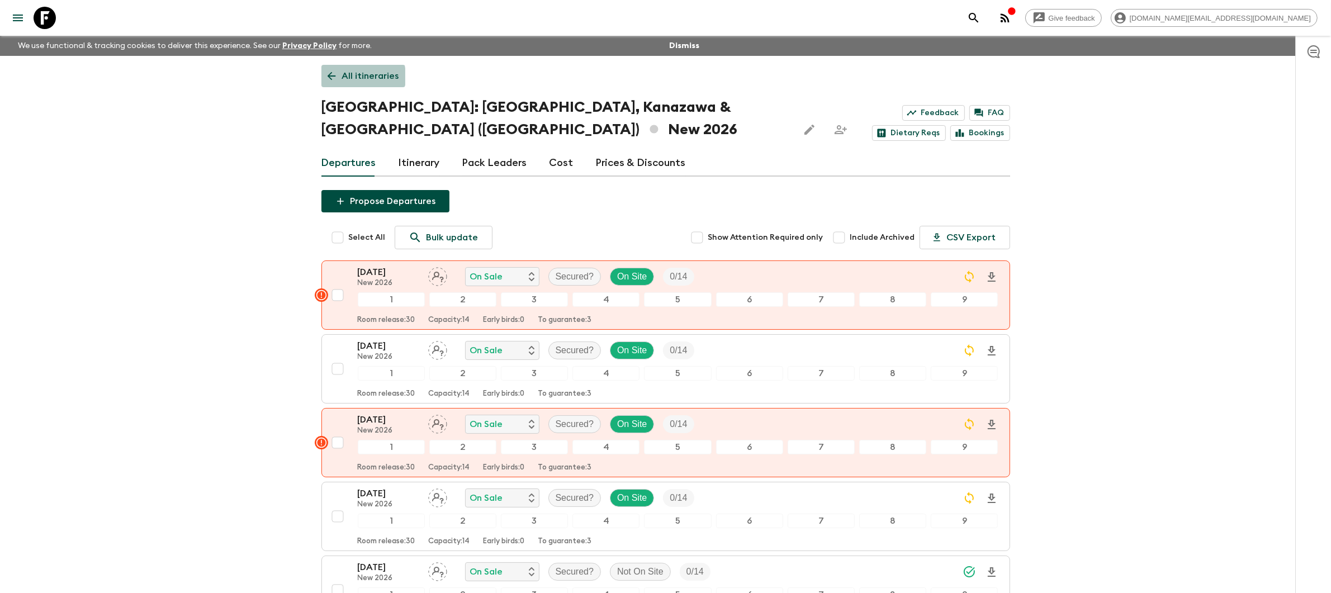
click at [343, 77] on p "All itineraries" at bounding box center [370, 75] width 57 height 13
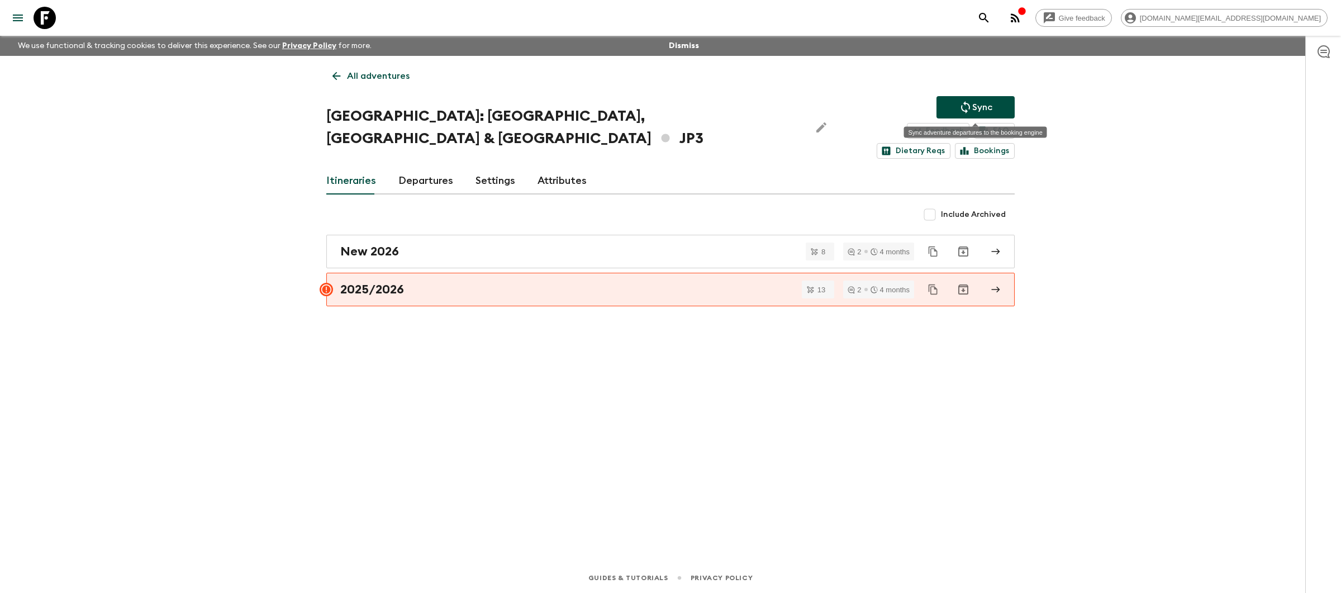
click at [989, 102] on p "Sync" at bounding box center [982, 107] width 20 height 13
click at [544, 244] on div "New 2026" at bounding box center [659, 251] width 639 height 15
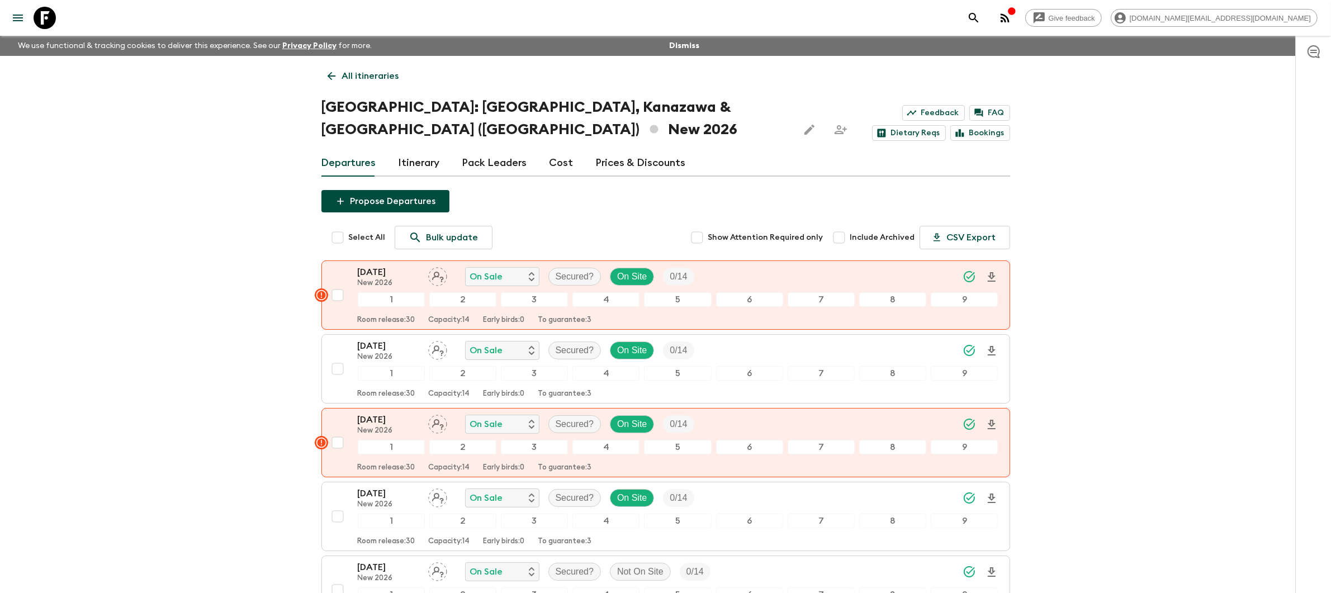
click at [355, 76] on p "All itineraries" at bounding box center [370, 75] width 57 height 13
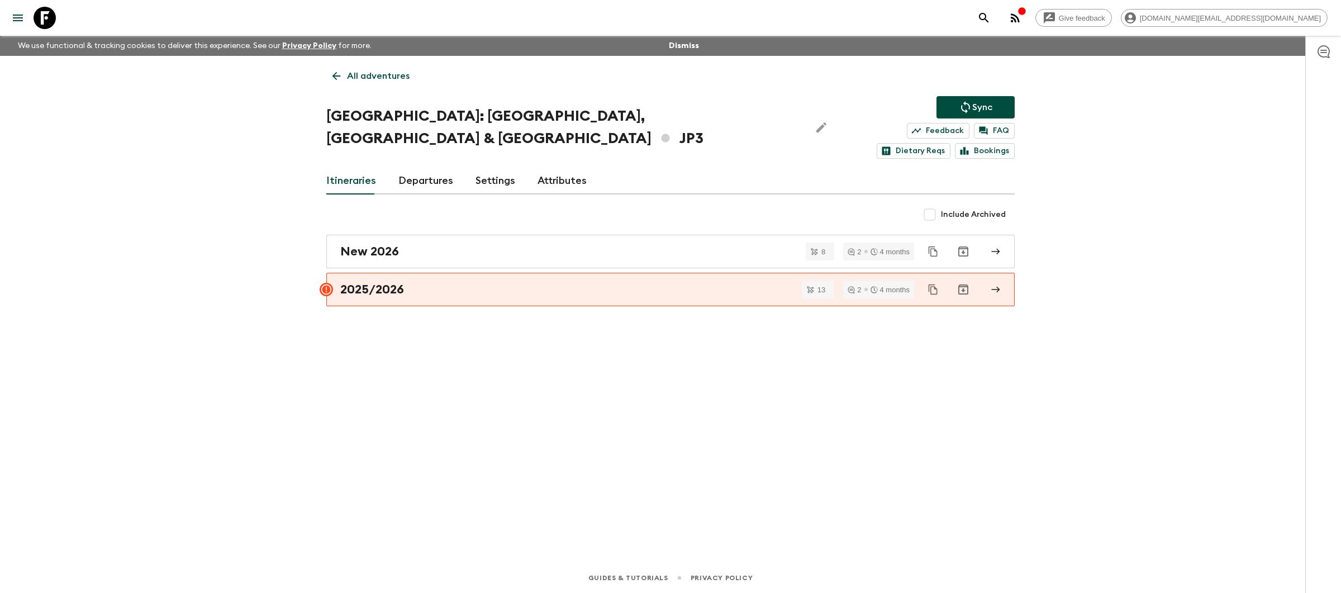
click at [355, 76] on p "All adventures" at bounding box center [378, 75] width 63 height 13
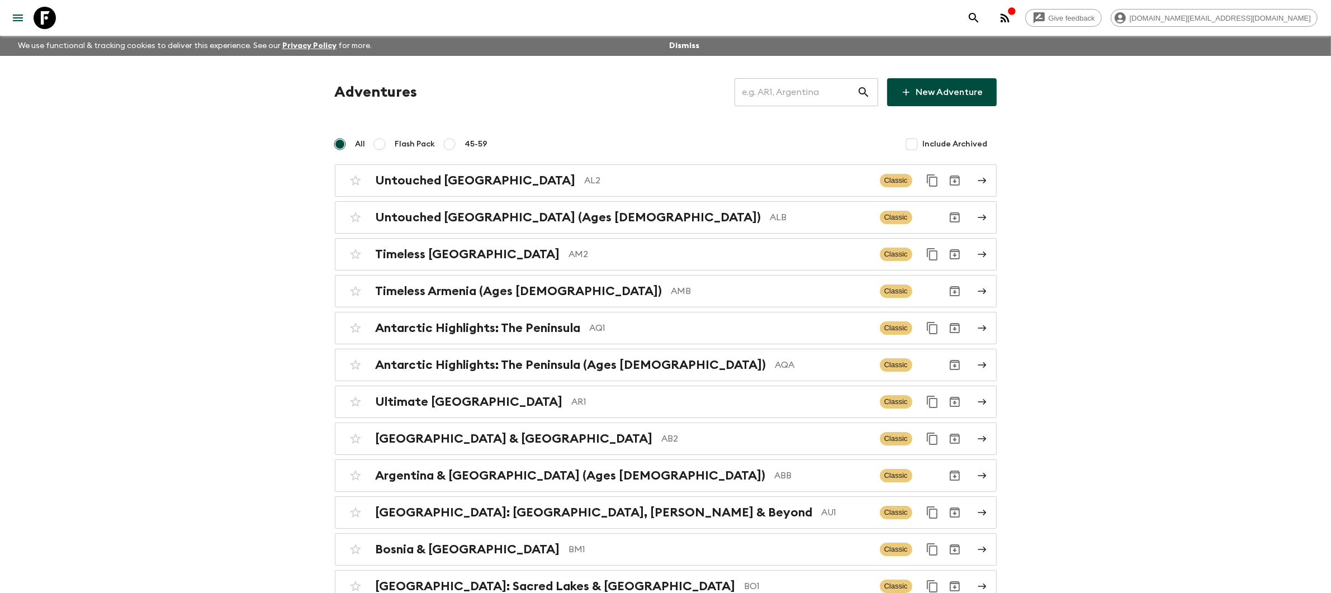
click at [837, 96] on input "text" at bounding box center [795, 92] width 122 height 31
type input "p"
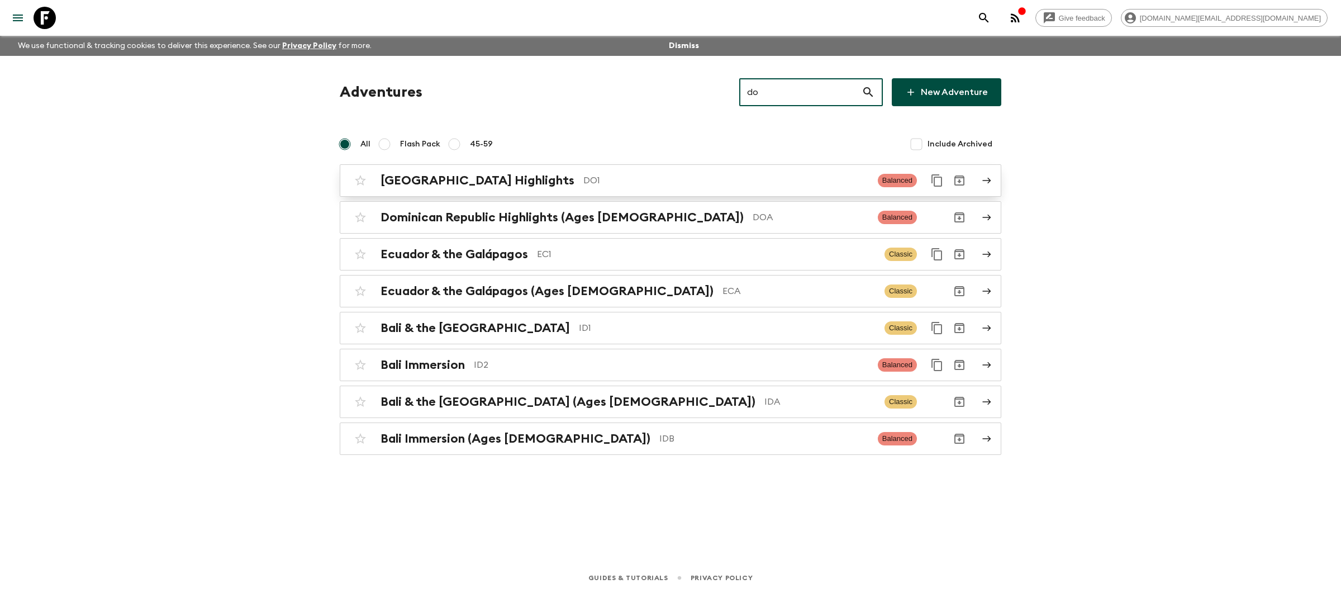
type input "do"
click at [731, 186] on p "DO1" at bounding box center [726, 180] width 286 height 13
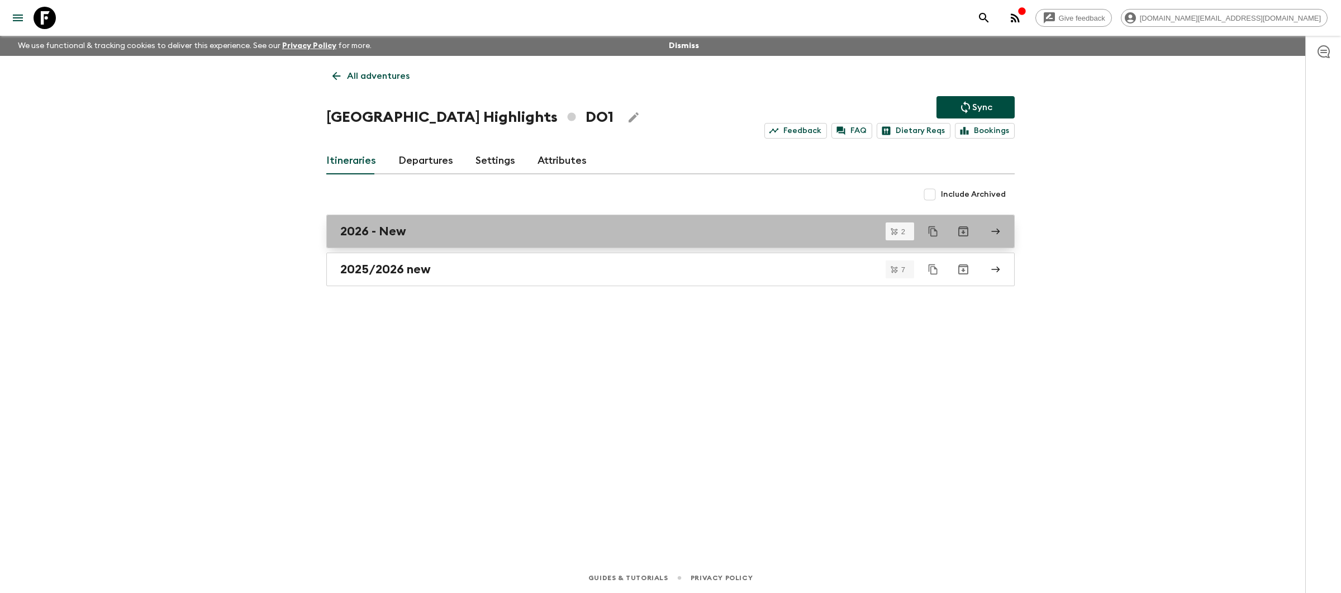
click at [657, 226] on div "2026 - New" at bounding box center [659, 231] width 639 height 15
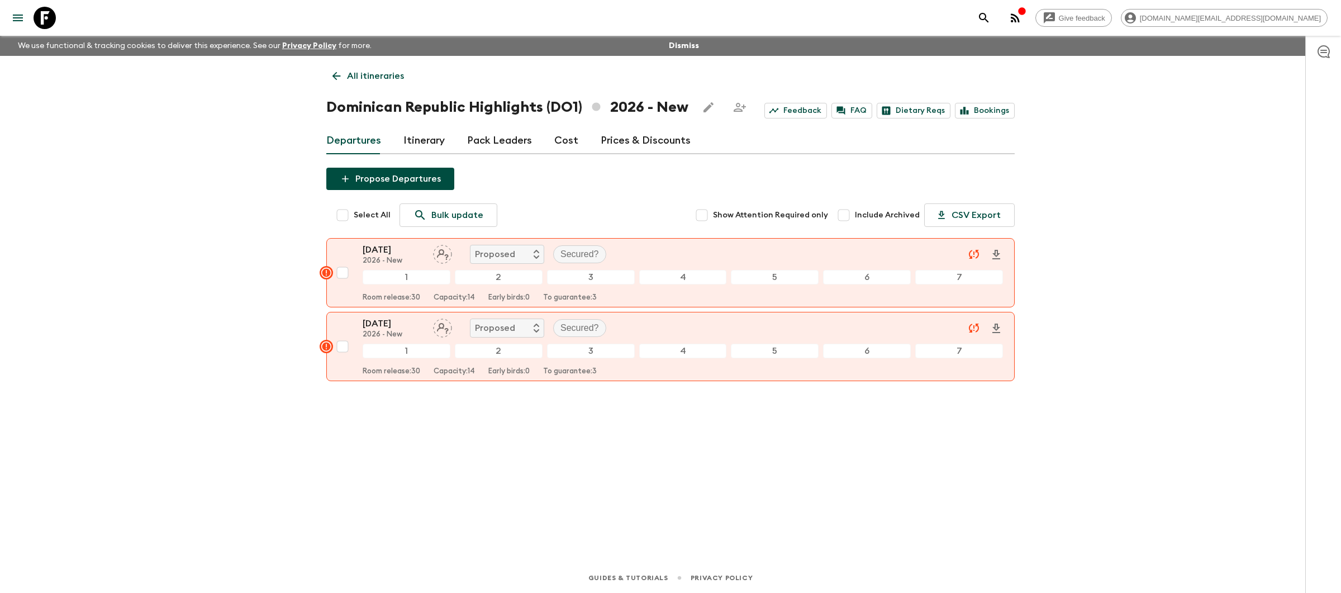
click at [363, 77] on p "All itineraries" at bounding box center [375, 75] width 57 height 13
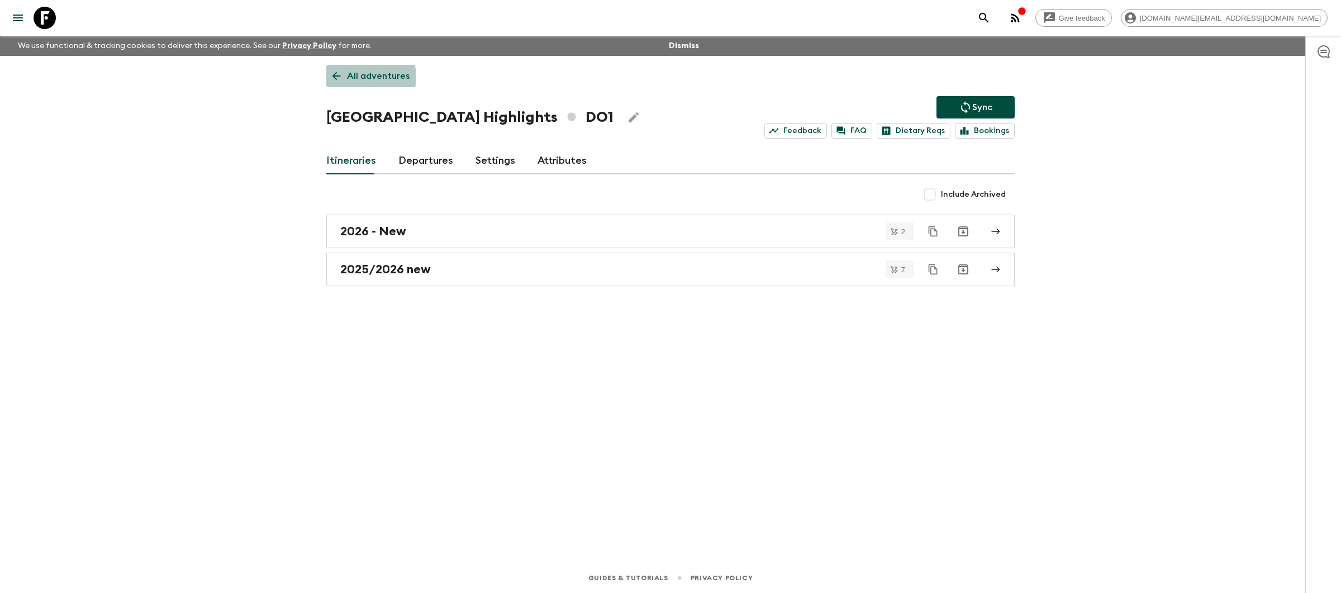
click at [363, 77] on p "All adventures" at bounding box center [378, 75] width 63 height 13
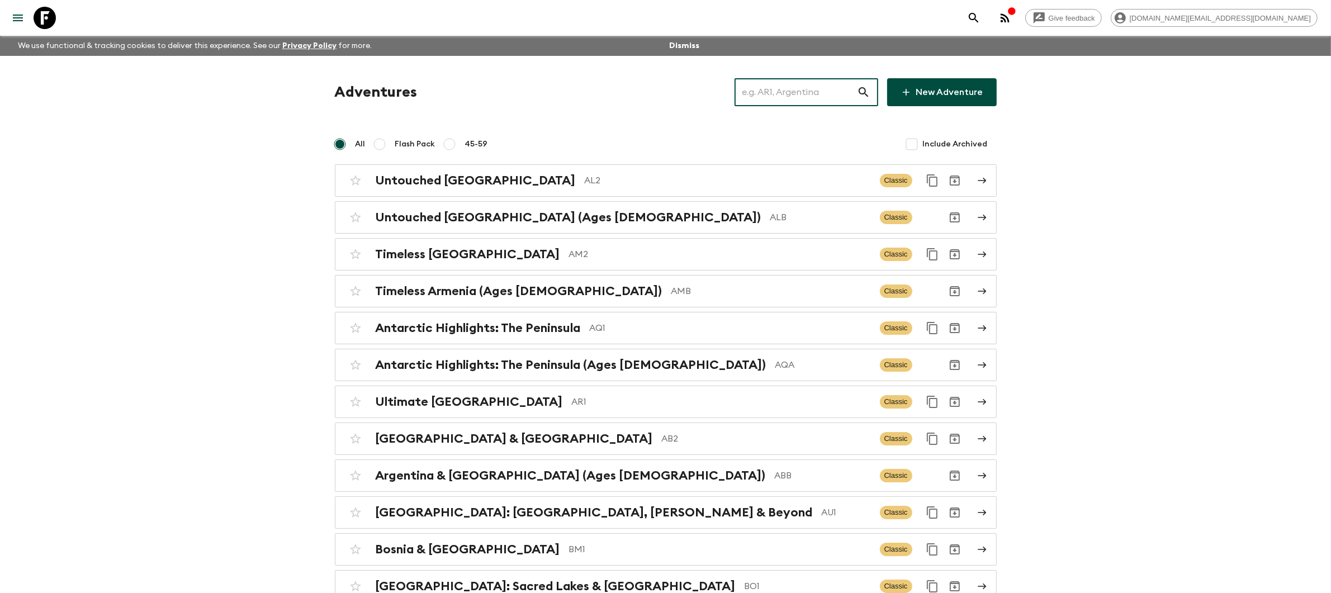
click at [804, 83] on input "text" at bounding box center [795, 92] width 122 height 31
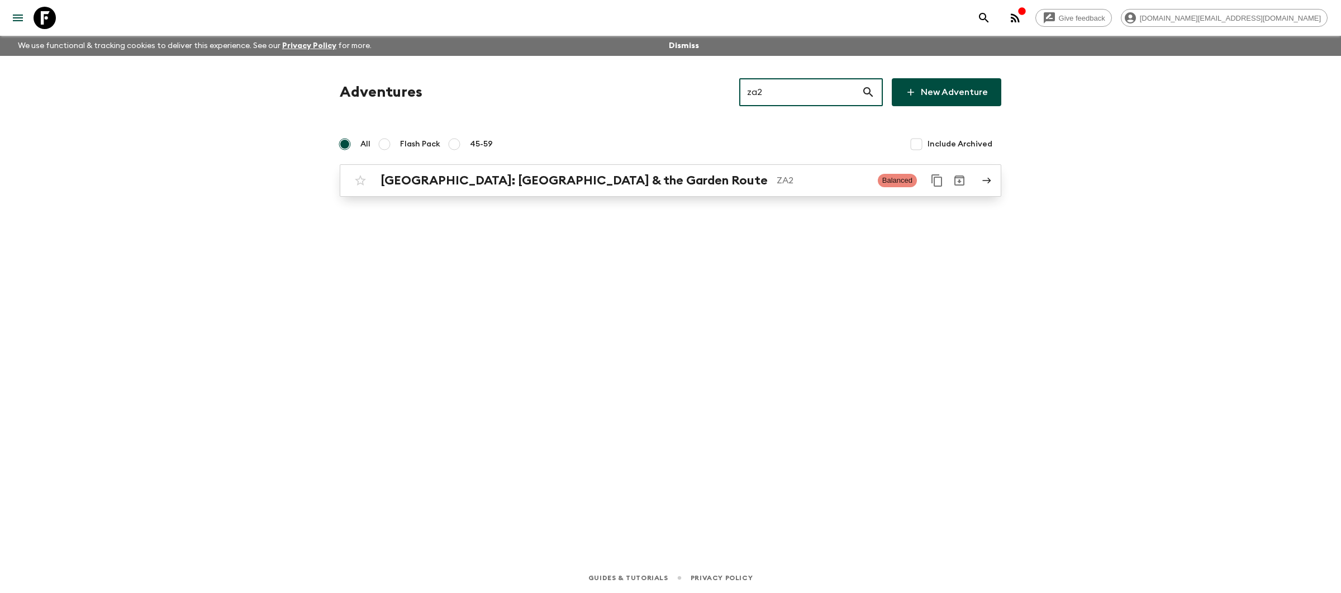
type input "za2"
click at [777, 177] on p "ZA2" at bounding box center [823, 180] width 92 height 13
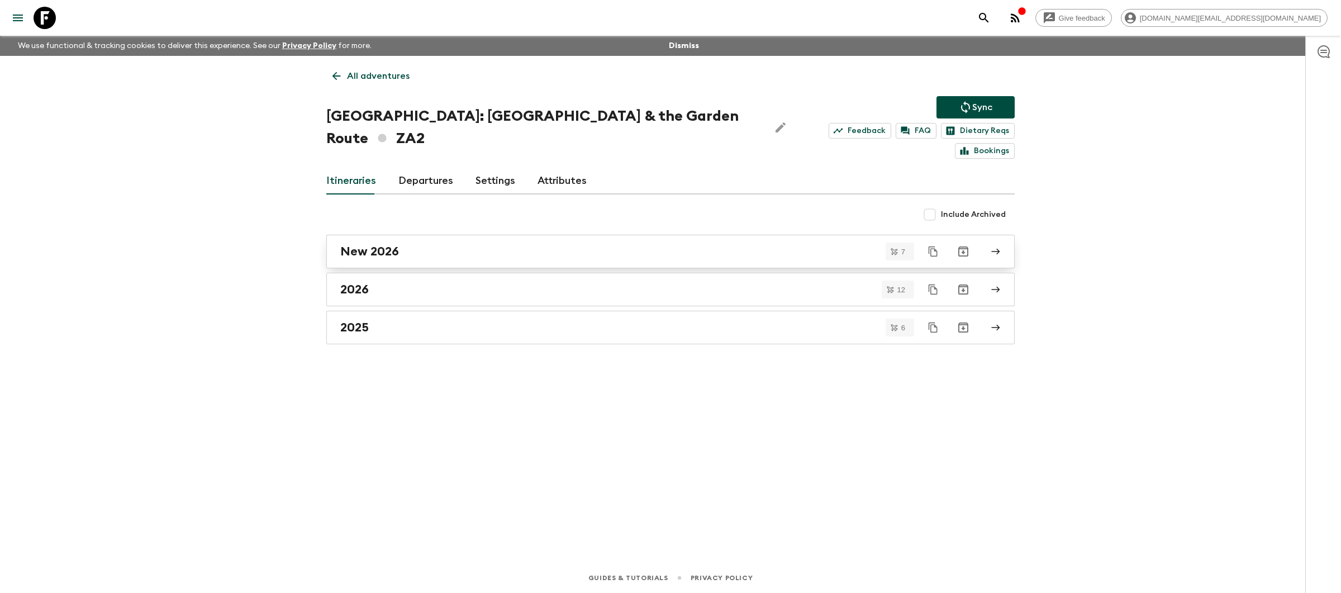
click at [633, 244] on div "New 2026" at bounding box center [659, 251] width 639 height 15
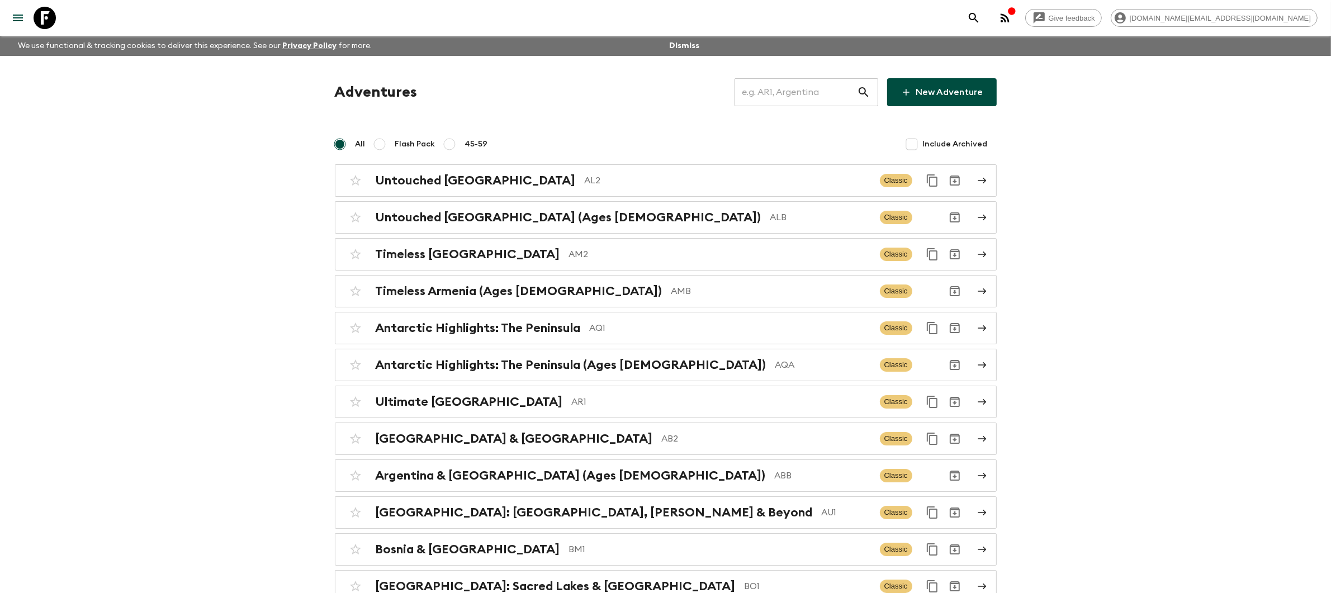
click at [795, 85] on input "text" at bounding box center [795, 92] width 122 height 31
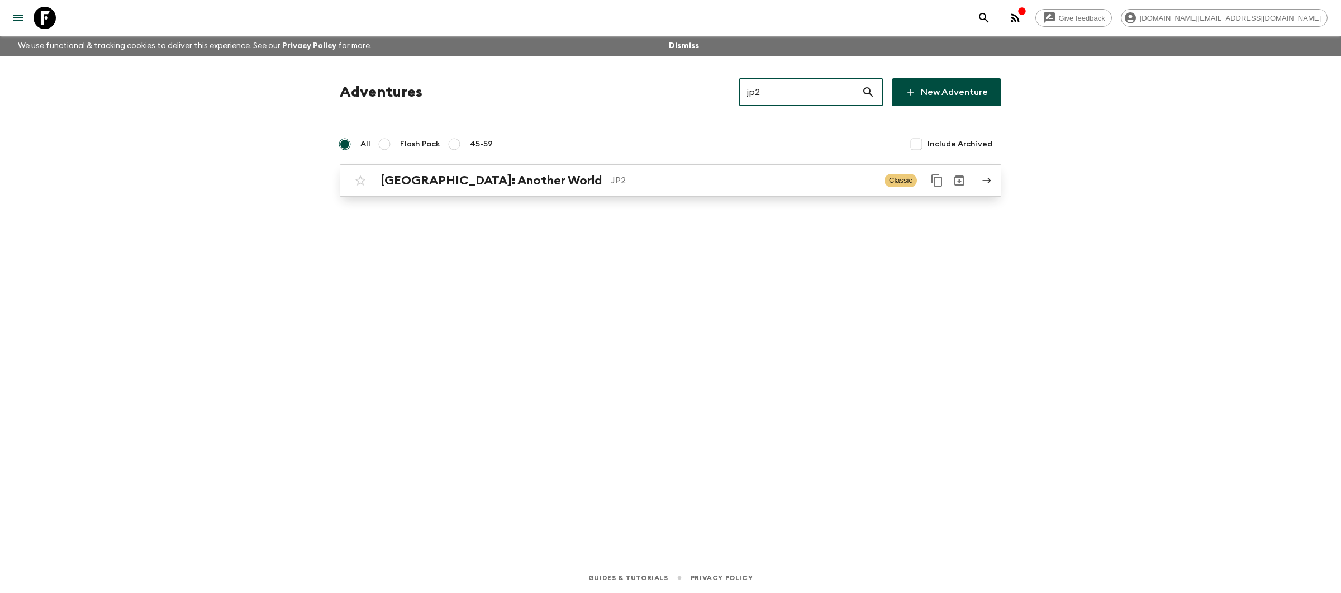
type input "jp2"
click at [611, 183] on p "JP2" at bounding box center [743, 180] width 265 height 13
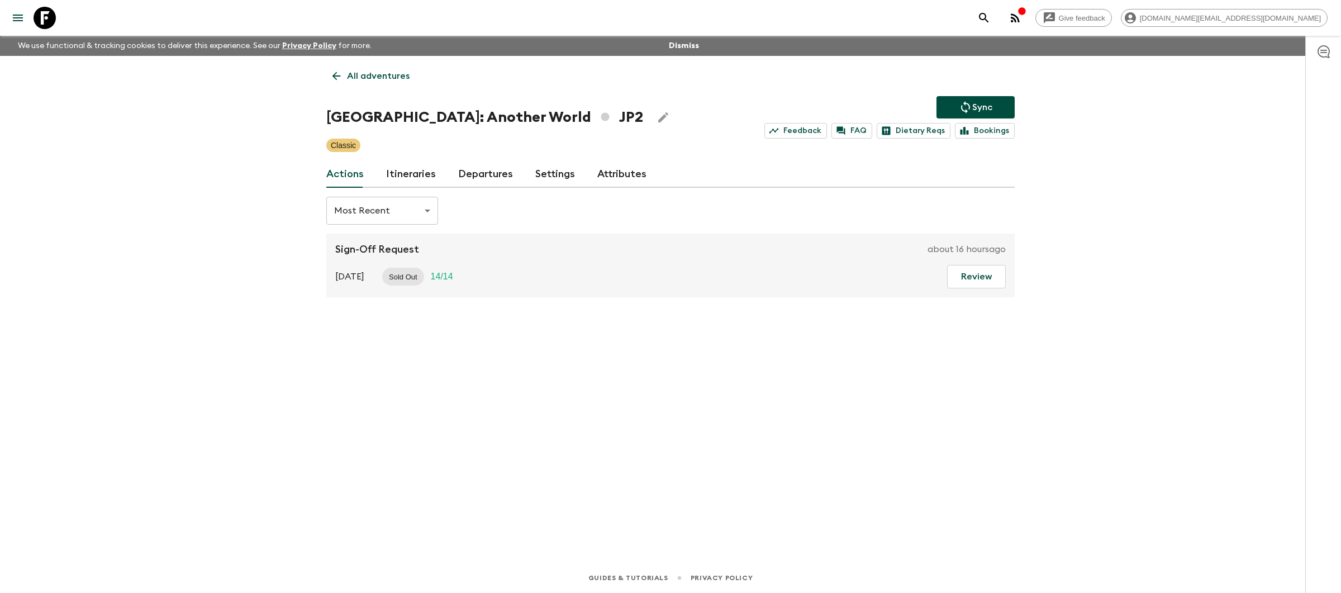
click at [390, 179] on link "Itineraries" at bounding box center [411, 174] width 50 height 27
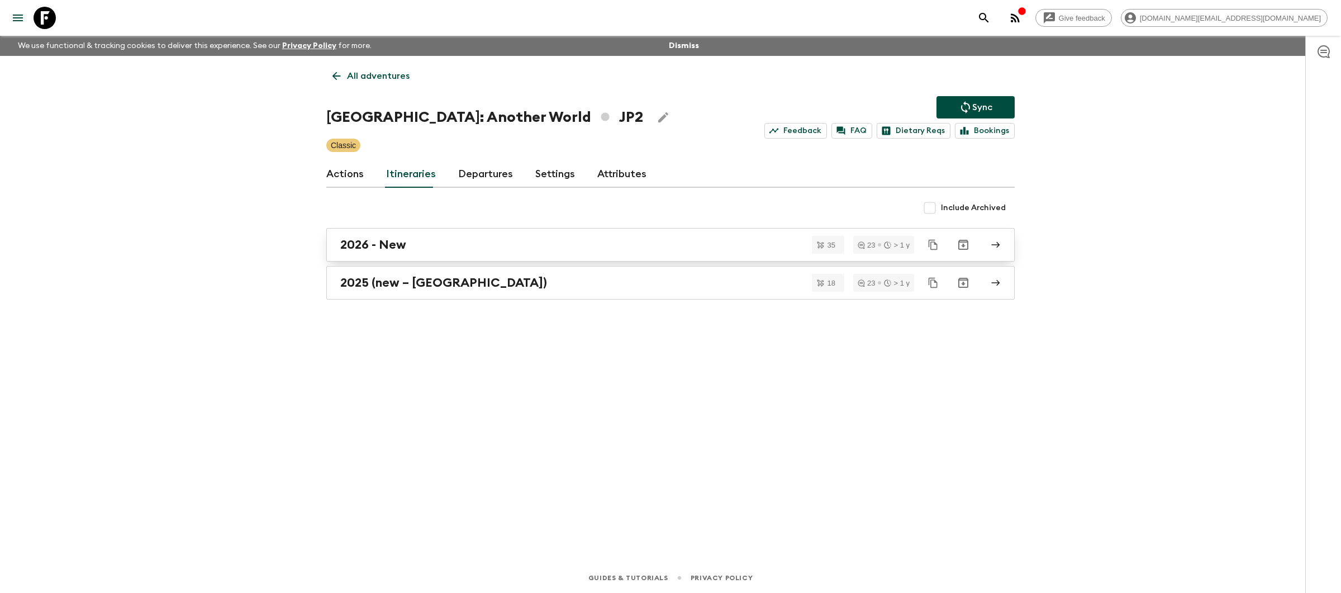
click at [512, 250] on div "2026 - New" at bounding box center [659, 245] width 639 height 15
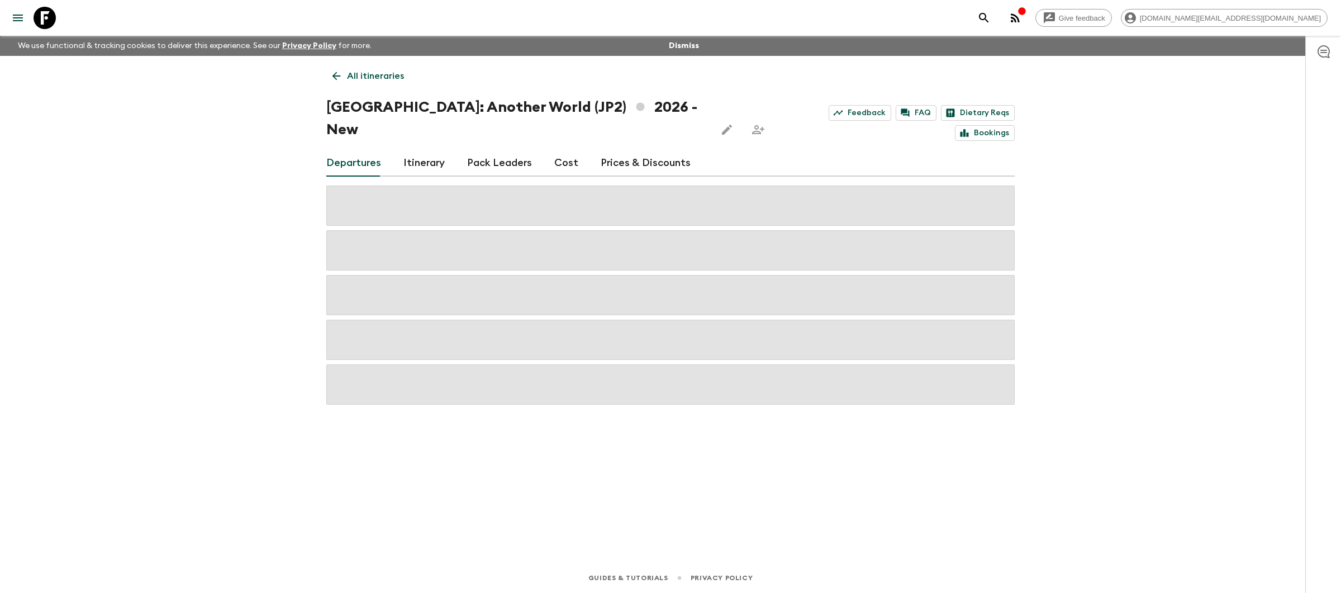
click at [616, 150] on link "Prices & Discounts" at bounding box center [646, 163] width 90 height 27
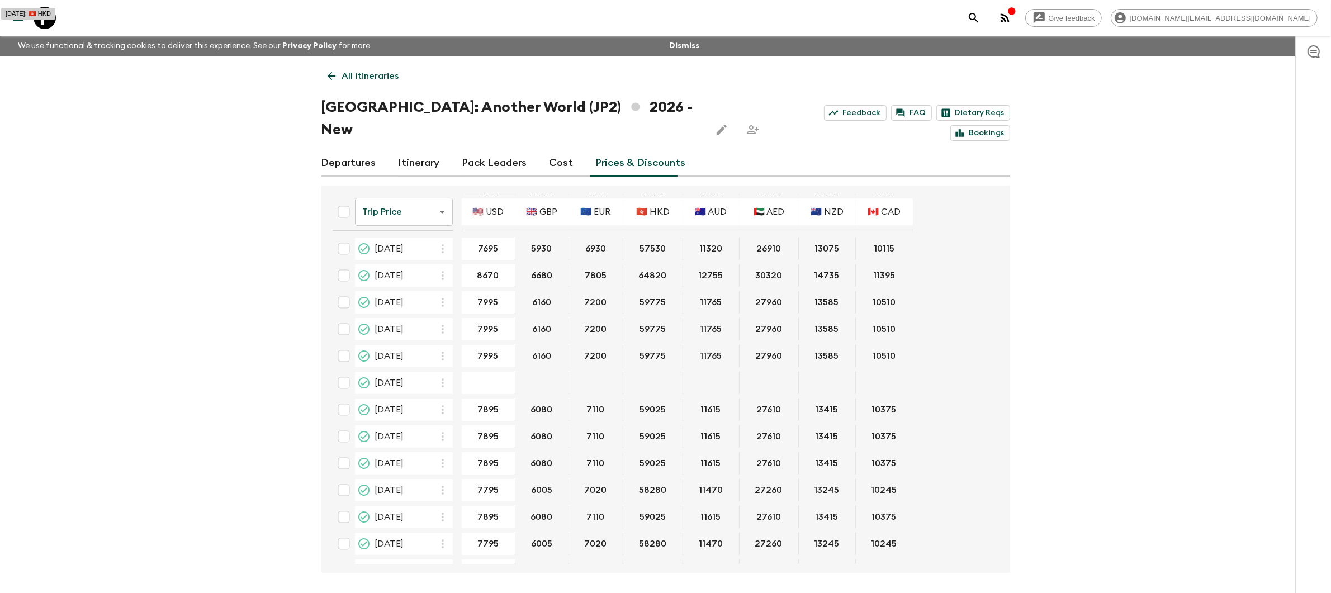
scroll to position [602, 0]
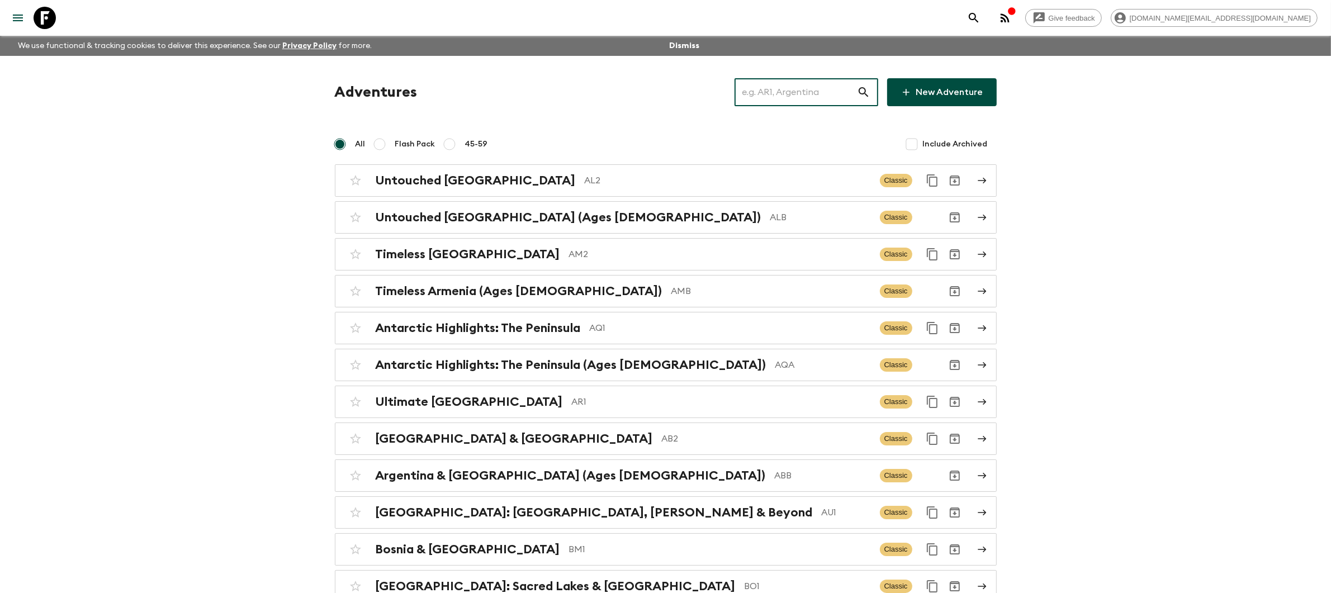
click at [781, 93] on input "text" at bounding box center [795, 92] width 122 height 31
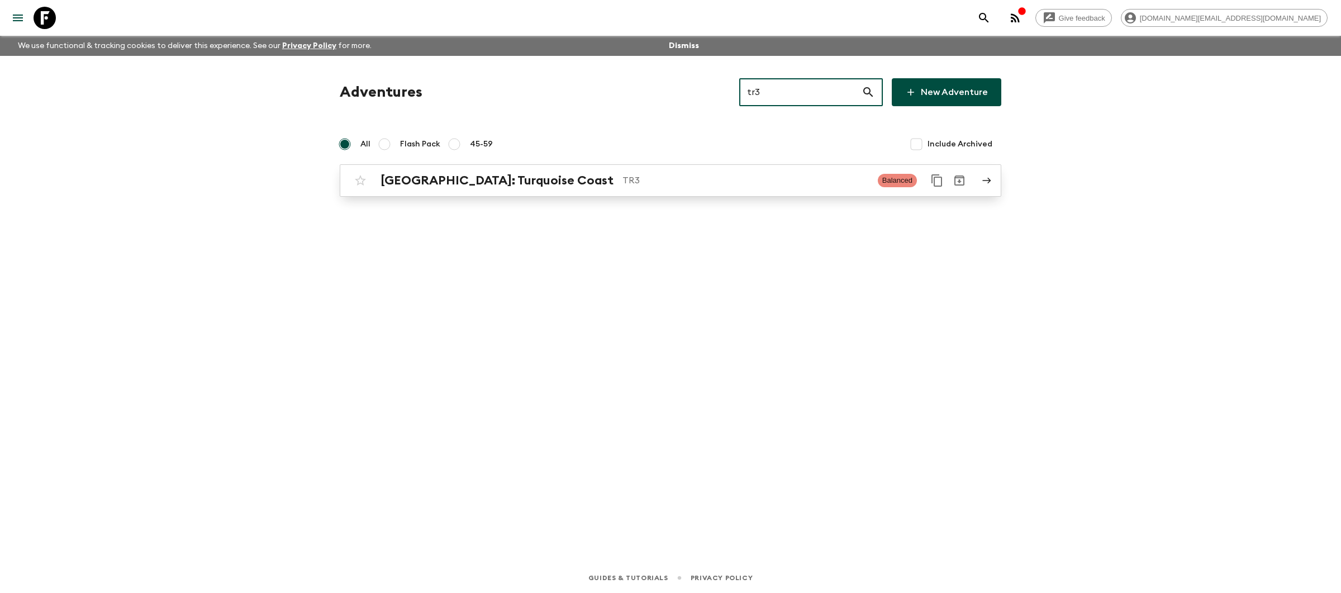
type input "tr3"
click at [723, 183] on p "TR3" at bounding box center [746, 180] width 246 height 13
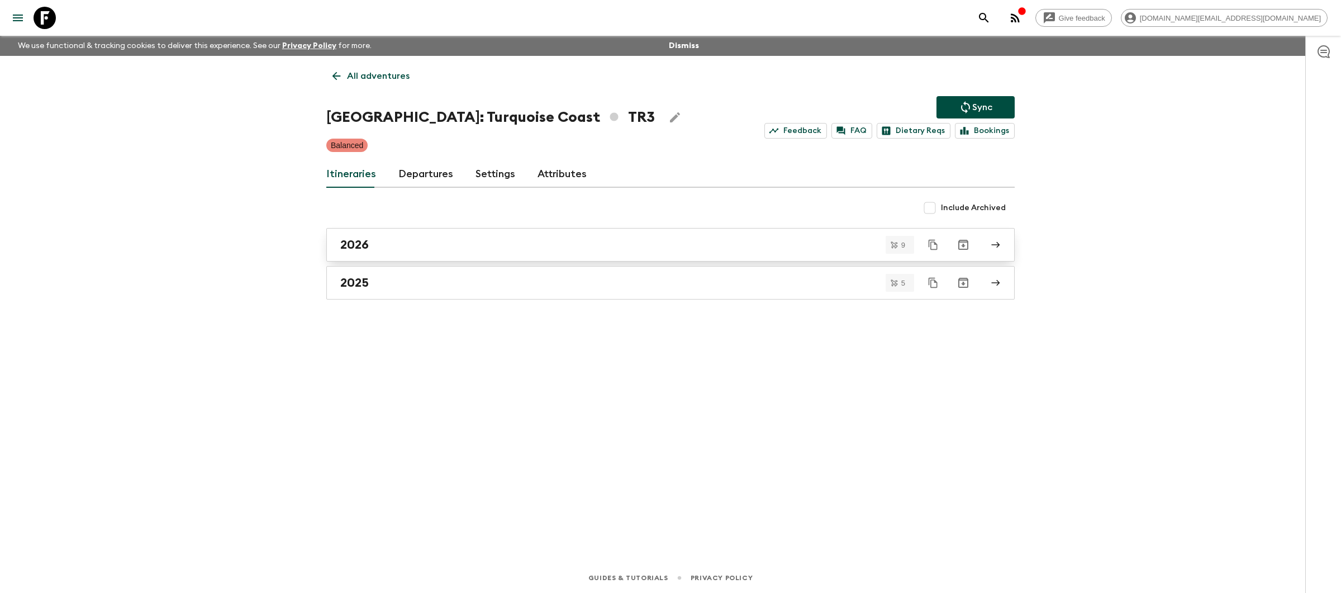
click at [599, 255] on link "2026" at bounding box center [670, 245] width 689 height 34
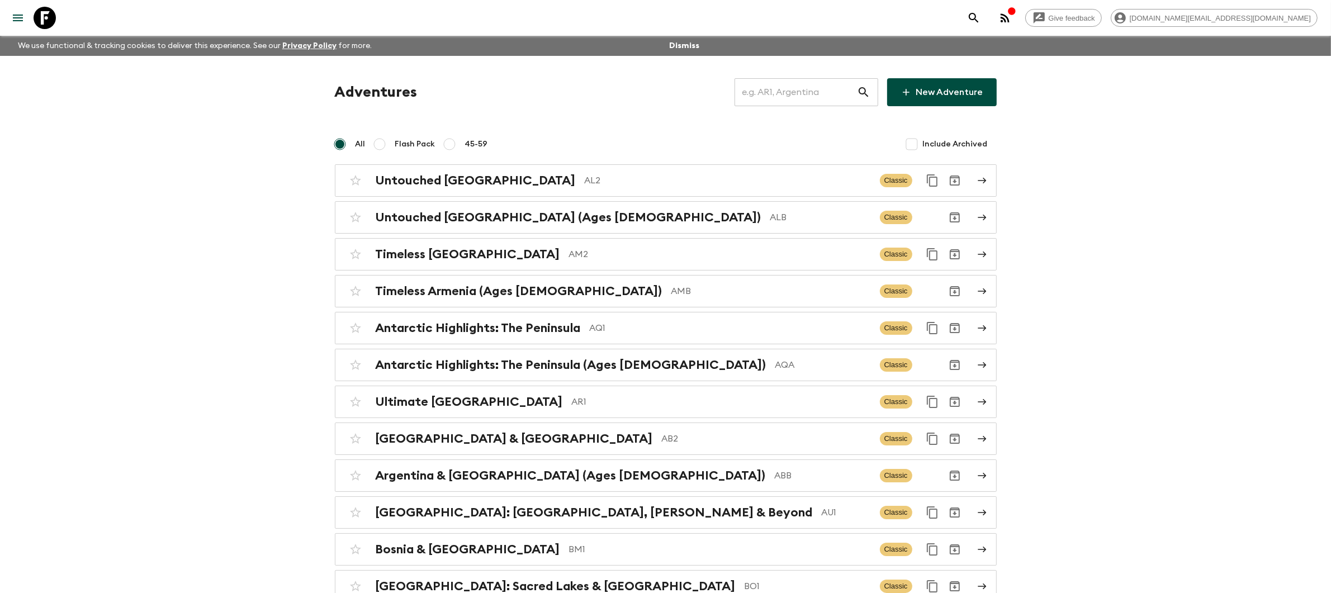
click at [761, 97] on input "text" at bounding box center [795, 92] width 122 height 31
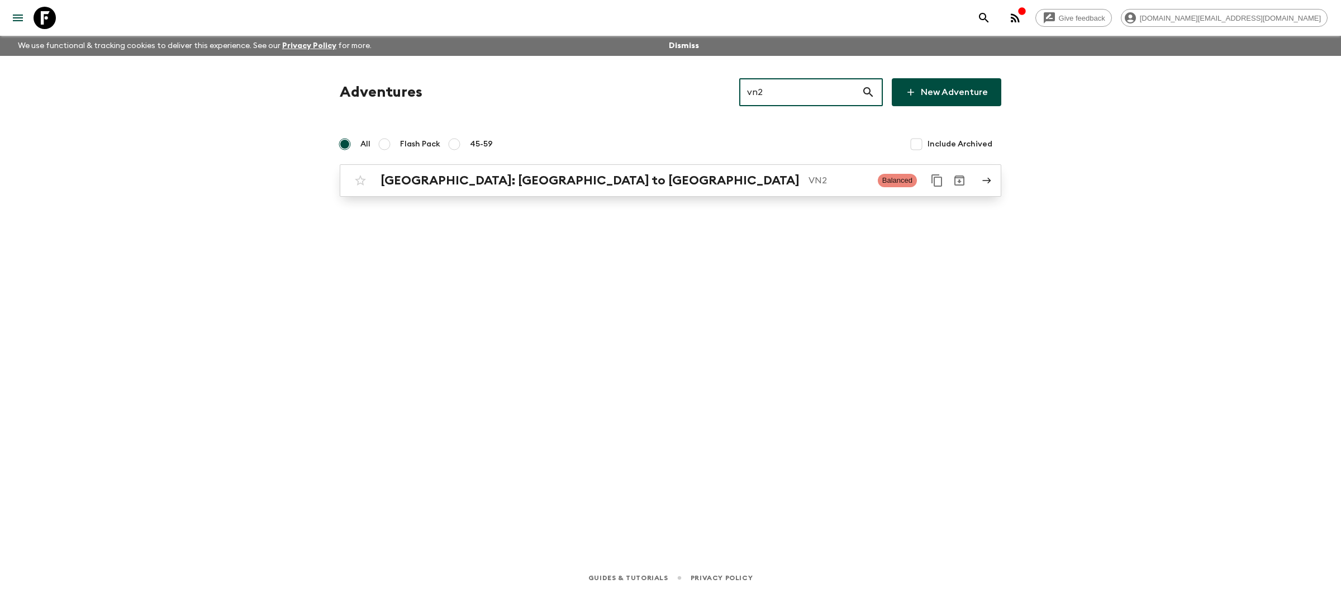
type input "vn2"
click at [809, 178] on p "VN2" at bounding box center [839, 180] width 60 height 13
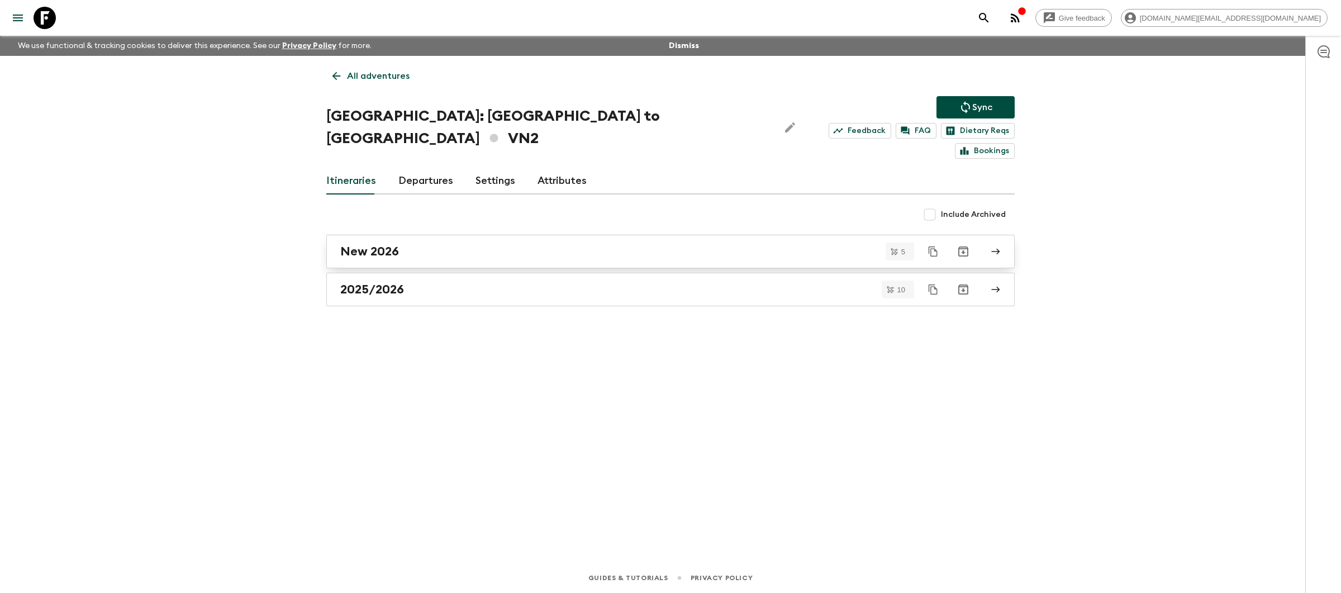
click at [672, 244] on div "New 2026" at bounding box center [659, 251] width 639 height 15
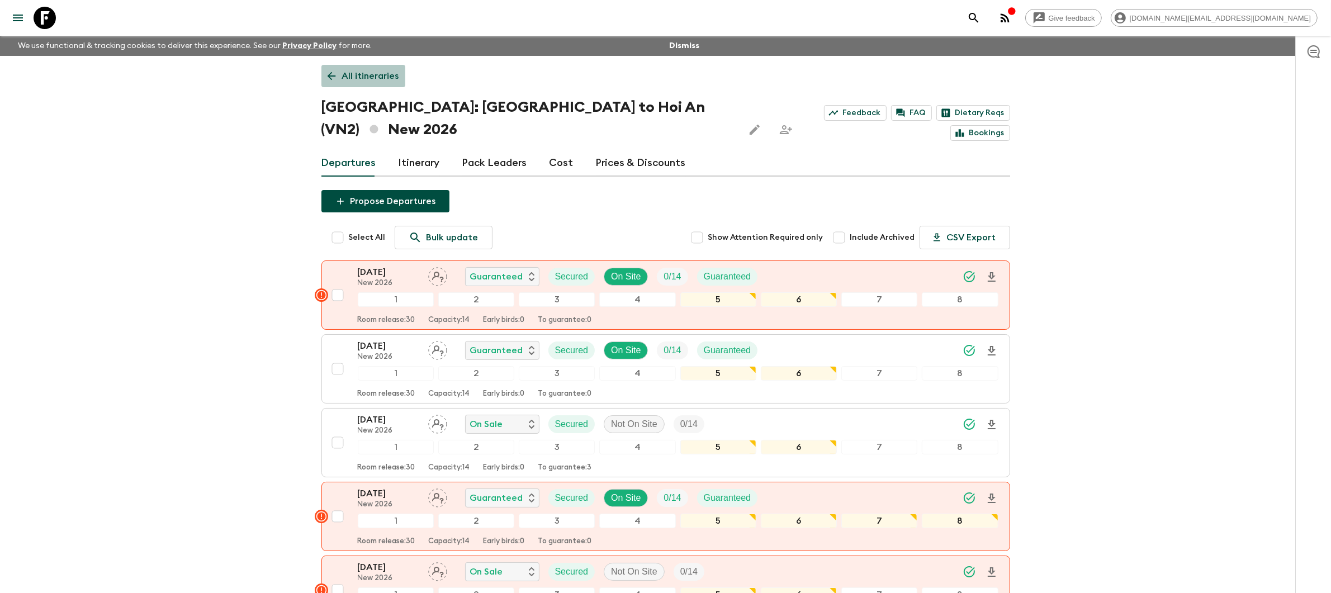
click at [365, 73] on p "All itineraries" at bounding box center [370, 75] width 57 height 13
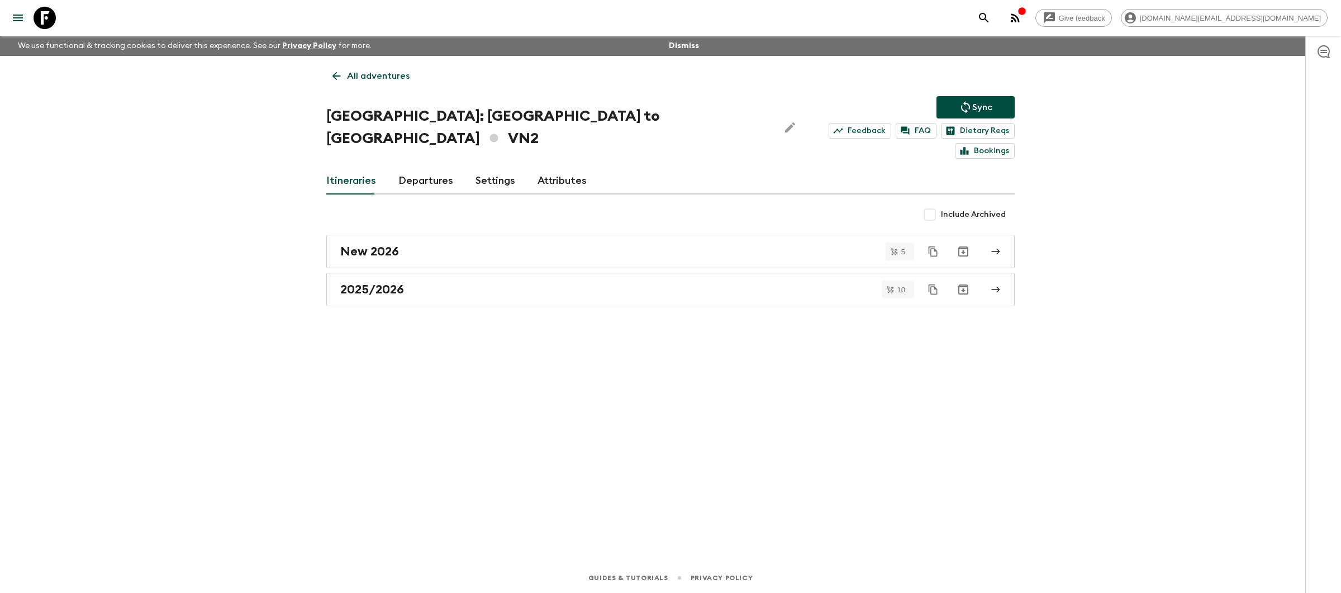
click at [365, 73] on p "All adventures" at bounding box center [378, 75] width 63 height 13
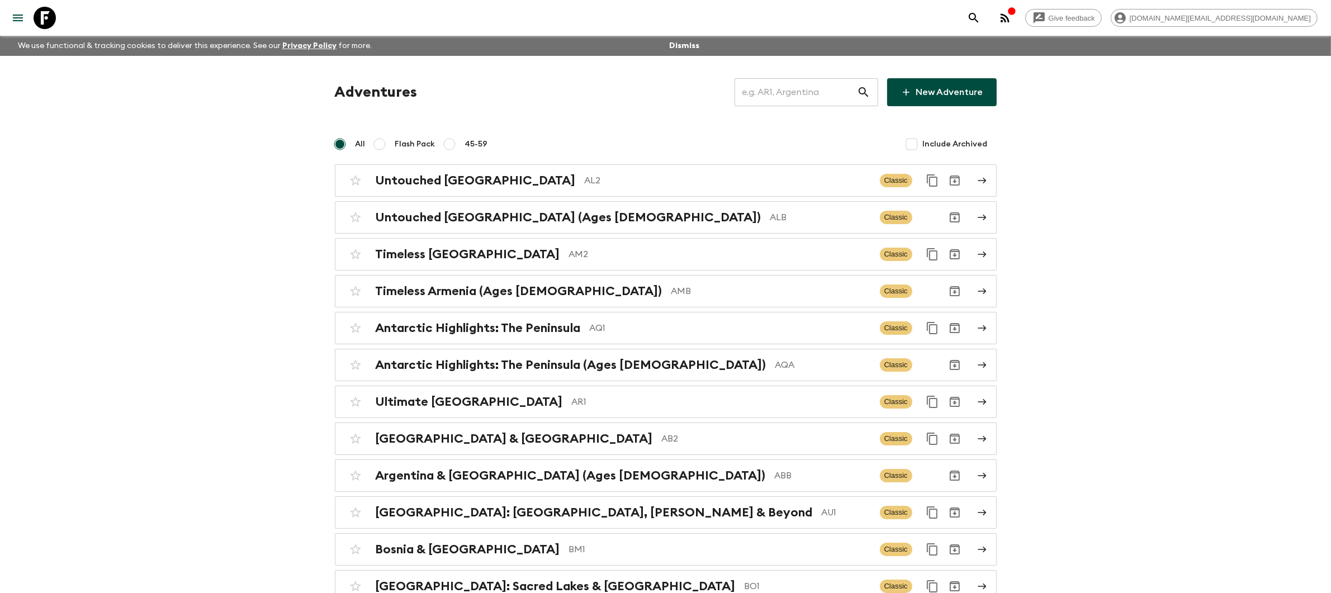
click at [771, 96] on input "text" at bounding box center [795, 92] width 122 height 31
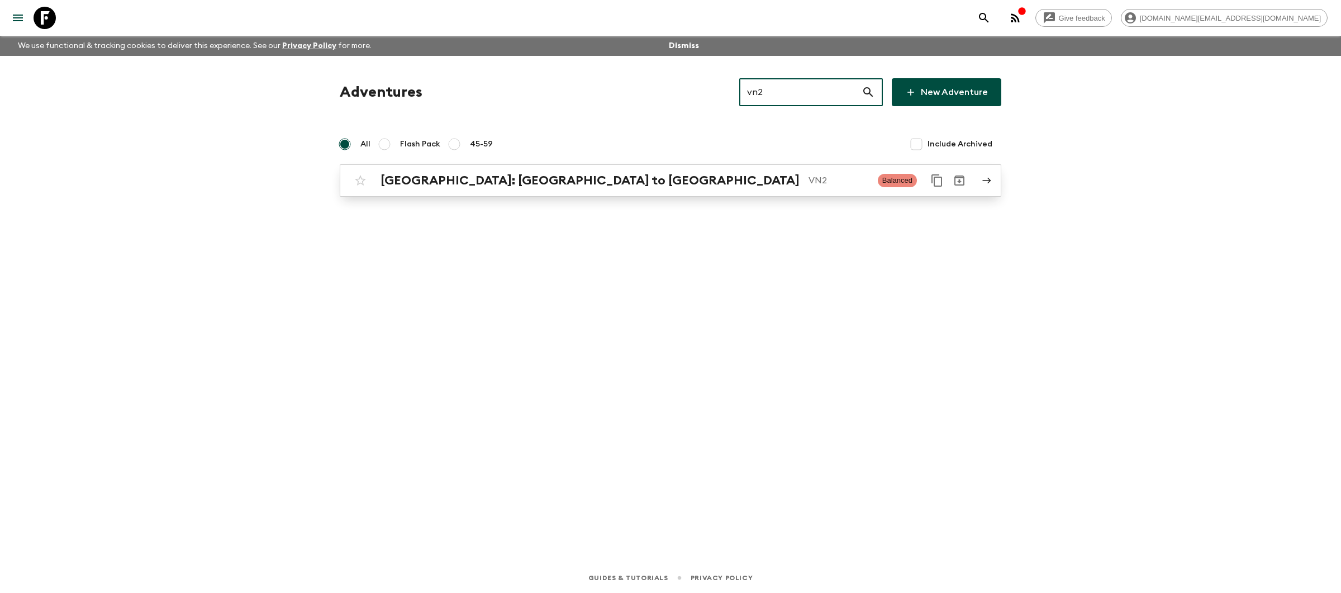
type input "vn2"
click at [809, 185] on p "VN2" at bounding box center [839, 180] width 60 height 13
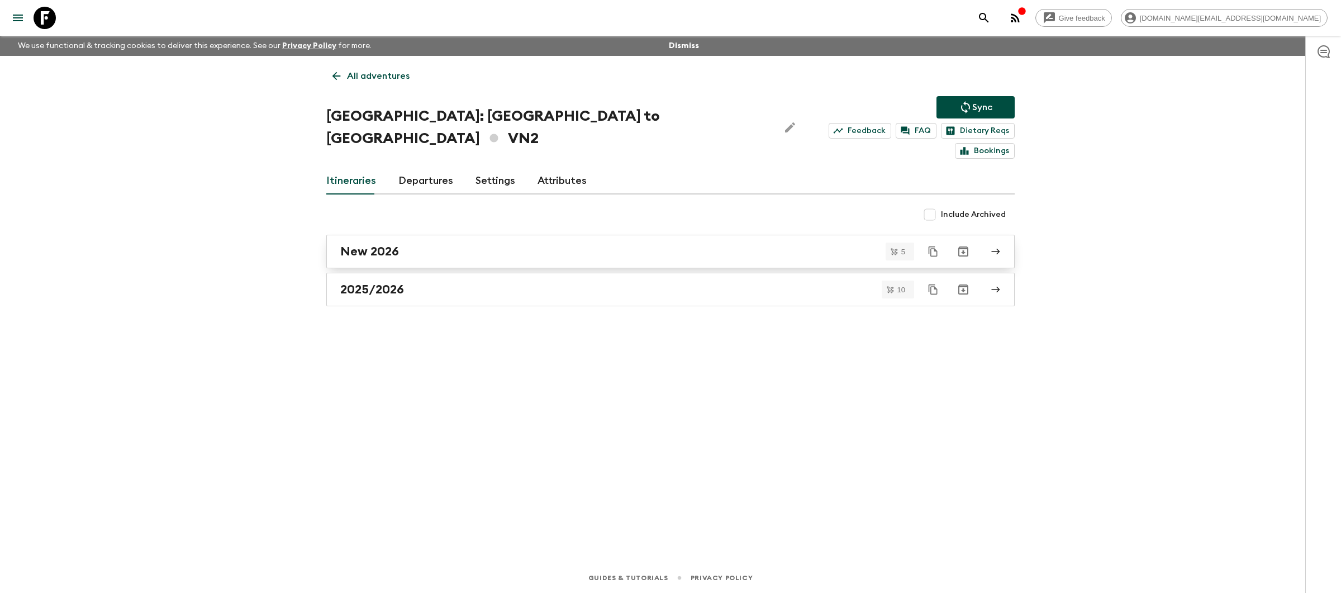
click at [613, 244] on div "New 2026" at bounding box center [659, 251] width 639 height 15
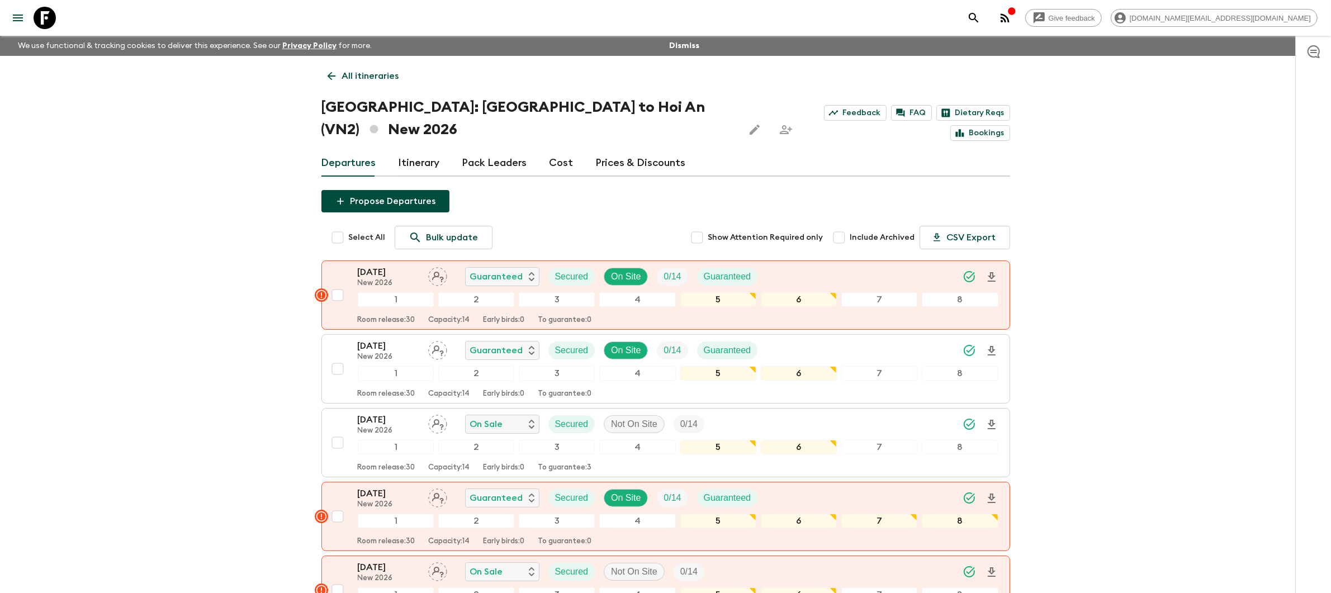
click at [367, 78] on p "All itineraries" at bounding box center [370, 75] width 57 height 13
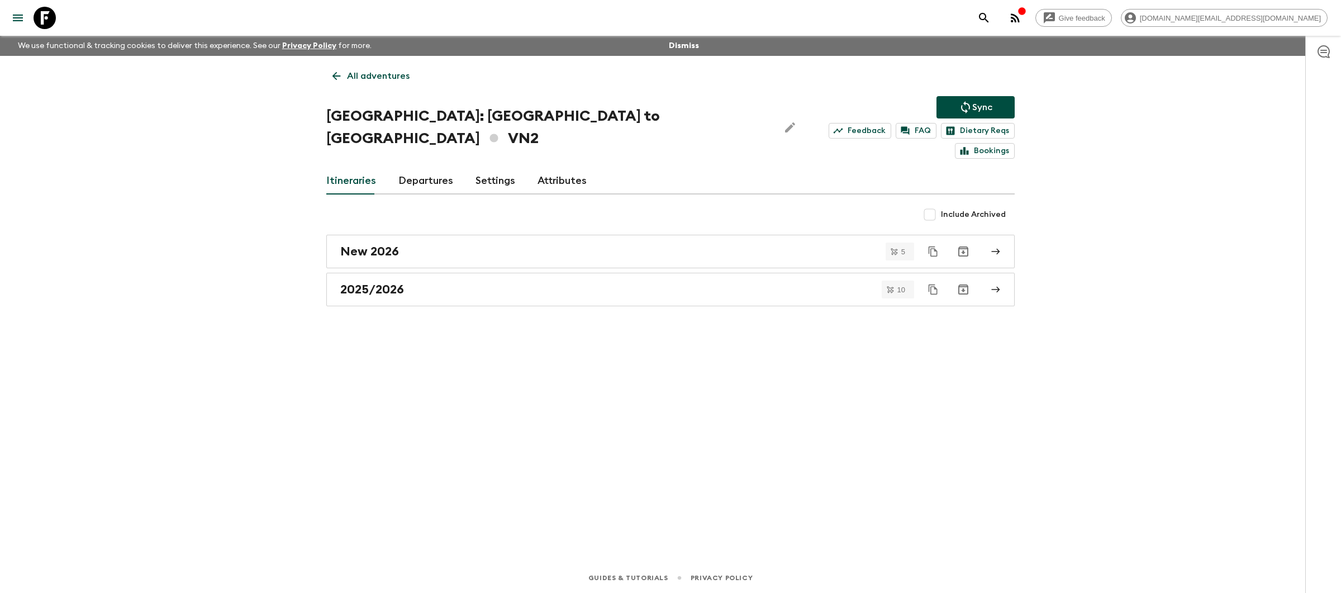
click at [376, 76] on p "All adventures" at bounding box center [378, 75] width 63 height 13
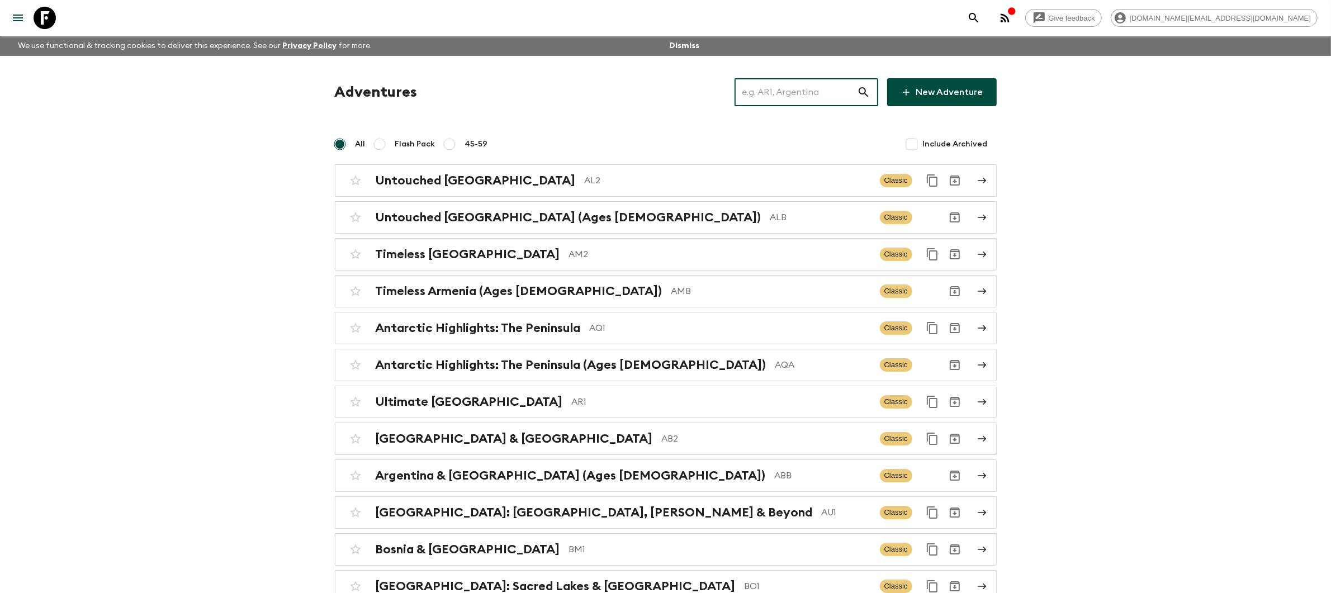
click at [788, 96] on input "text" at bounding box center [795, 92] width 122 height 31
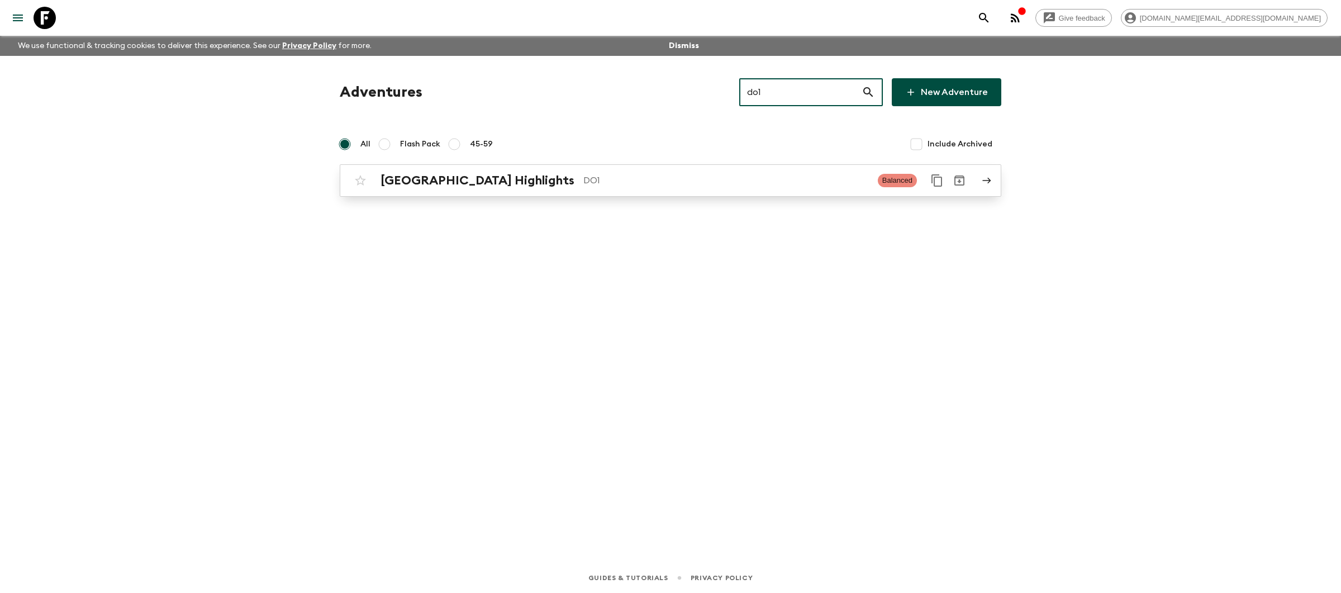
type input "do1"
click at [681, 184] on p "DO1" at bounding box center [726, 180] width 286 height 13
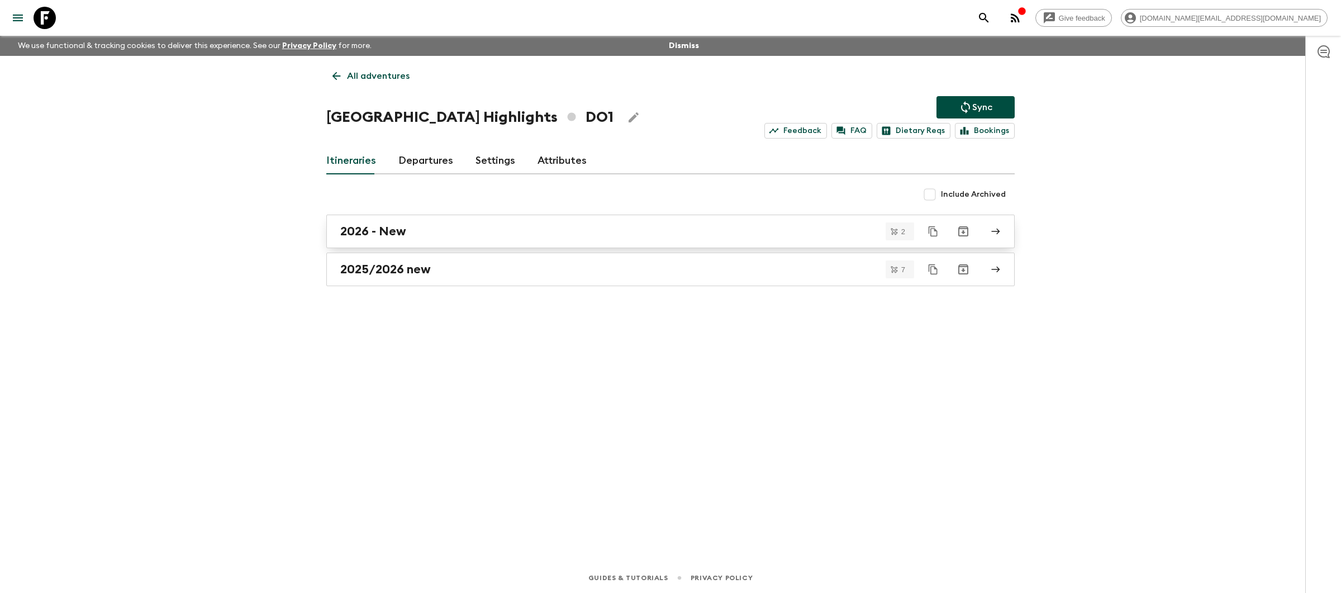
click at [443, 244] on link "2026 - New" at bounding box center [670, 232] width 689 height 34
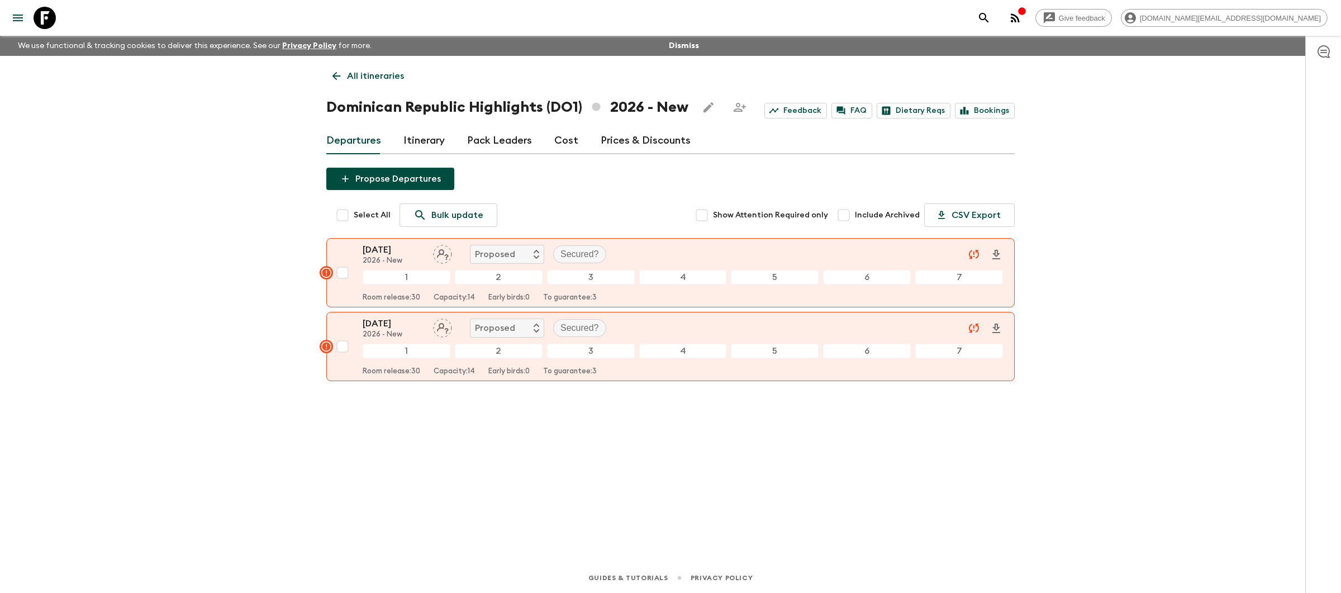
click at [360, 73] on p "All itineraries" at bounding box center [375, 75] width 57 height 13
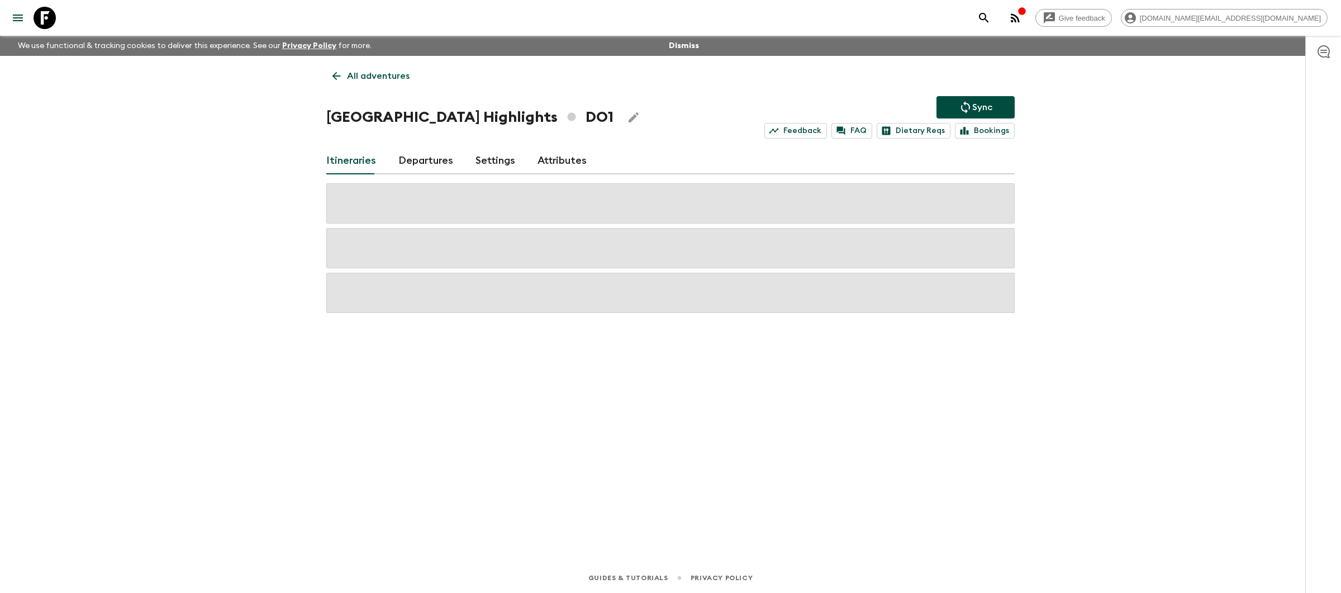
click at [394, 75] on p "All adventures" at bounding box center [378, 75] width 63 height 13
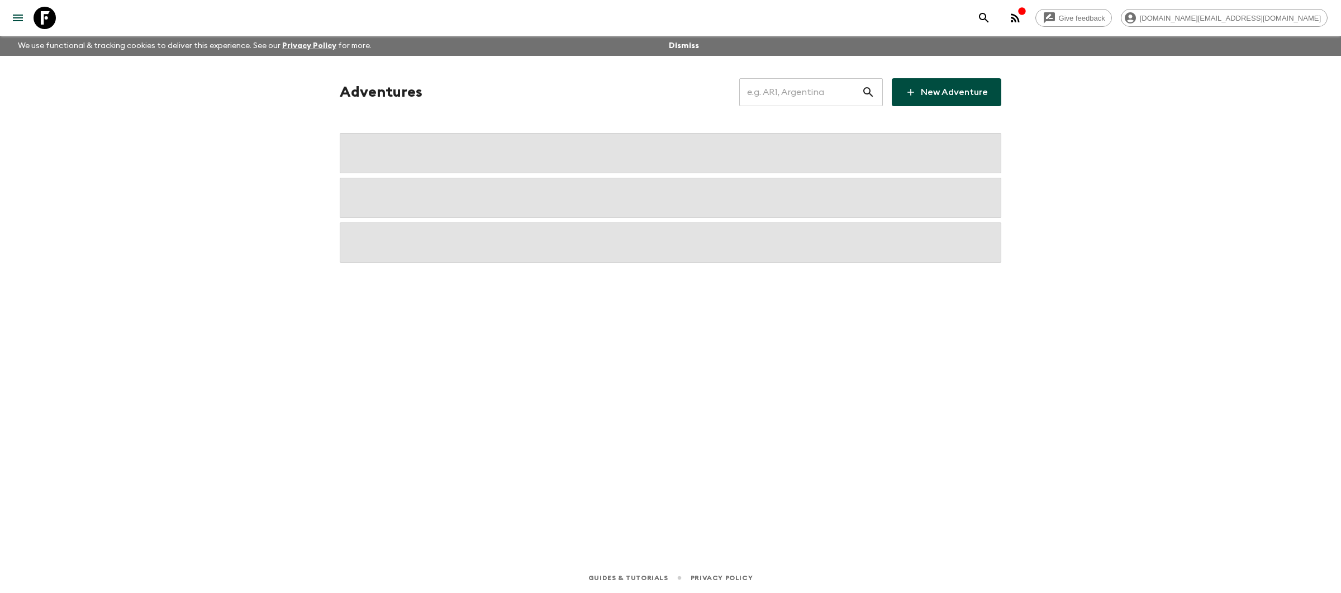
click at [813, 99] on input "text" at bounding box center [800, 92] width 122 height 31
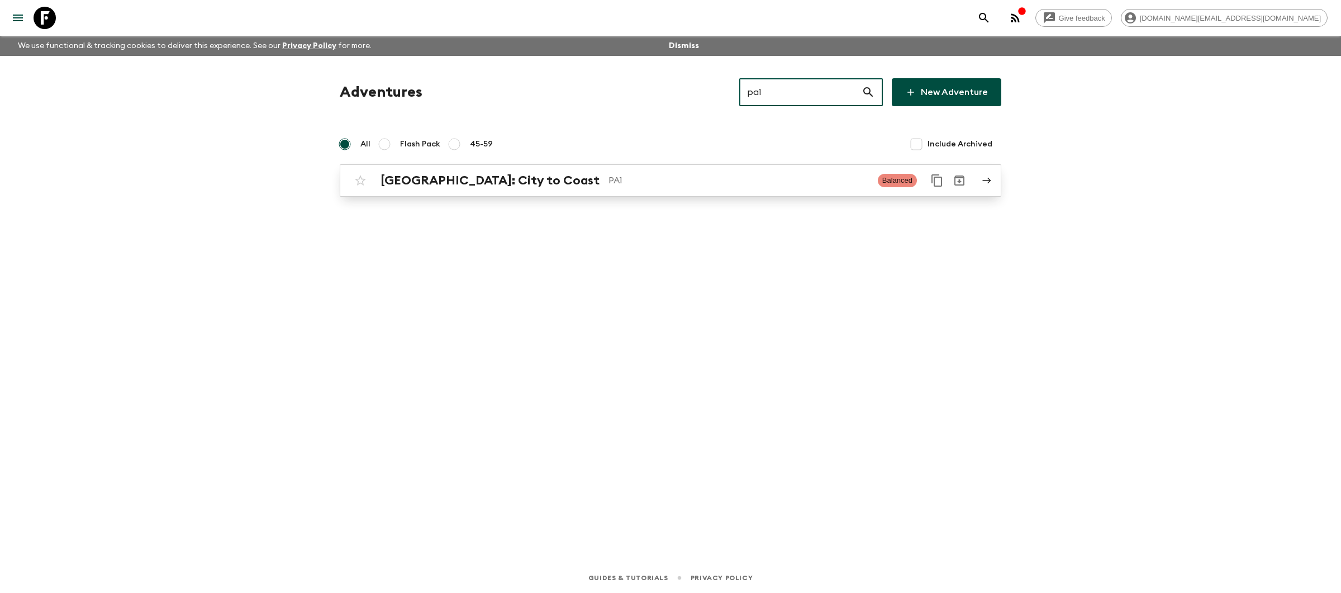
type input "pa1"
click at [709, 192] on link "[GEOGRAPHIC_DATA]: City to Coast PA1 Balanced" at bounding box center [671, 180] width 662 height 32
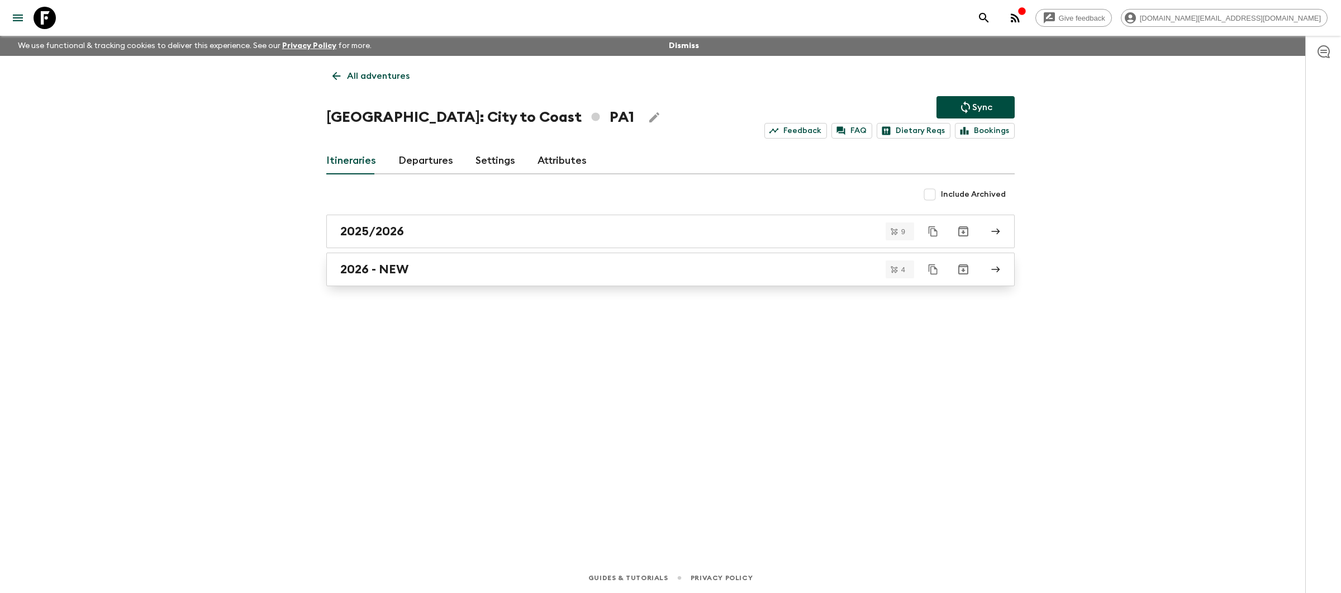
click at [462, 259] on link "2026 - NEW" at bounding box center [670, 270] width 689 height 34
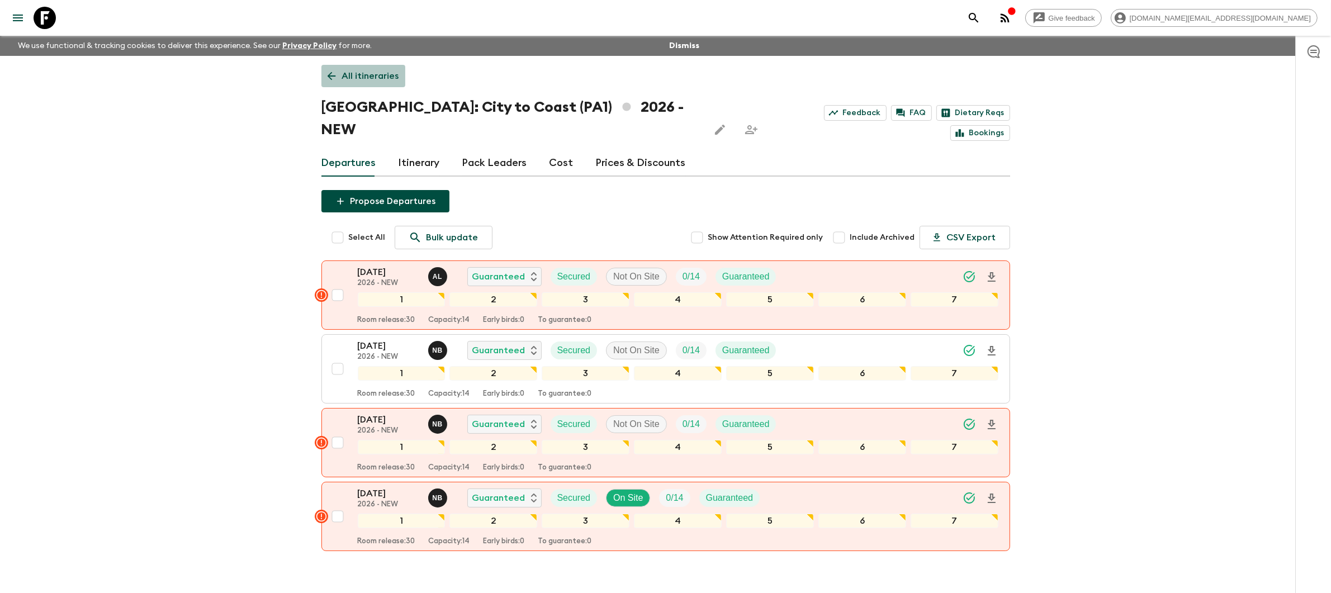
click at [373, 75] on p "All itineraries" at bounding box center [370, 75] width 57 height 13
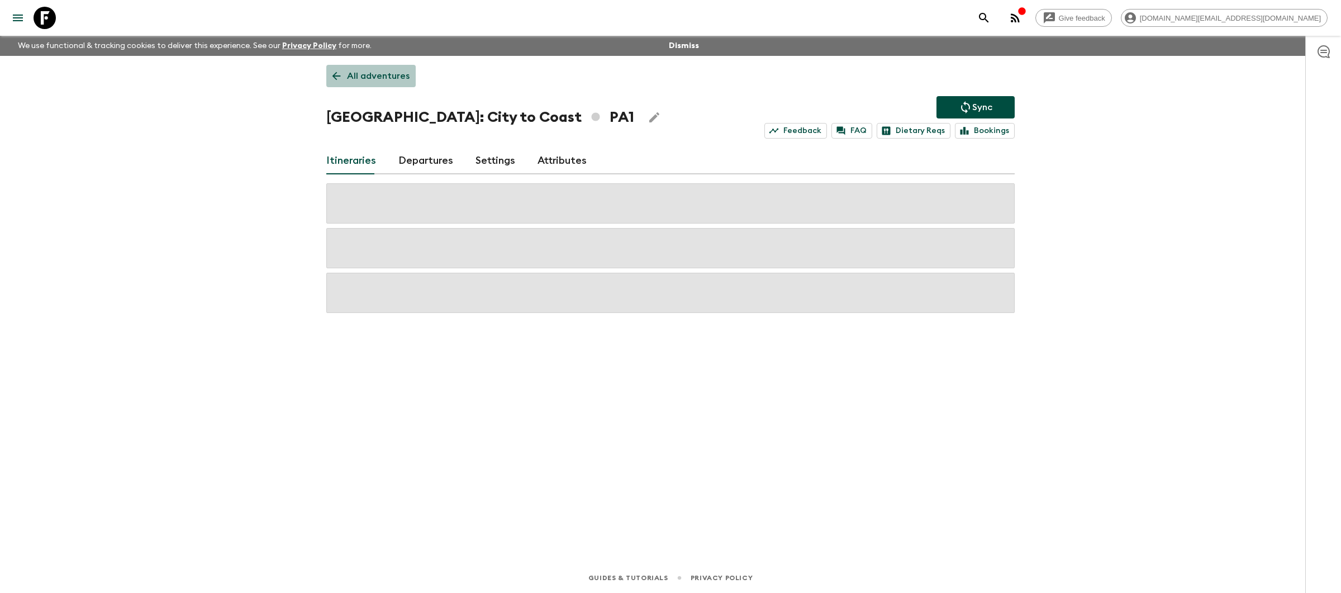
click at [373, 75] on p "All adventures" at bounding box center [378, 75] width 63 height 13
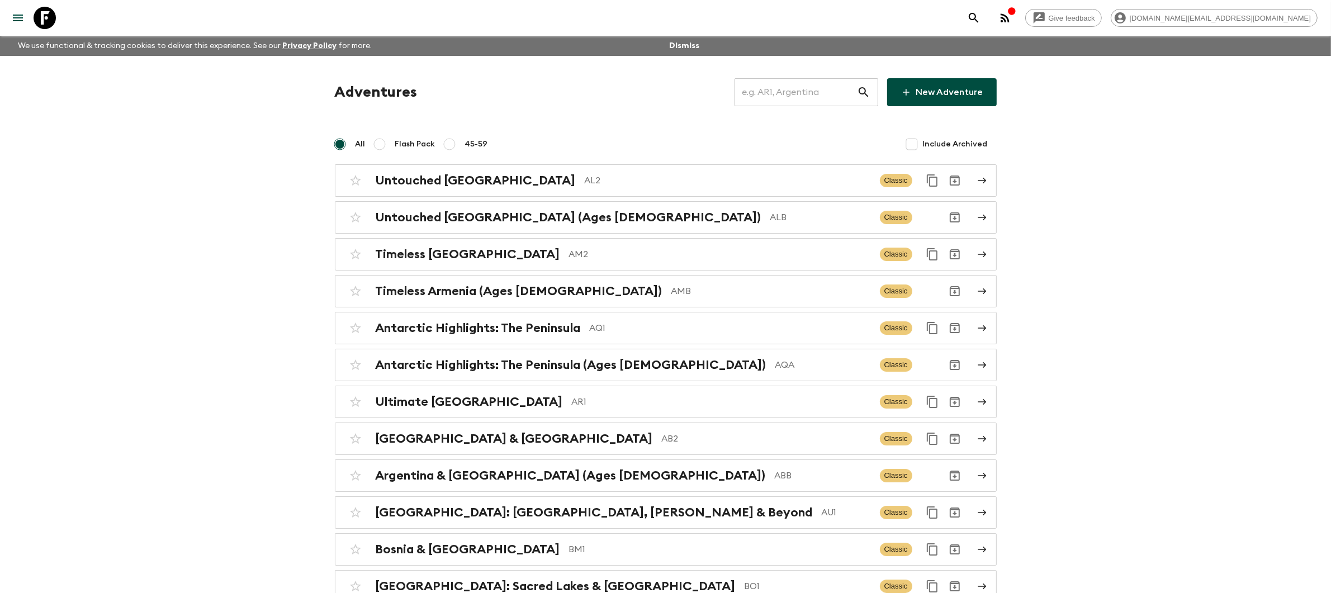
click at [784, 91] on input "text" at bounding box center [795, 92] width 122 height 31
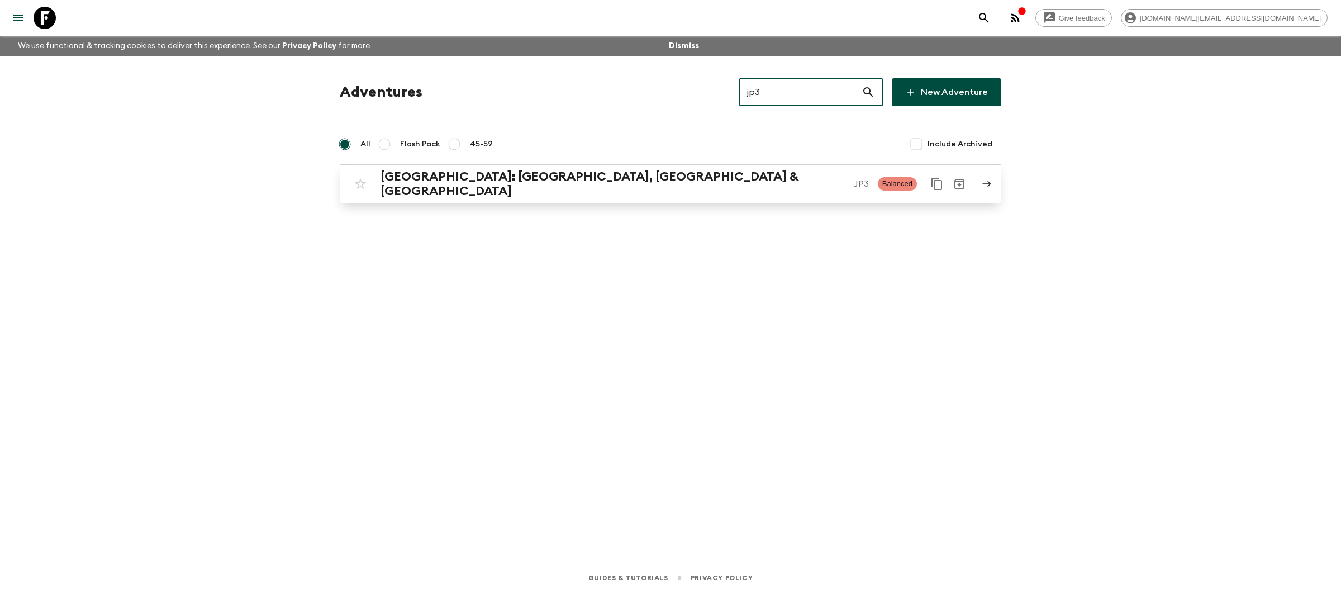
type input "jp3"
click at [854, 186] on p "JP3" at bounding box center [861, 183] width 15 height 13
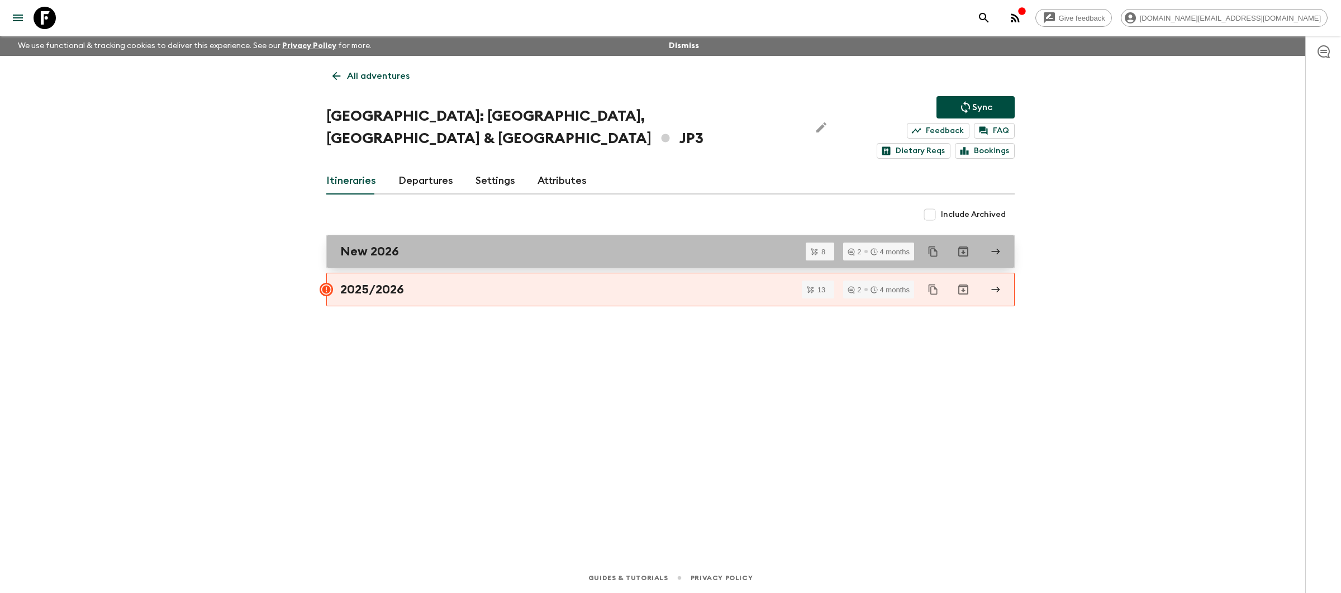
click at [465, 244] on div "New 2026" at bounding box center [659, 251] width 639 height 15
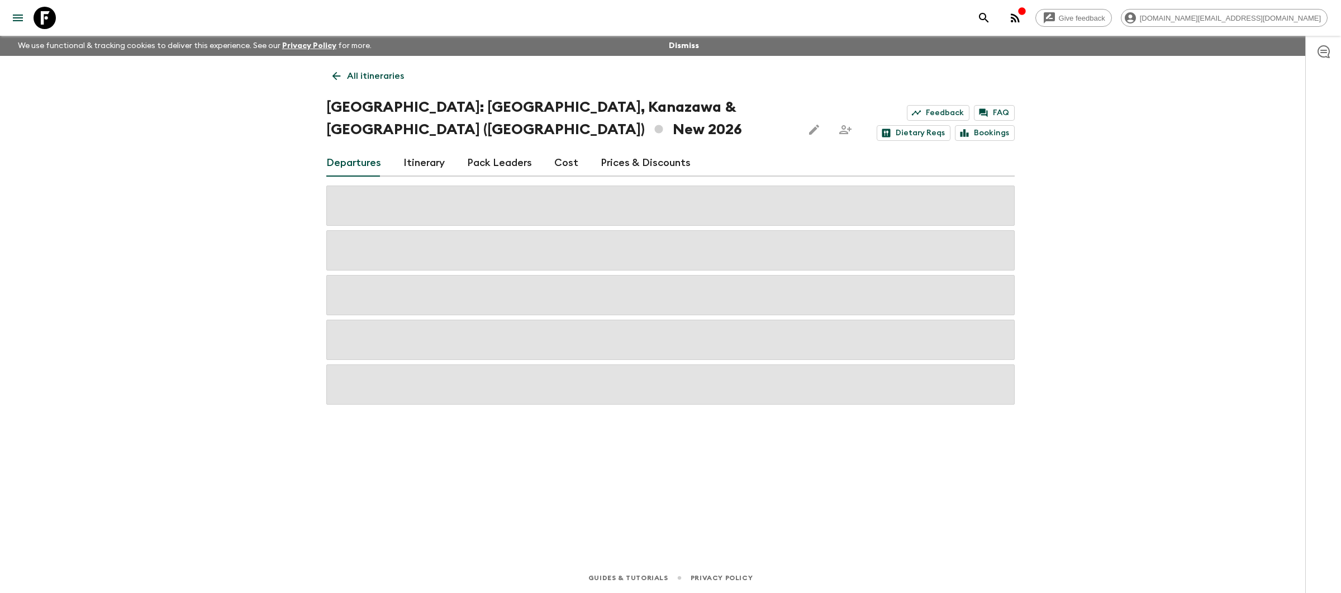
click at [628, 150] on link "Prices & Discounts" at bounding box center [646, 163] width 90 height 27
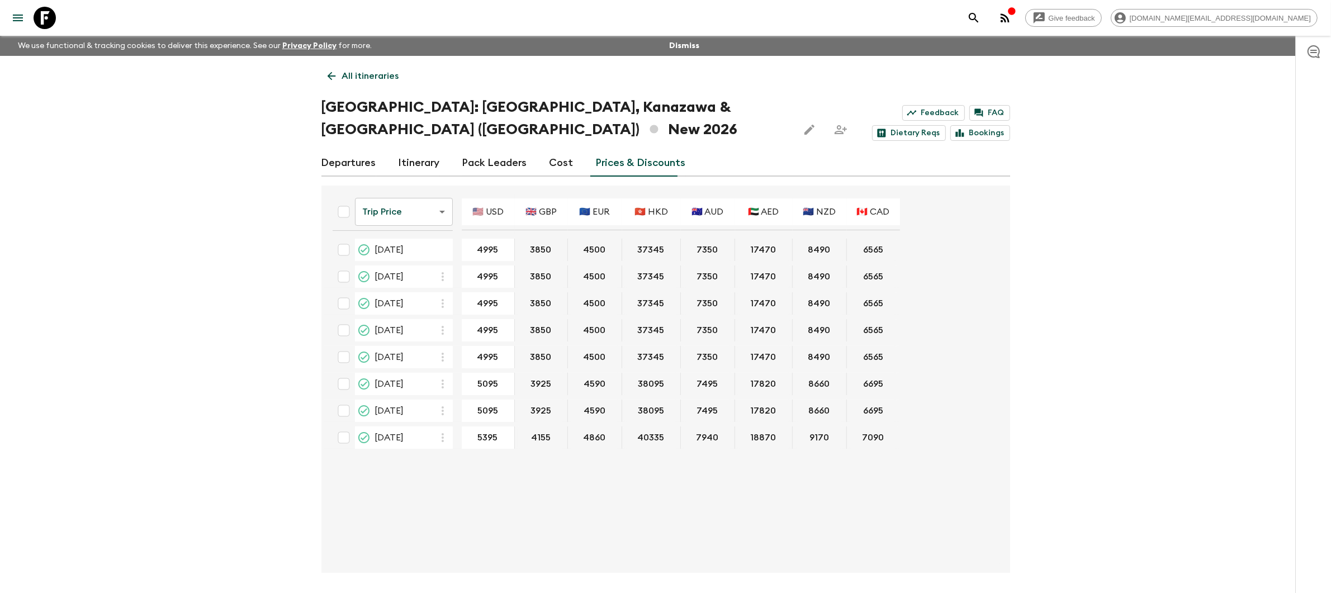
click at [373, 78] on p "All itineraries" at bounding box center [370, 75] width 57 height 13
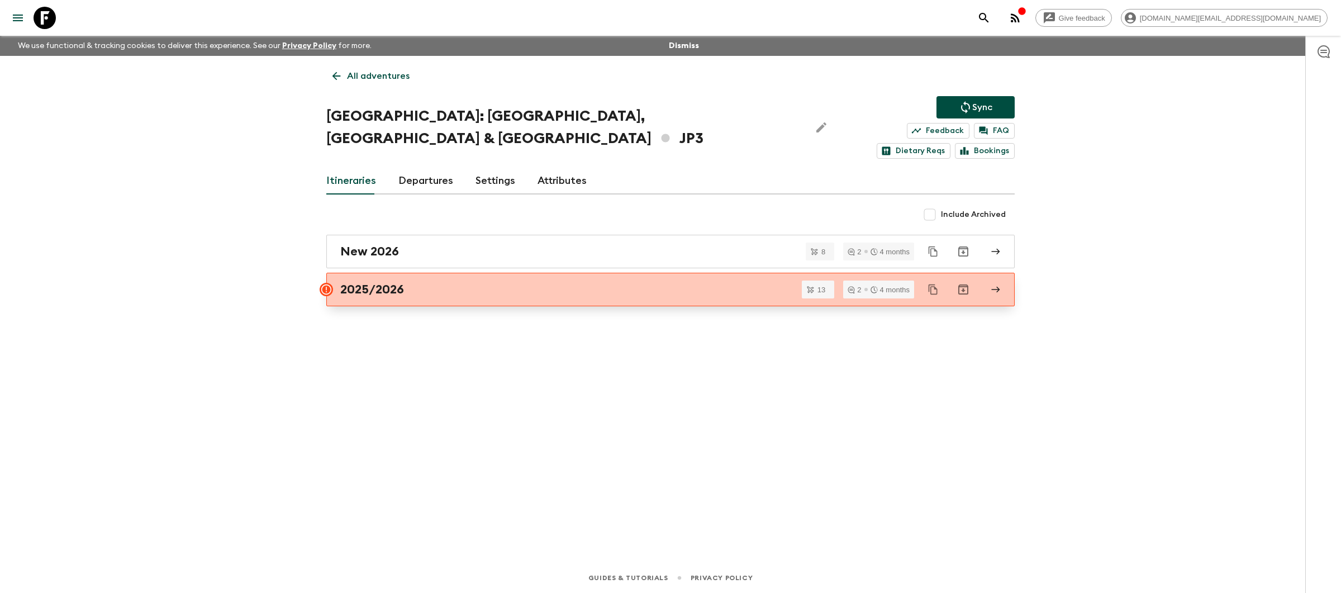
click at [417, 282] on div "2025/2026" at bounding box center [659, 289] width 639 height 15
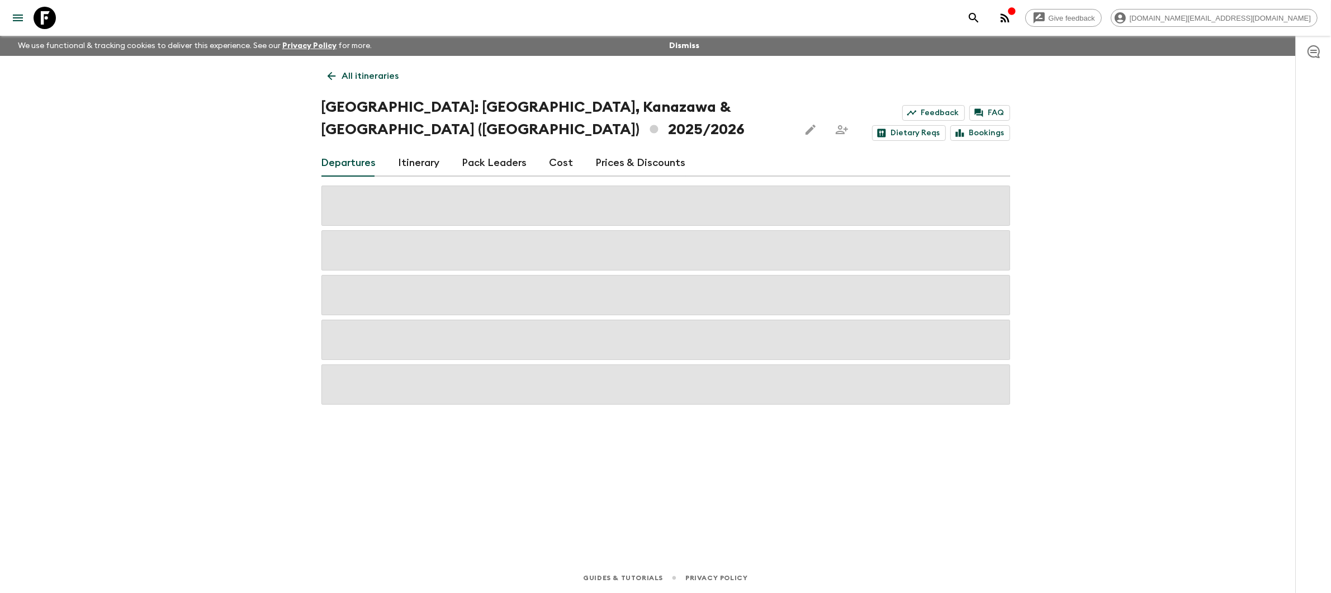
click at [622, 150] on link "Prices & Discounts" at bounding box center [641, 163] width 90 height 27
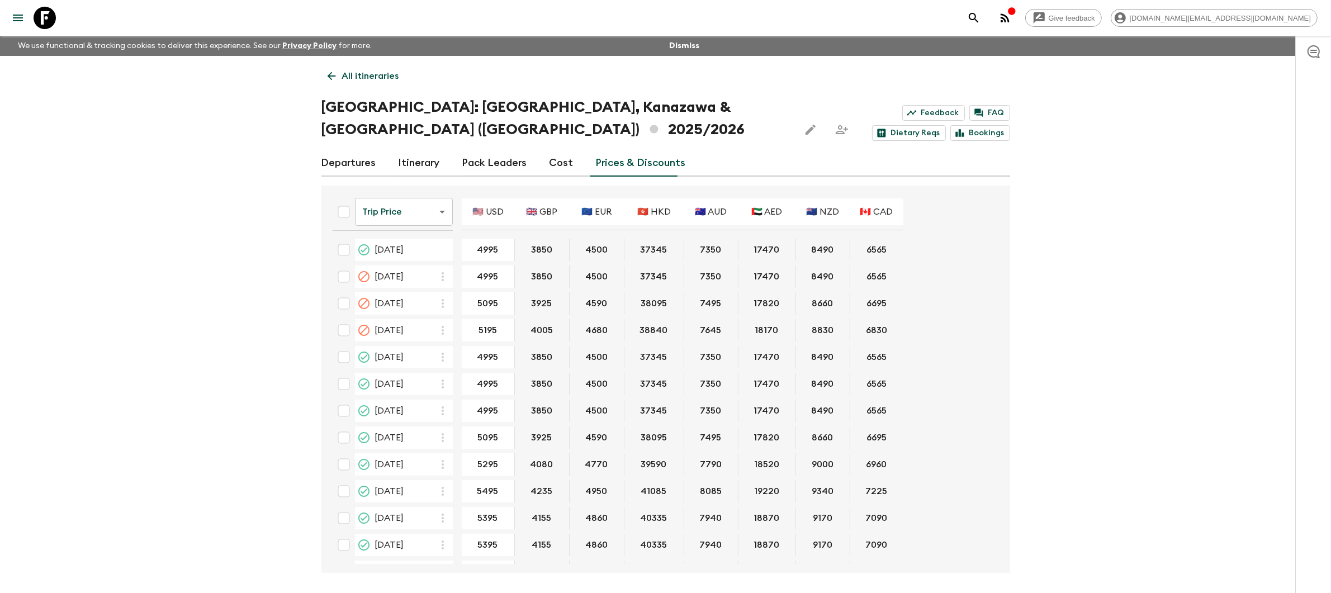
scroll to position [18, 0]
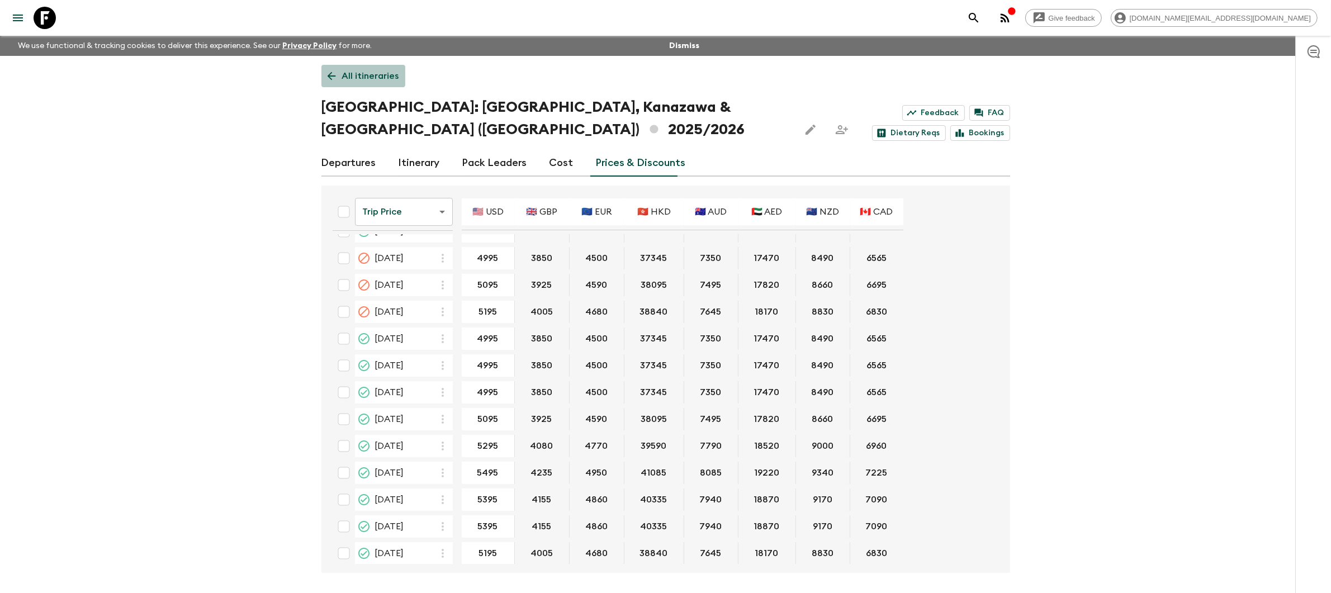
click at [361, 69] on p "All itineraries" at bounding box center [370, 75] width 57 height 13
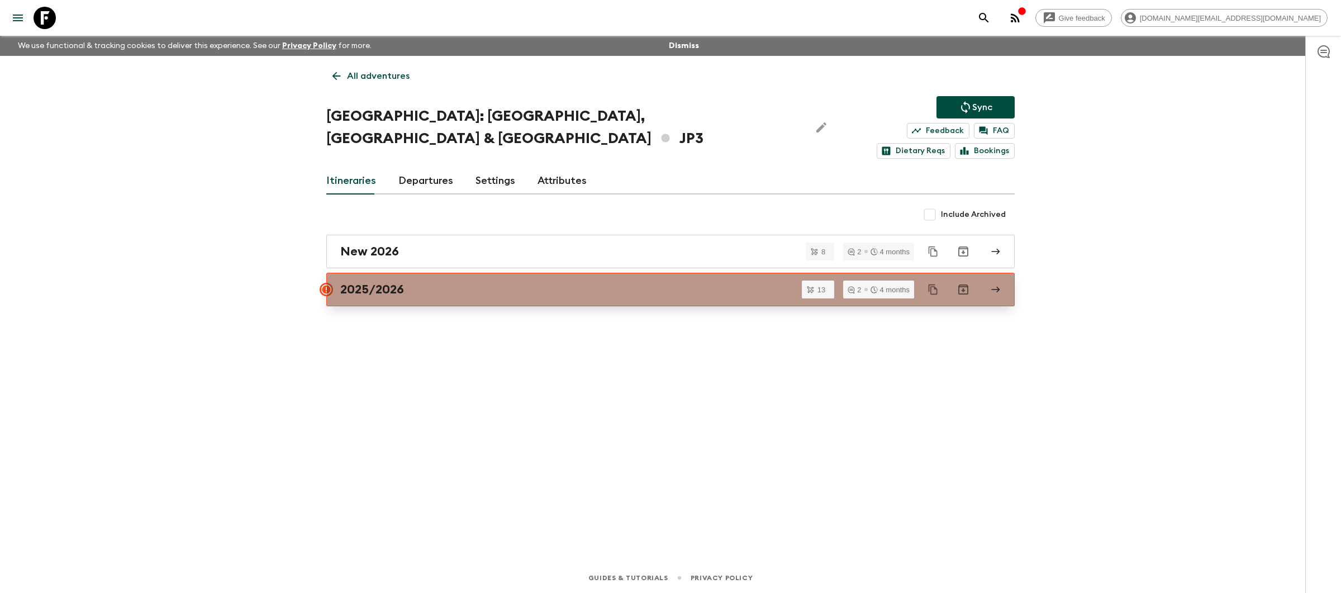
click at [459, 282] on div "2025/2026" at bounding box center [659, 289] width 639 height 15
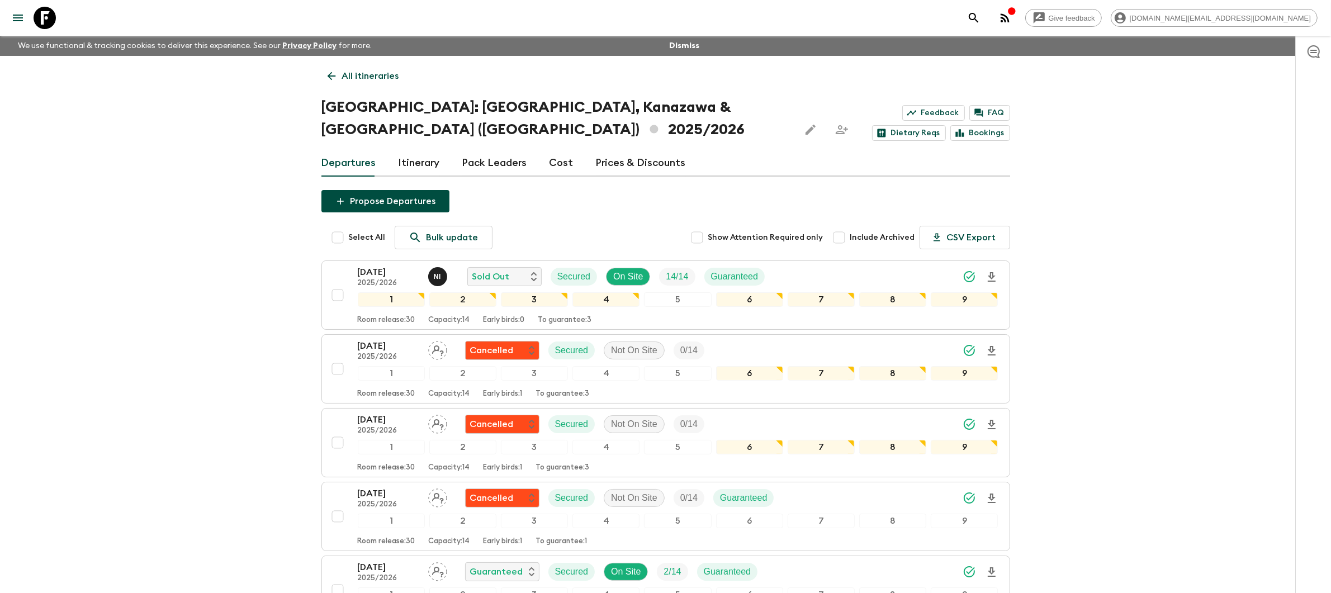
click at [645, 150] on link "Prices & Discounts" at bounding box center [641, 163] width 90 height 27
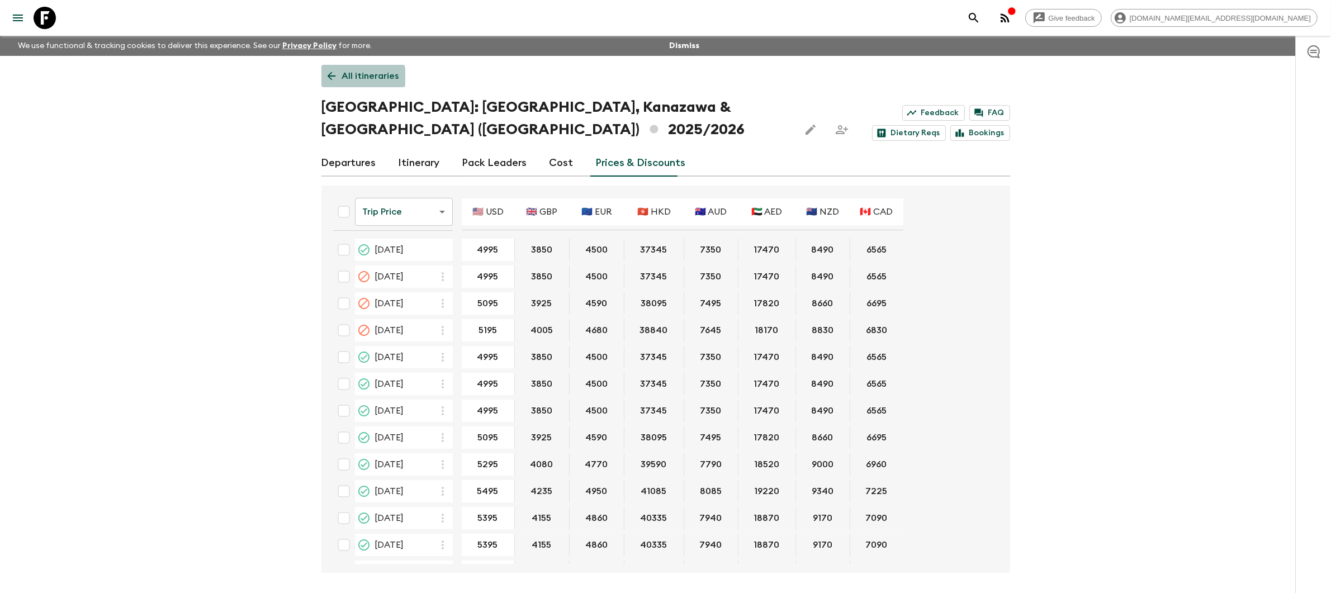
click at [357, 79] on p "All itineraries" at bounding box center [370, 75] width 57 height 13
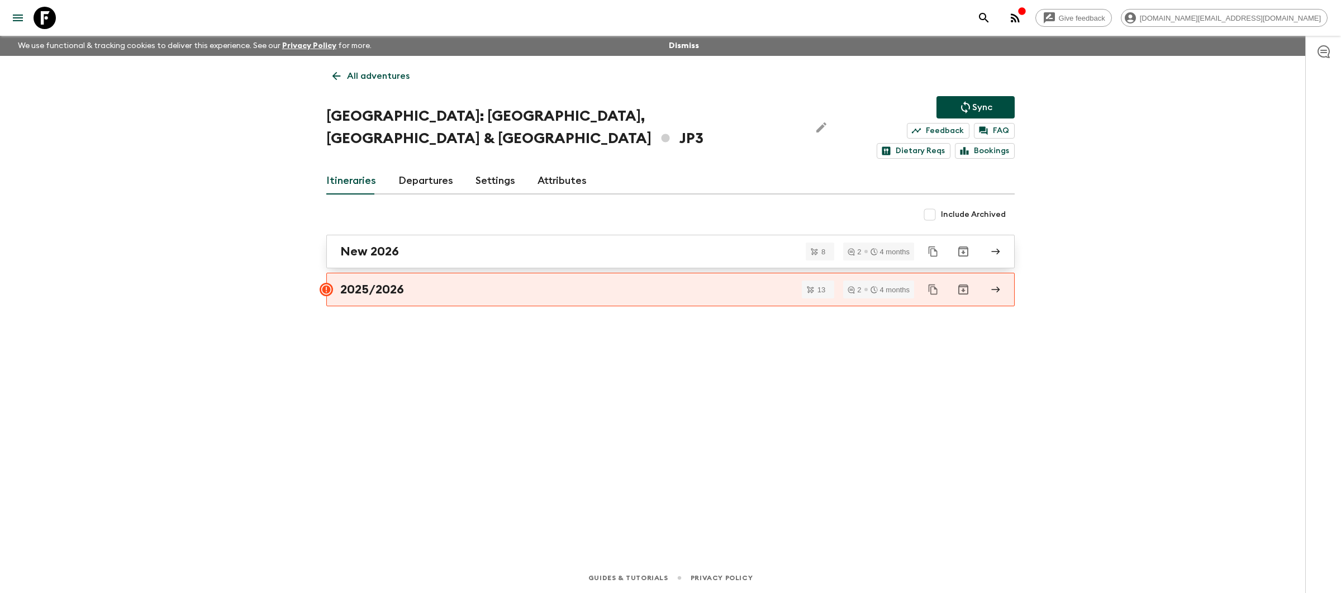
click at [430, 244] on div "New 2026" at bounding box center [659, 251] width 639 height 15
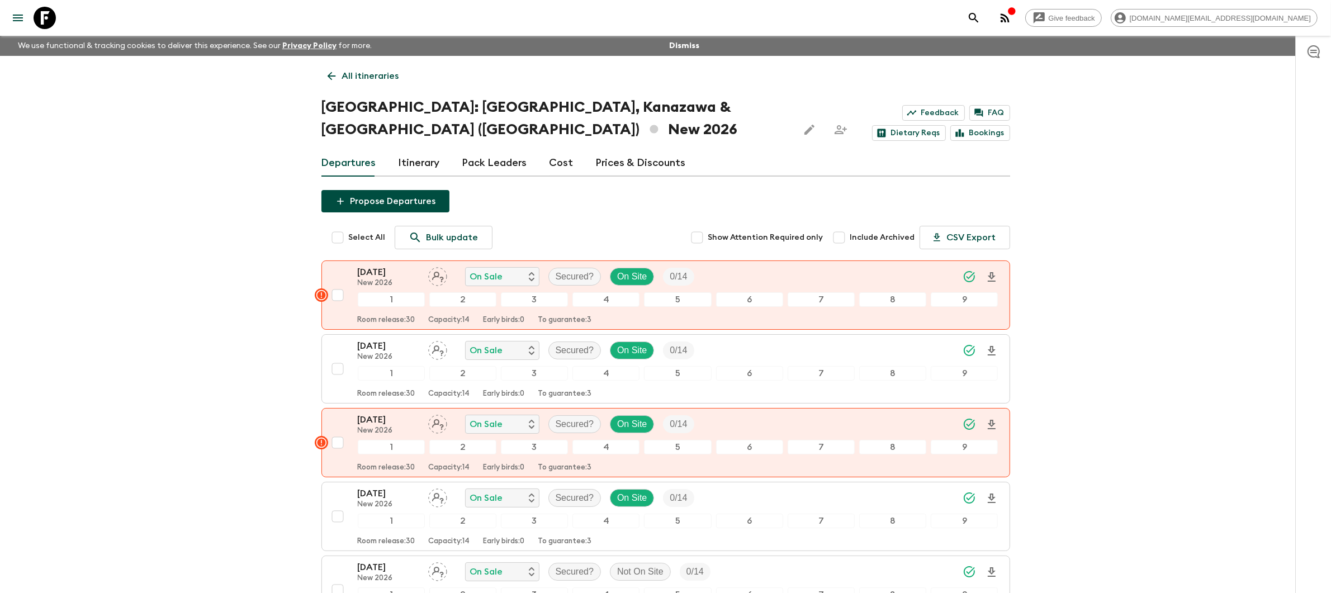
click at [618, 150] on link "Prices & Discounts" at bounding box center [641, 163] width 90 height 27
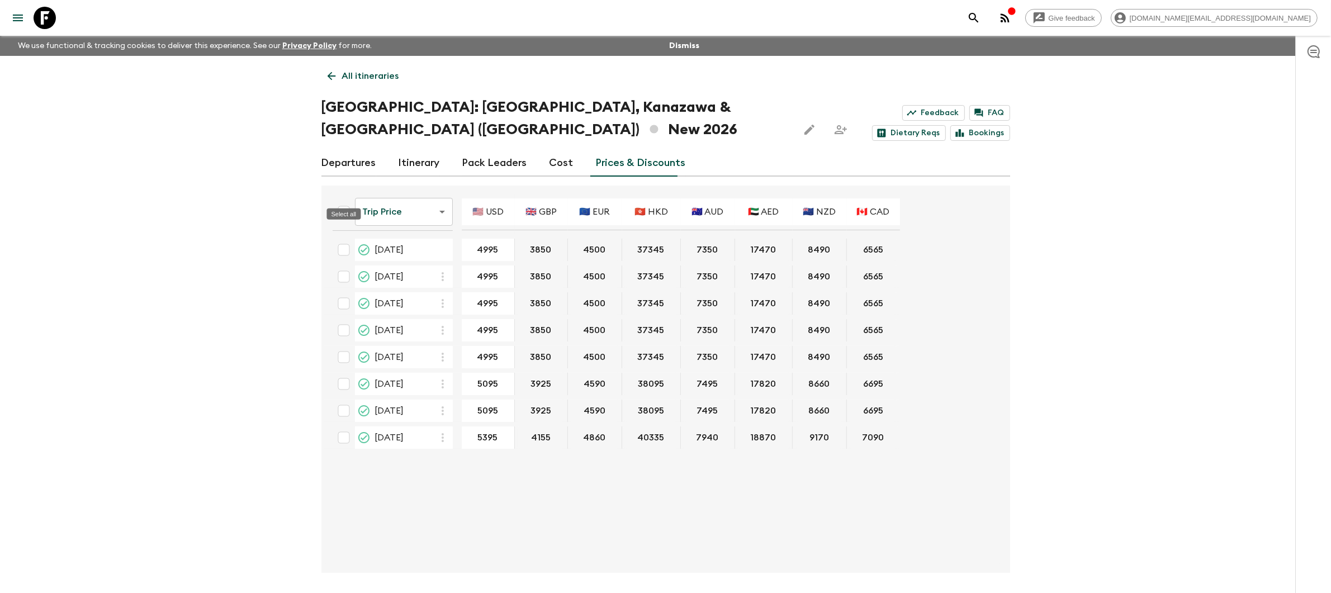
click at [343, 201] on input "Select all" at bounding box center [344, 212] width 22 height 22
checkbox input "true"
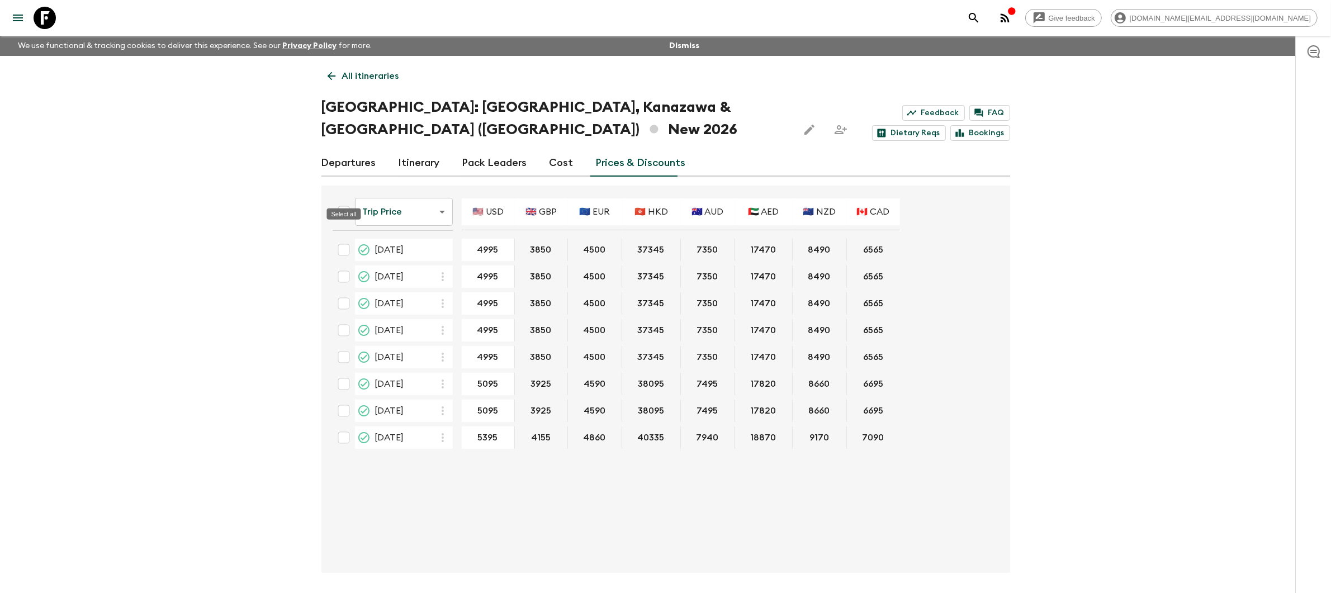
checkbox input "true"
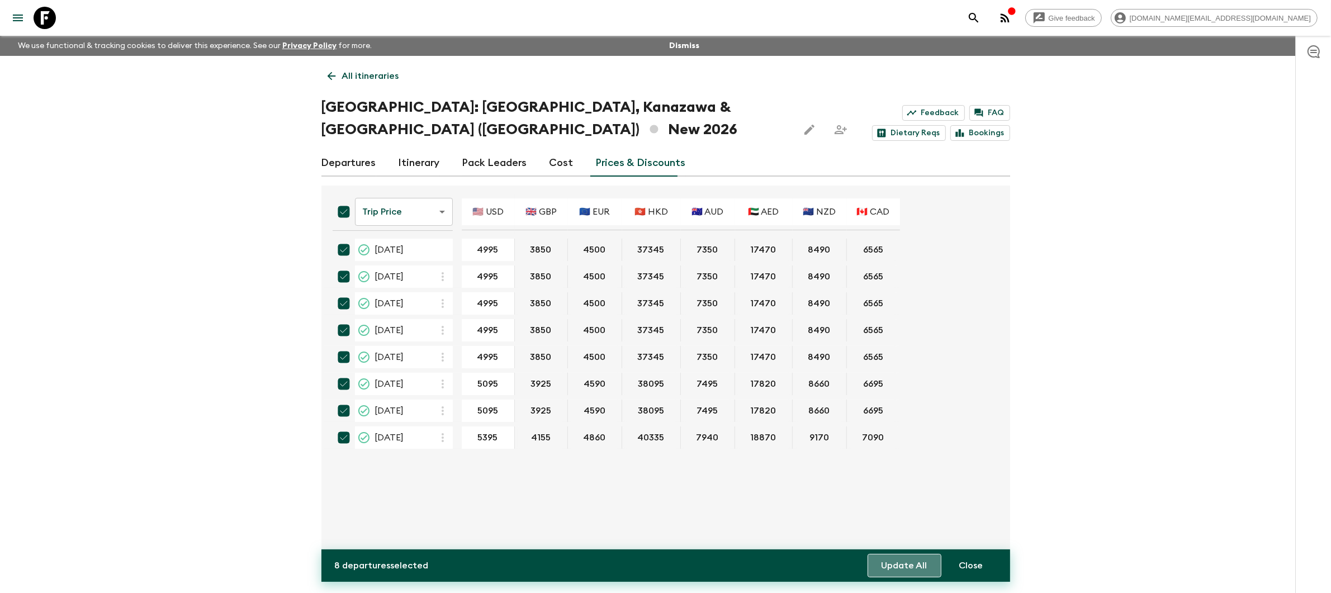
click at [918, 577] on button "Update All" at bounding box center [904, 565] width 74 height 23
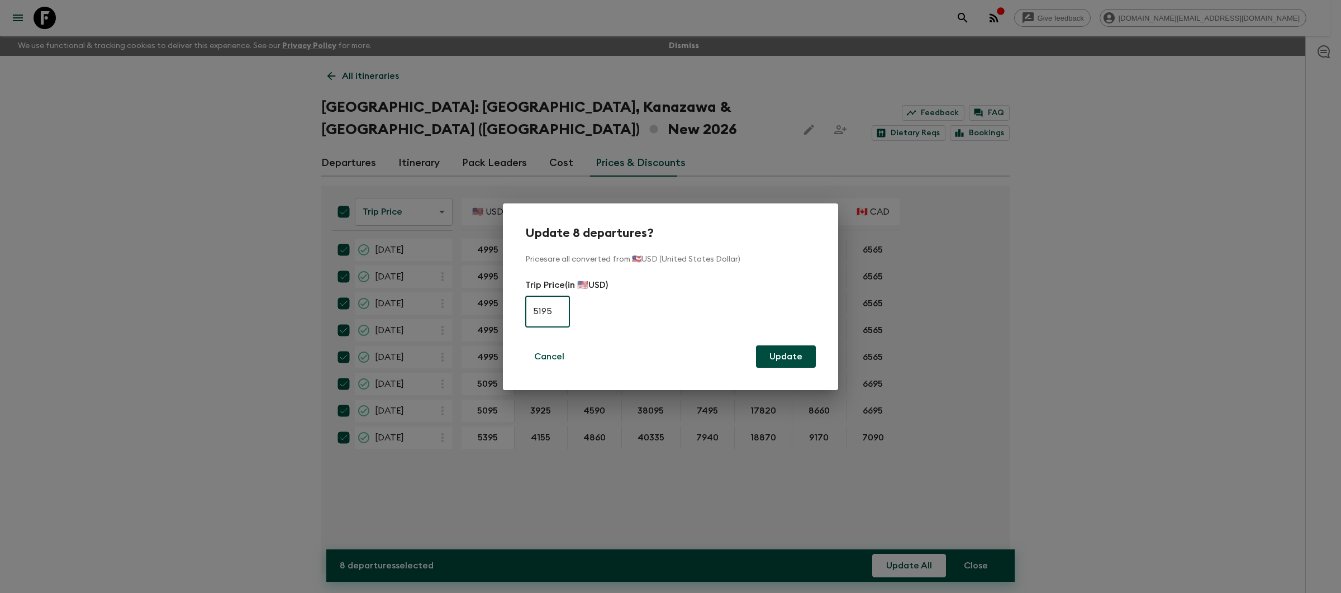
type input "5195"
click at [783, 355] on button "Update" at bounding box center [786, 356] width 60 height 22
checkbox input "false"
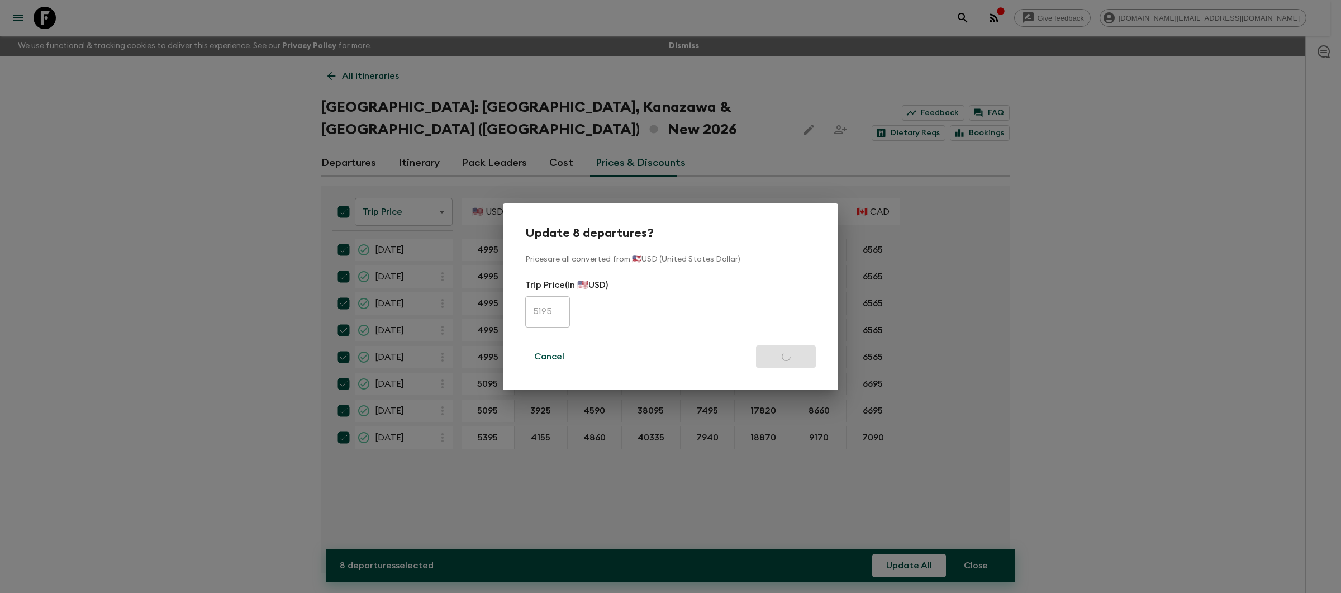
checkbox input "false"
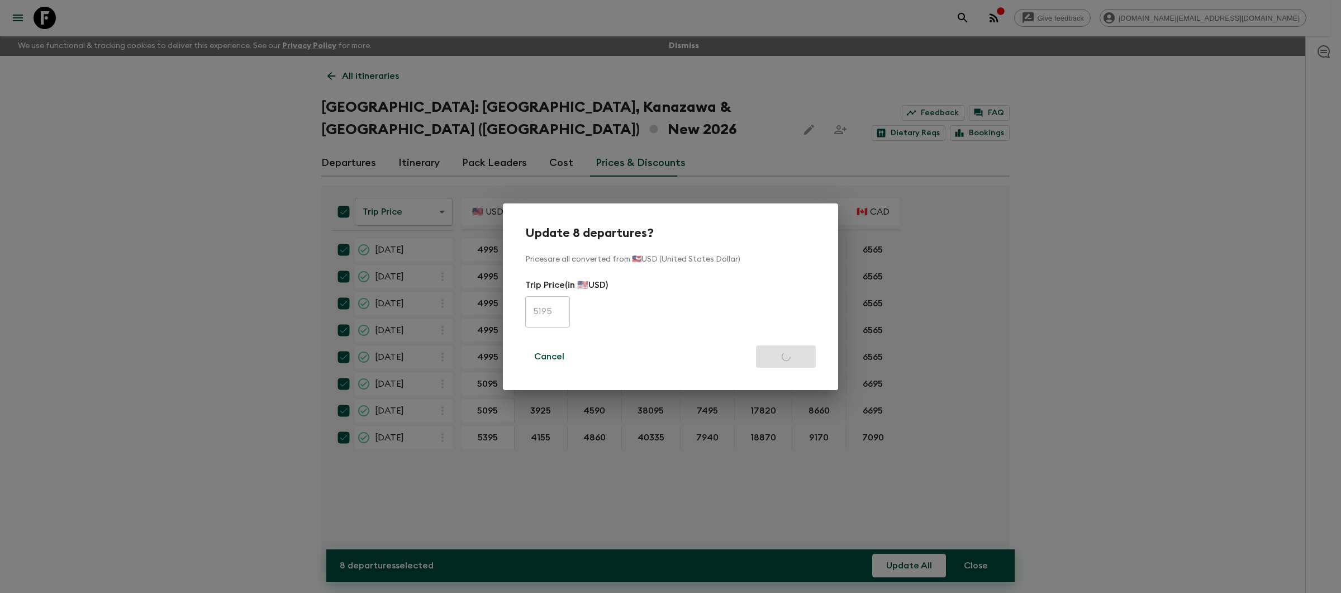
checkbox input "false"
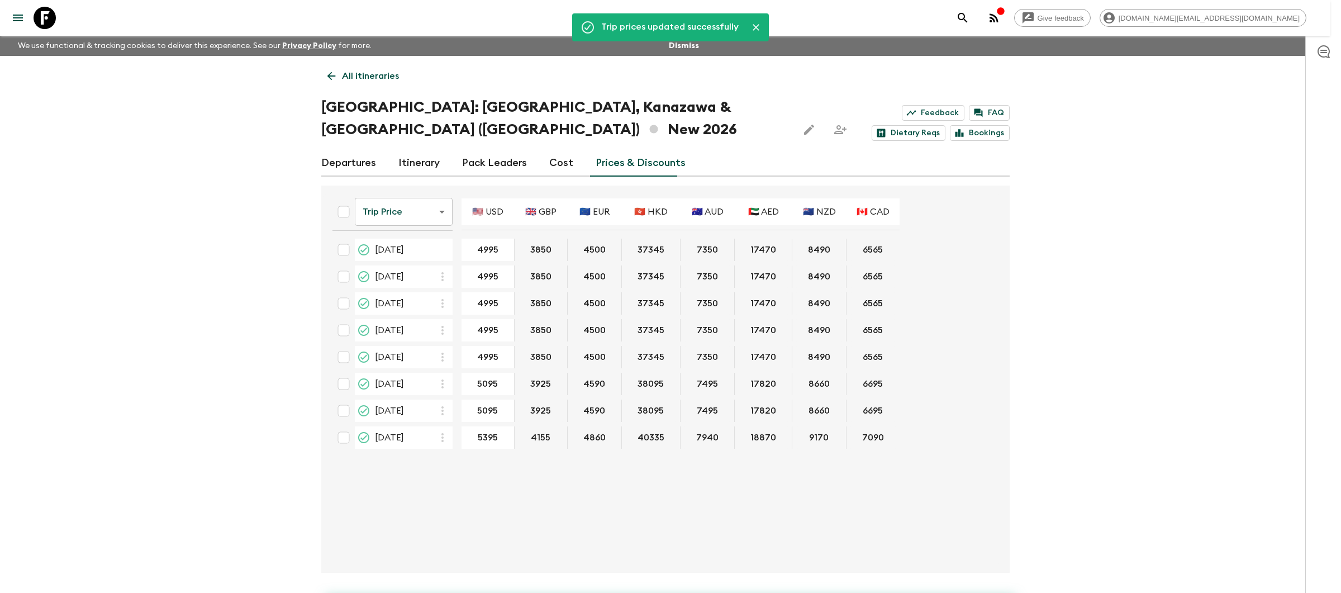
type input "5195"
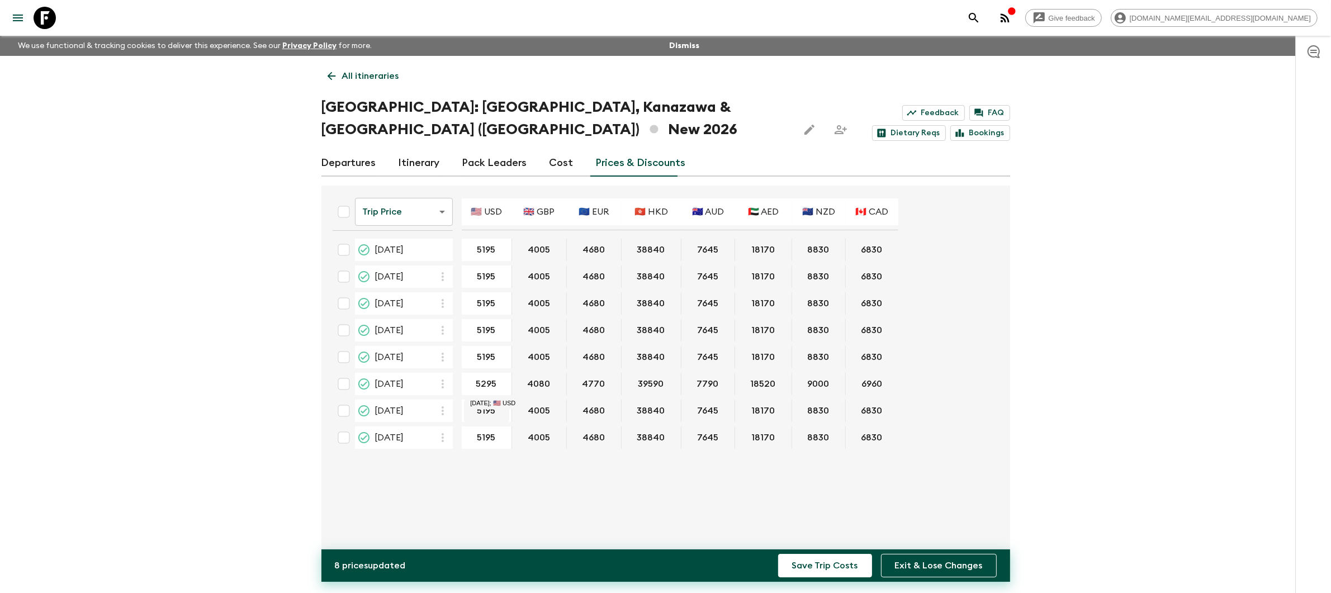
type input "5295"
type input "5495"
click at [962, 567] on button "Exit & Lose Changes" at bounding box center [939, 565] width 116 height 23
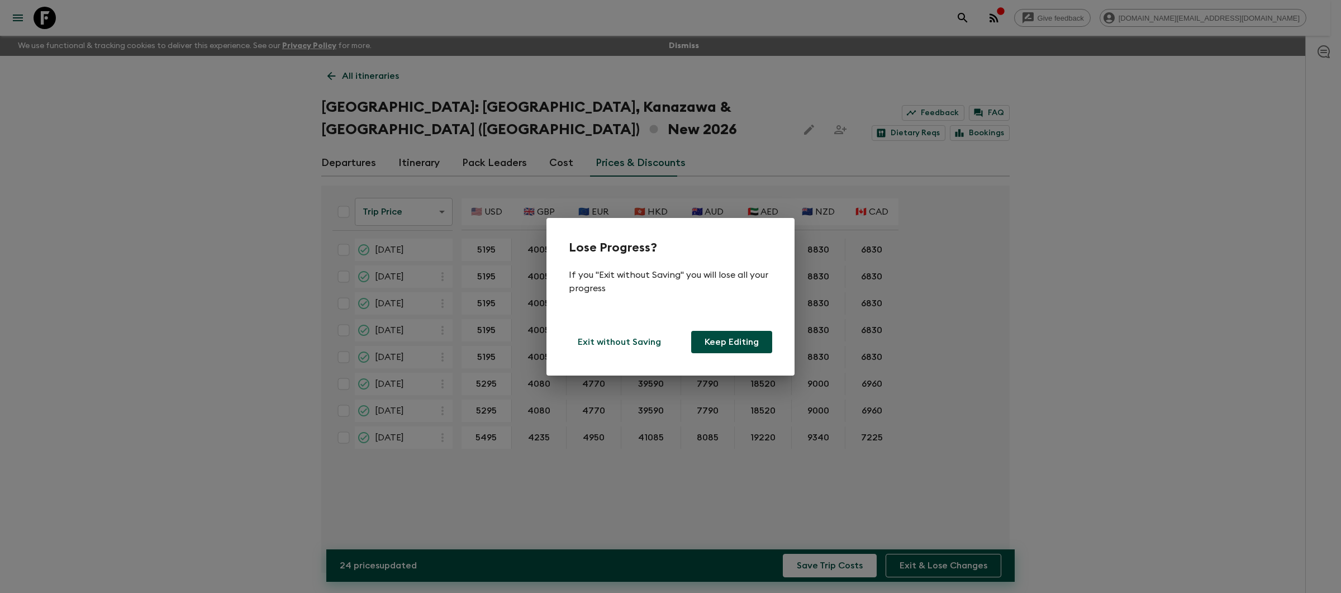
click at [724, 347] on button "Keep Editing" at bounding box center [731, 342] width 81 height 22
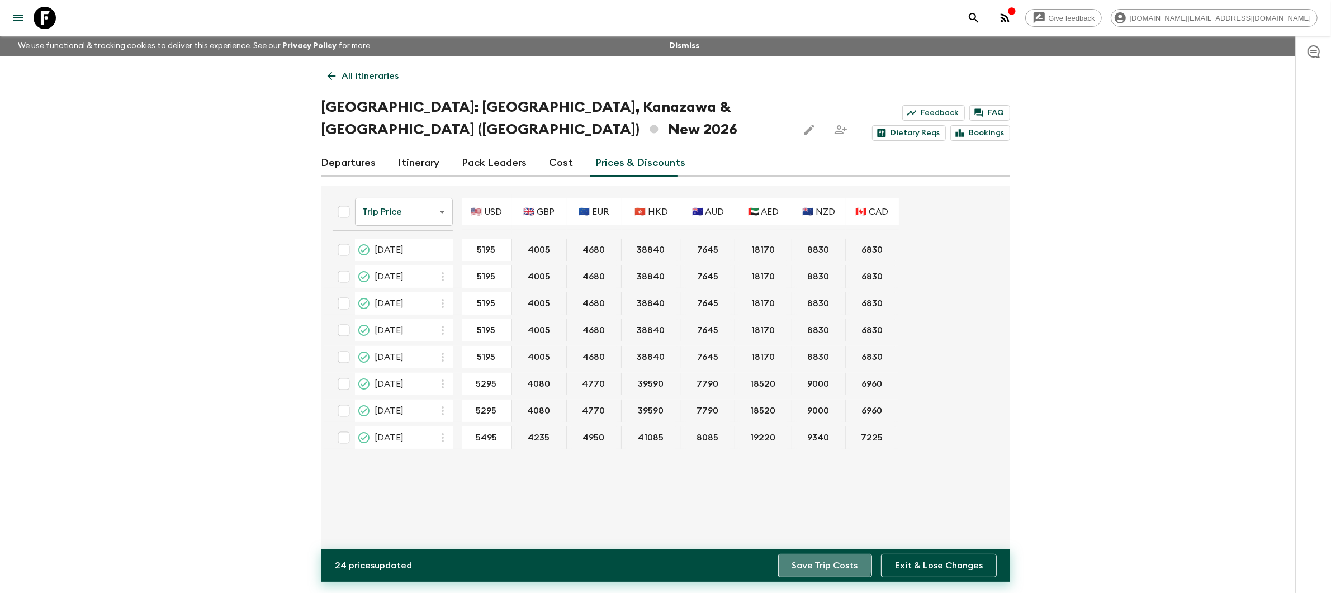
click at [810, 561] on button "Save Trip Costs" at bounding box center [825, 565] width 94 height 23
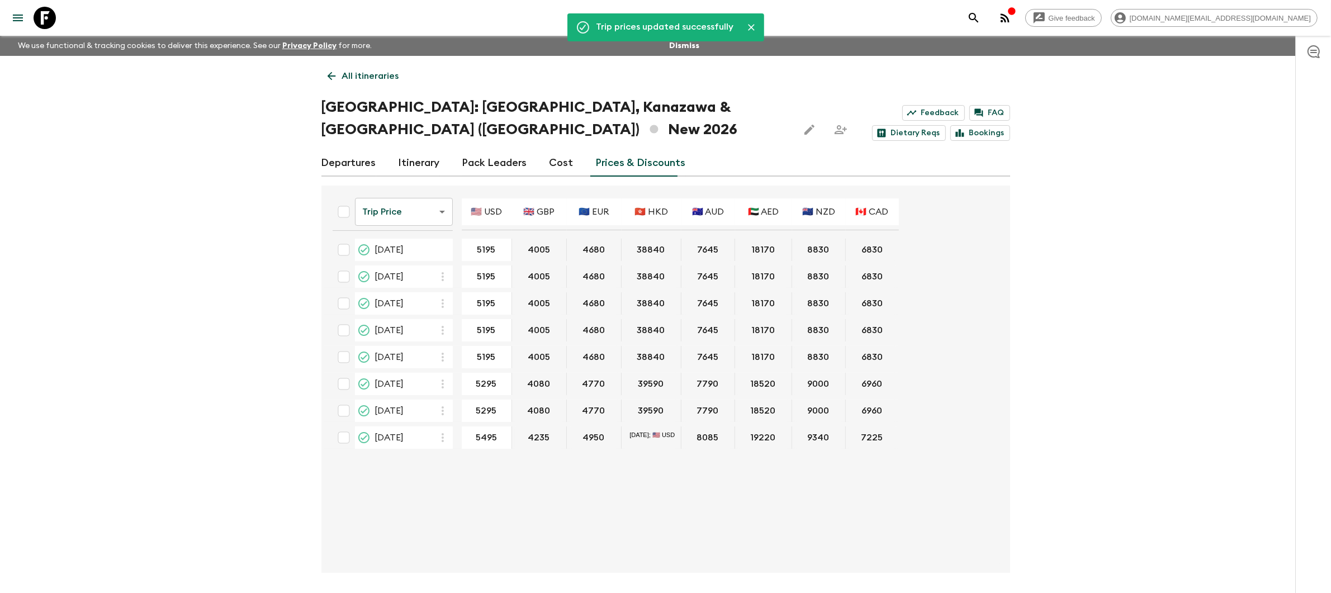
click at [355, 82] on p "All itineraries" at bounding box center [370, 75] width 57 height 13
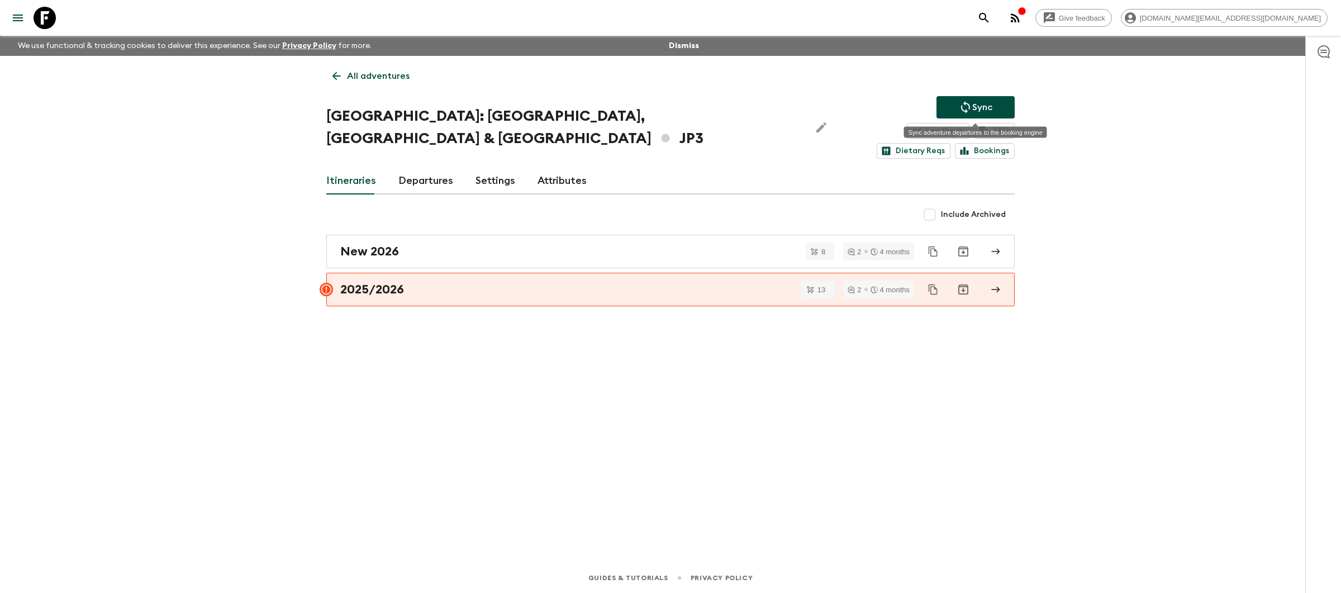
click at [976, 101] on p "Sync" at bounding box center [982, 107] width 20 height 13
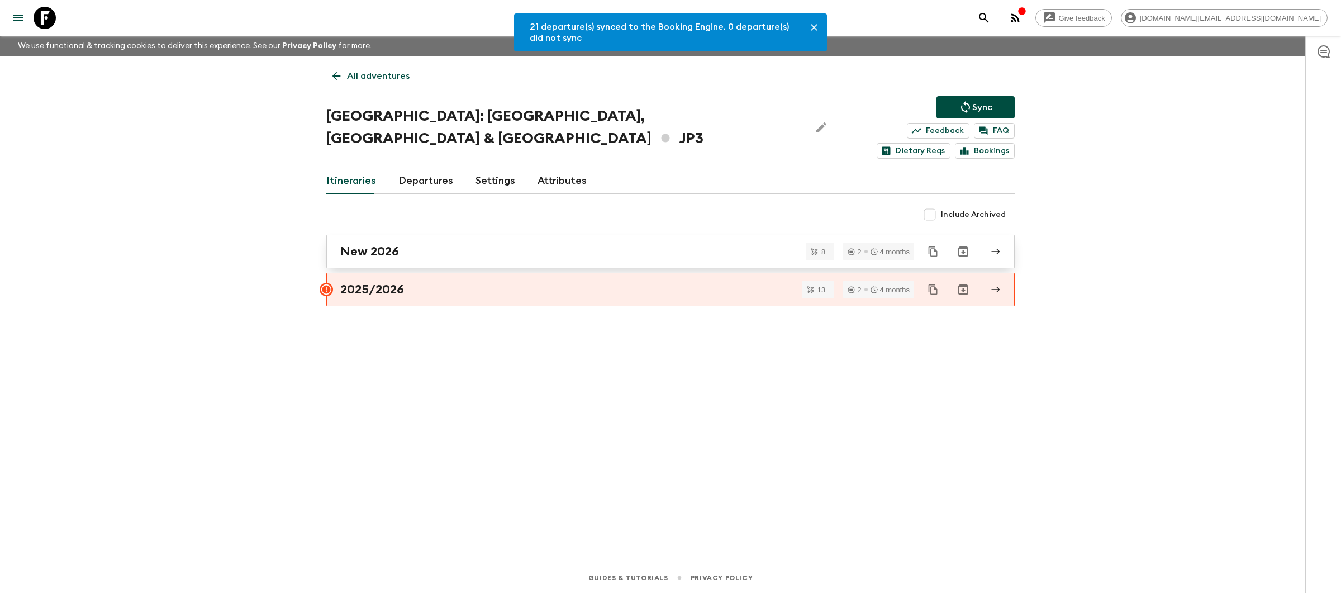
click at [519, 244] on div "New 2026" at bounding box center [659, 251] width 639 height 15
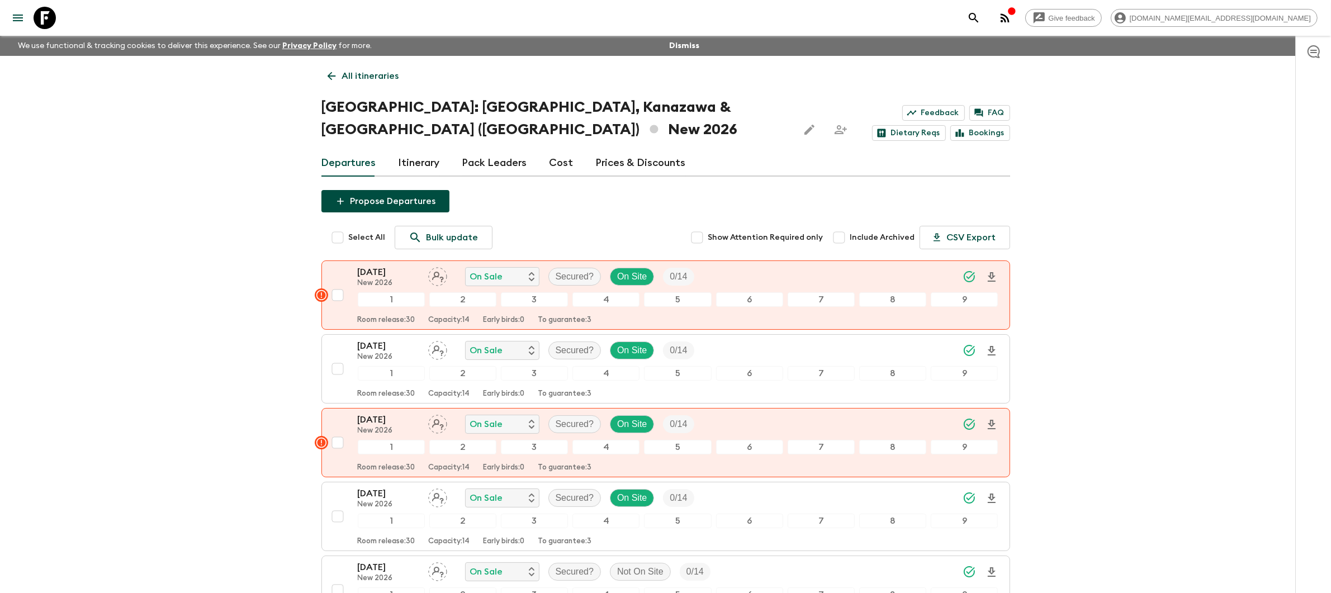
click at [634, 150] on link "Prices & Discounts" at bounding box center [641, 163] width 90 height 27
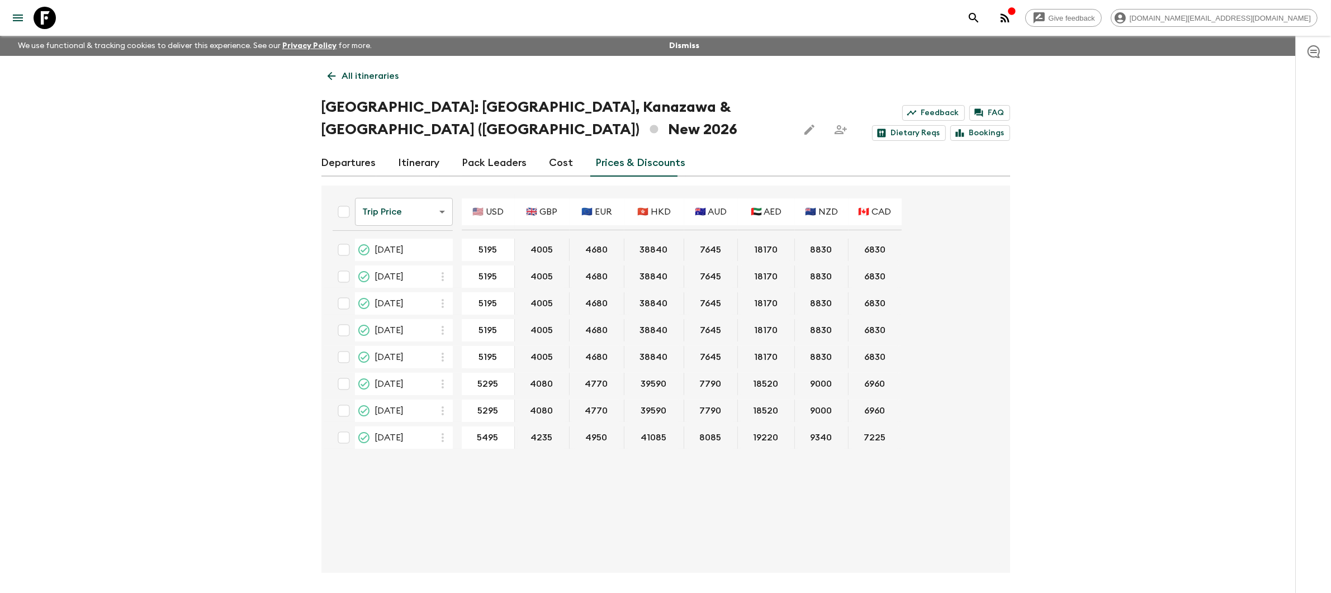
click at [368, 76] on p "All itineraries" at bounding box center [370, 75] width 57 height 13
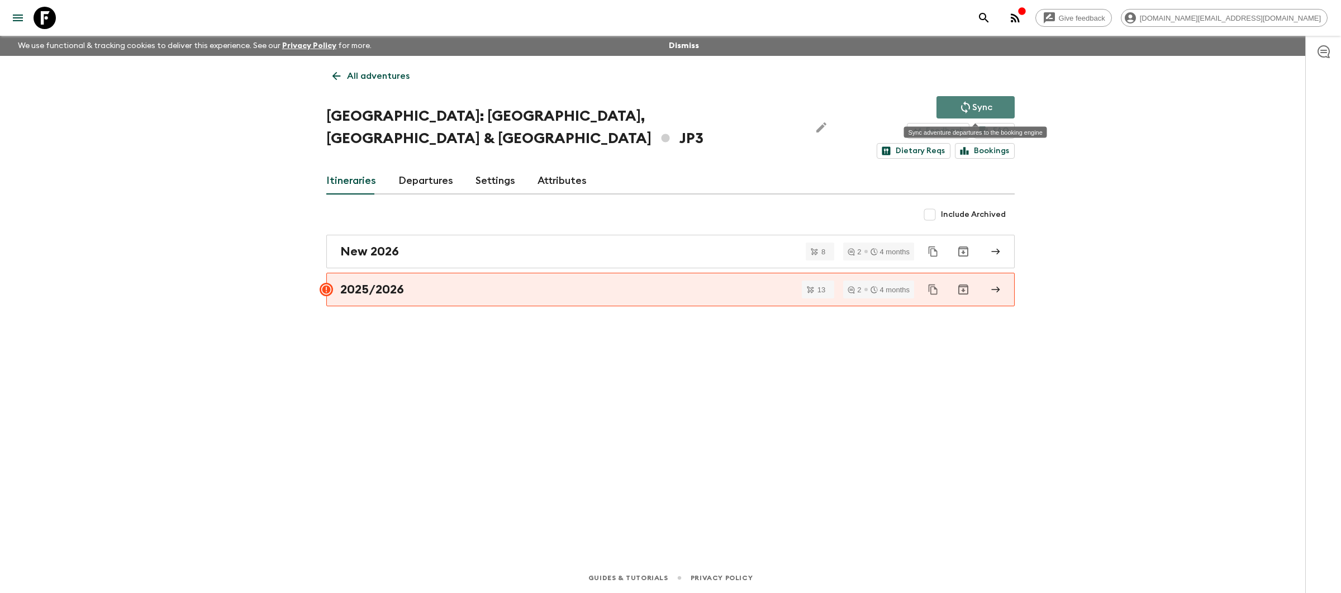
click at [985, 106] on p "Sync" at bounding box center [982, 107] width 20 height 13
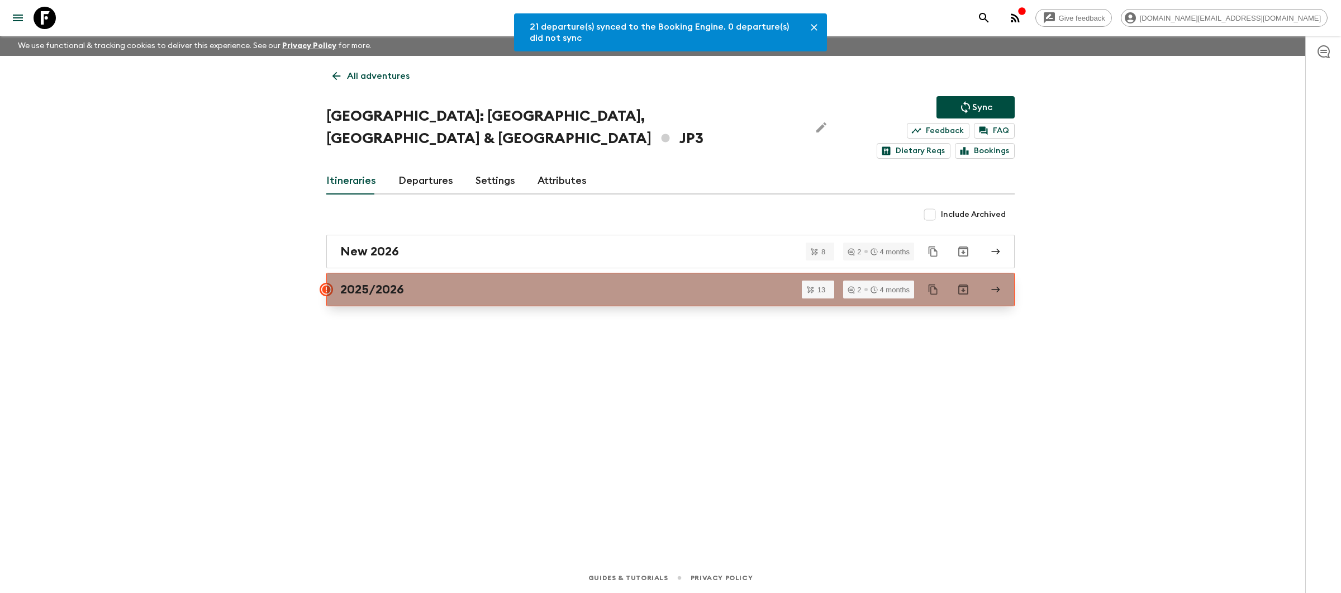
click at [624, 282] on div "2025/2026" at bounding box center [659, 289] width 639 height 15
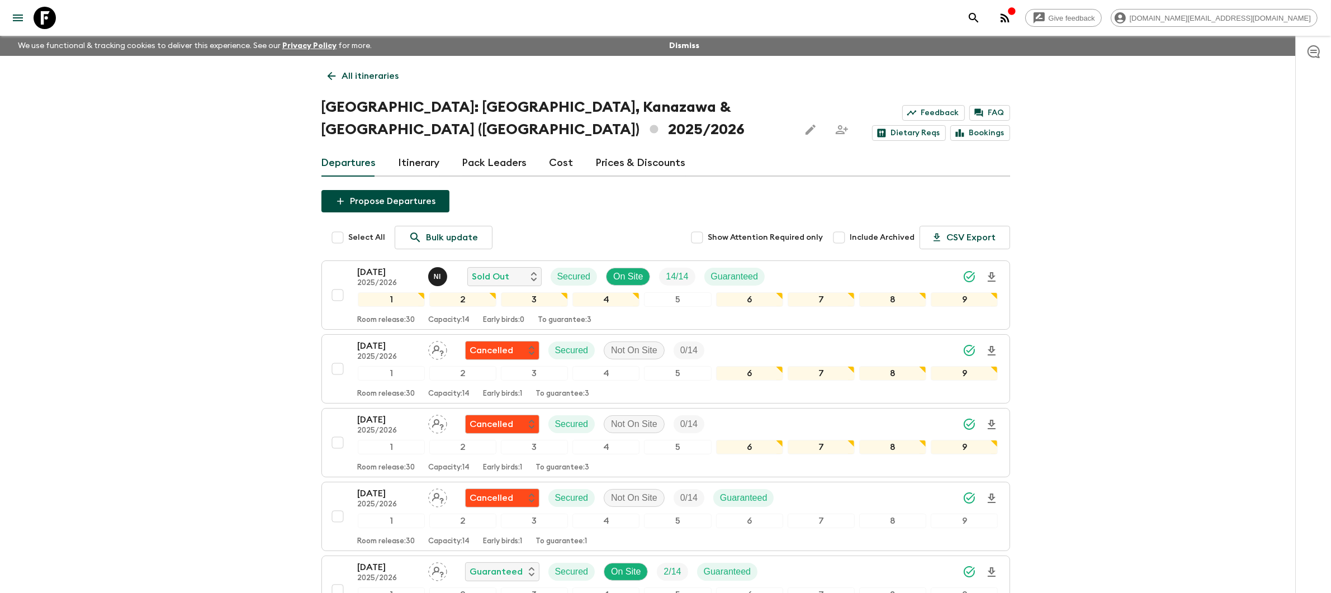
click at [619, 150] on link "Prices & Discounts" at bounding box center [641, 163] width 90 height 27
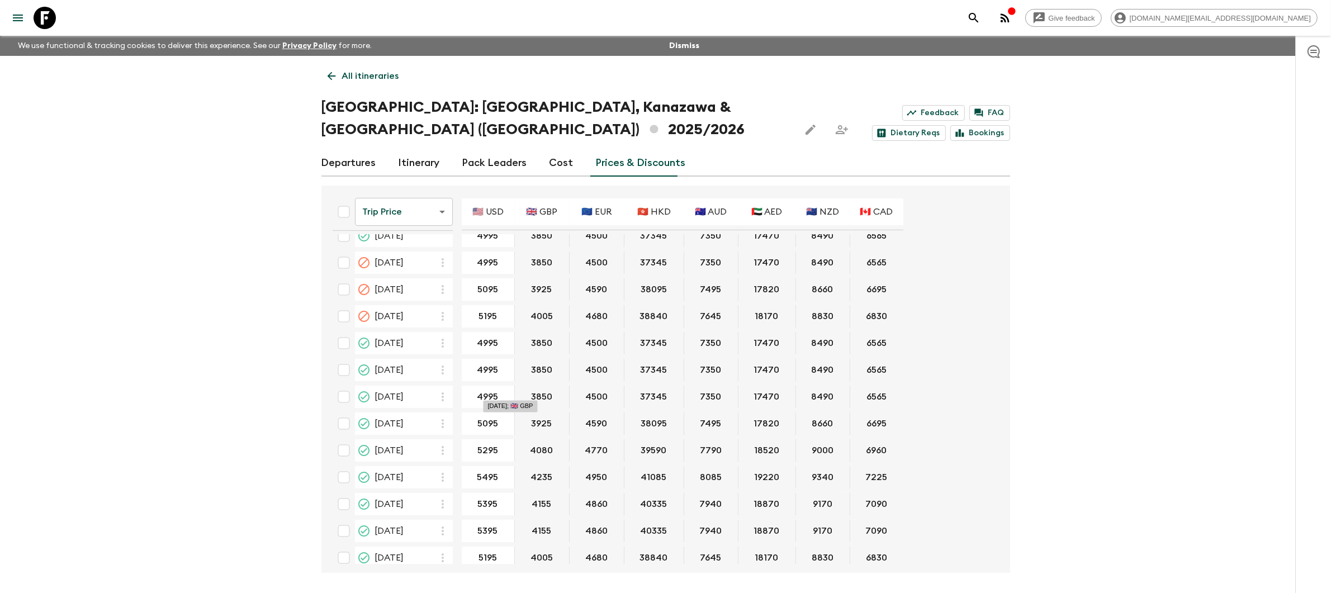
scroll to position [18, 0]
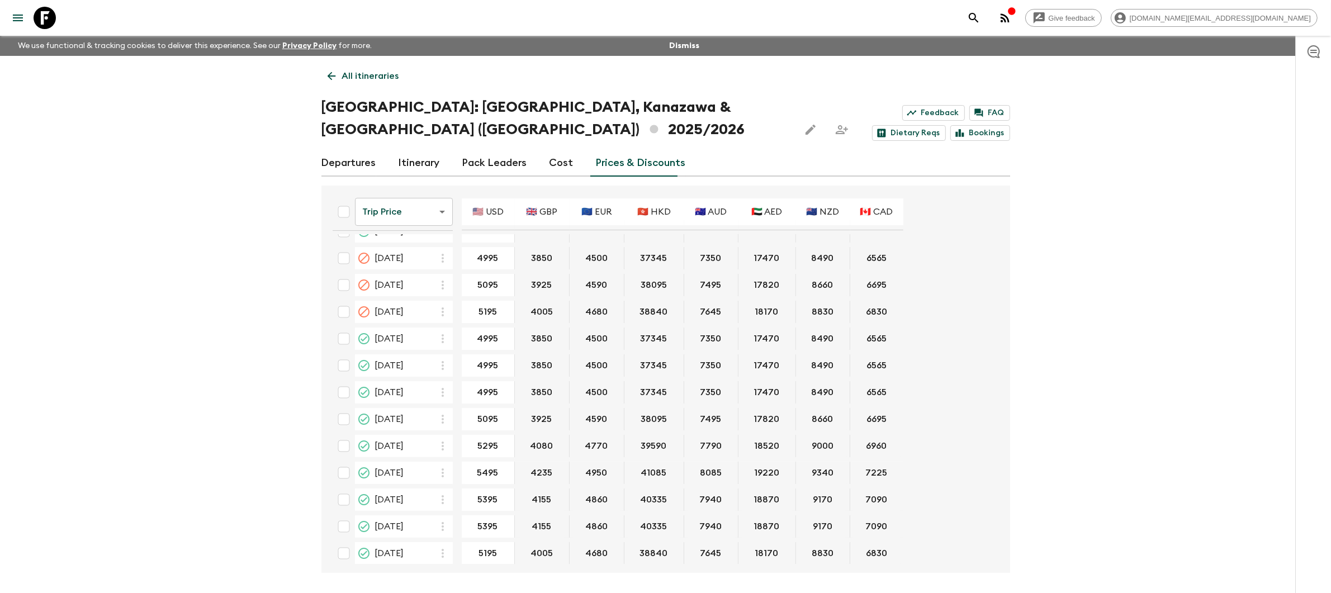
click at [335, 150] on link "Departures" at bounding box center [348, 163] width 55 height 27
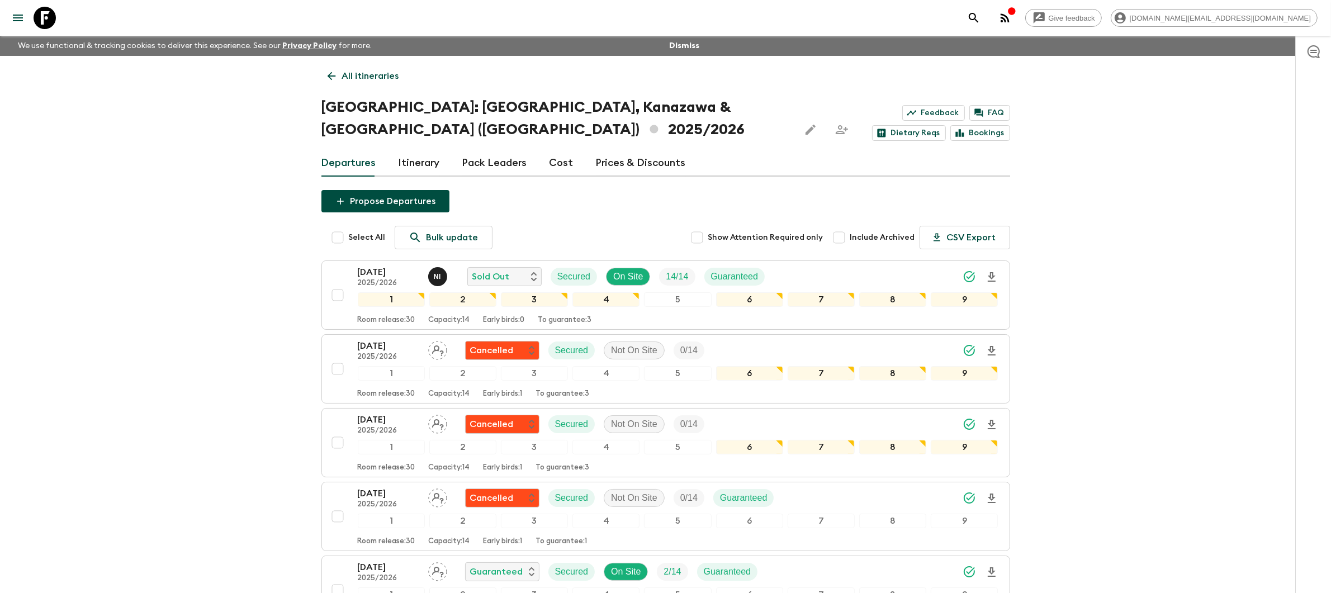
click at [353, 72] on p "All itineraries" at bounding box center [370, 75] width 57 height 13
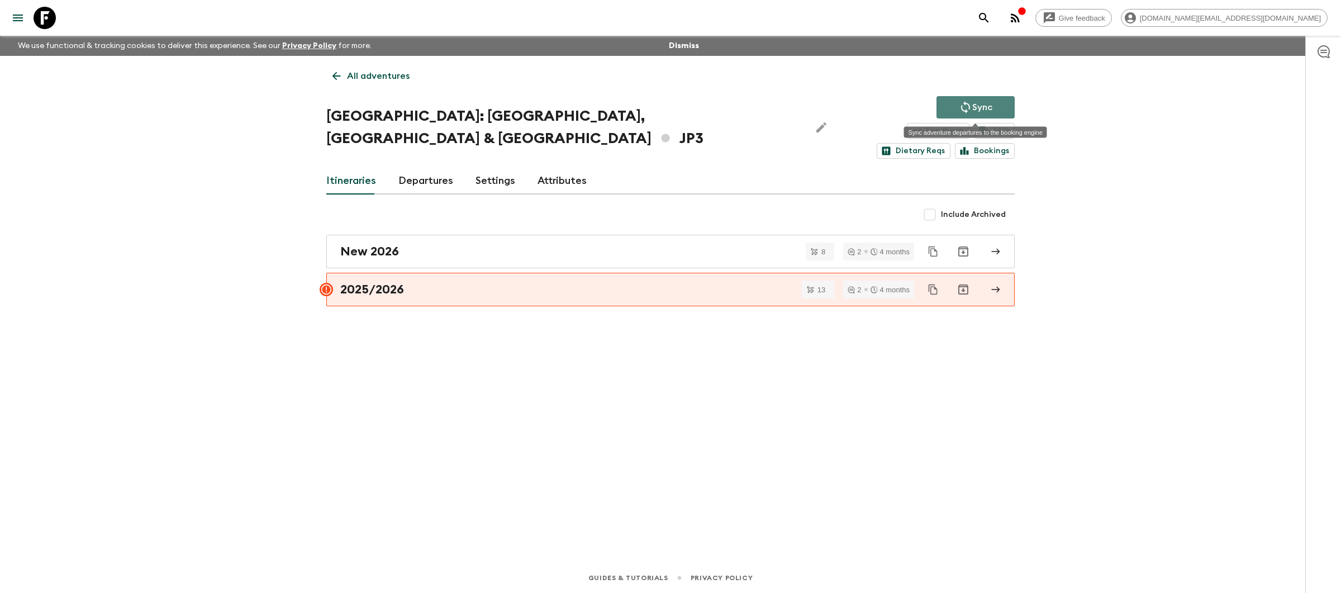
click at [974, 106] on p "Sync" at bounding box center [982, 107] width 20 height 13
click at [984, 107] on p "Sync" at bounding box center [982, 107] width 20 height 13
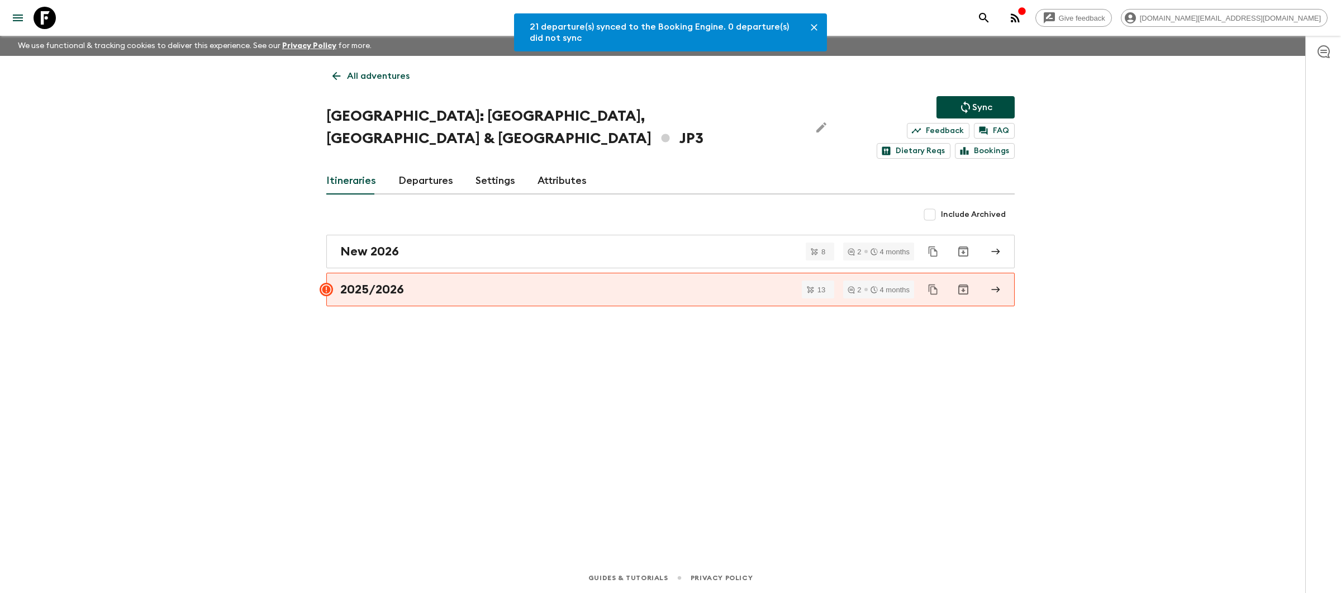
click at [559, 170] on link "Attributes" at bounding box center [562, 181] width 49 height 27
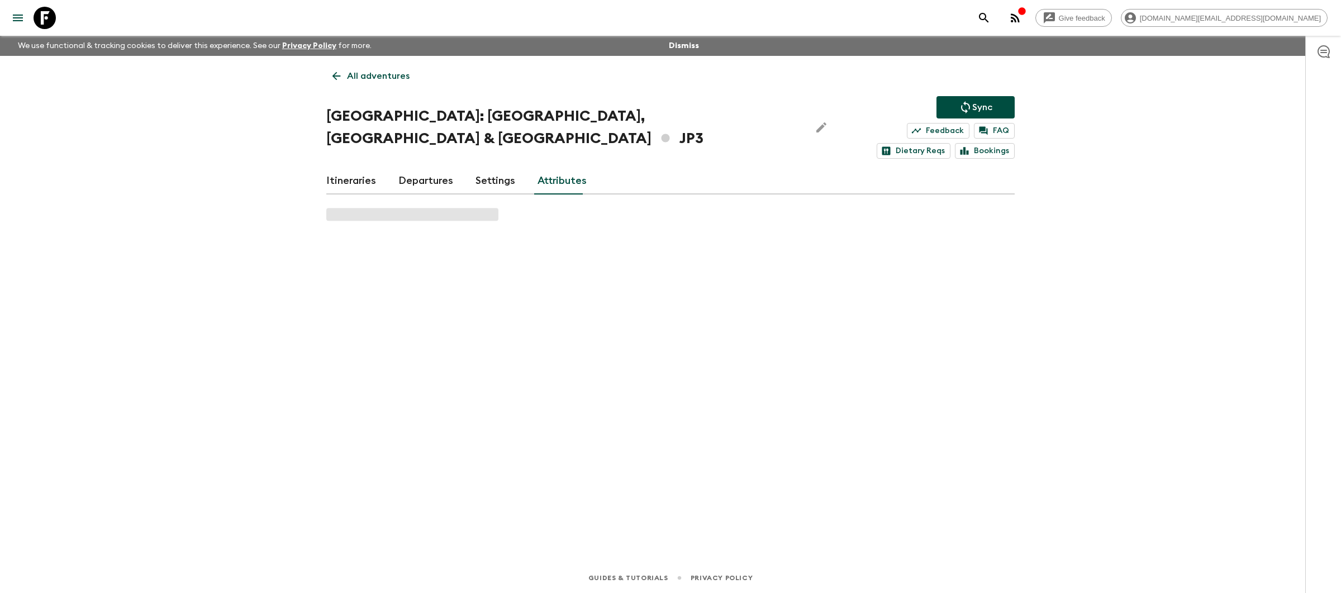
click at [358, 168] on link "Itineraries" at bounding box center [351, 181] width 50 height 27
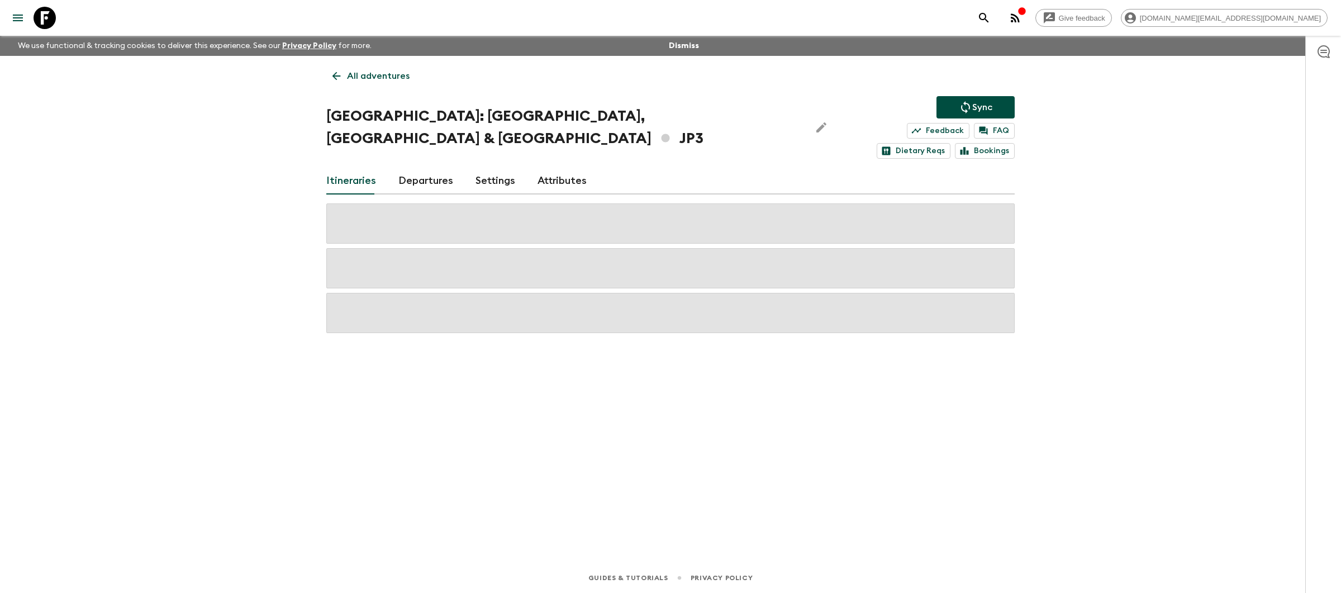
click at [355, 79] on p "All adventures" at bounding box center [378, 75] width 63 height 13
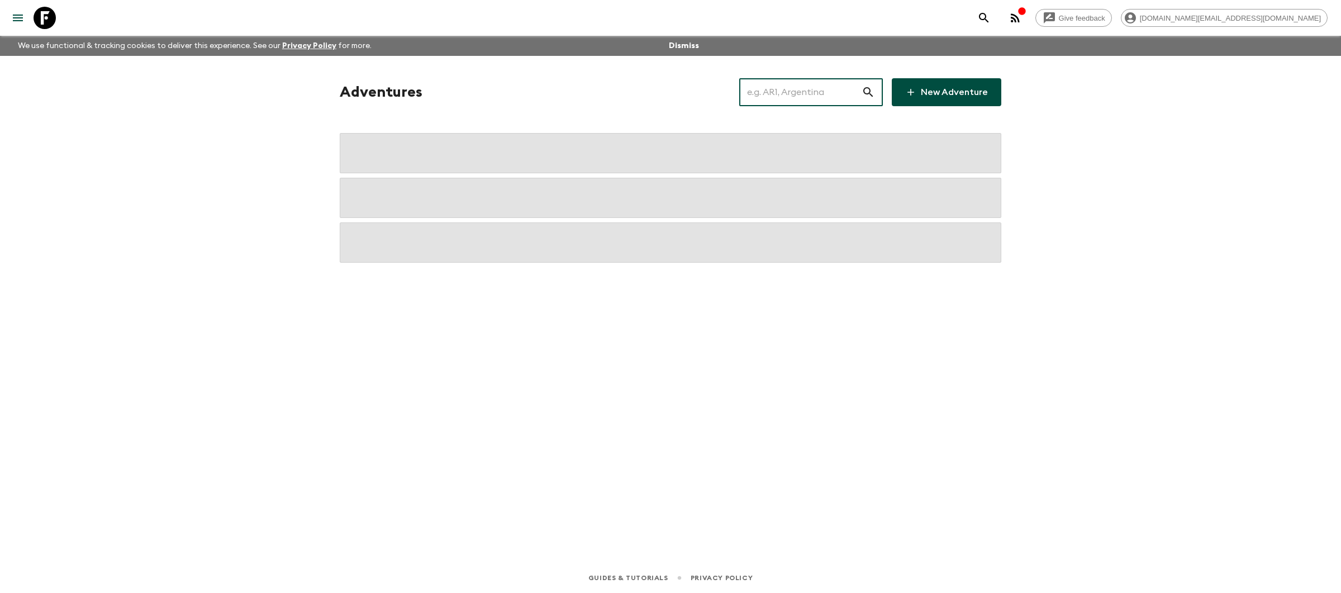
click at [775, 98] on input "text" at bounding box center [800, 92] width 122 height 31
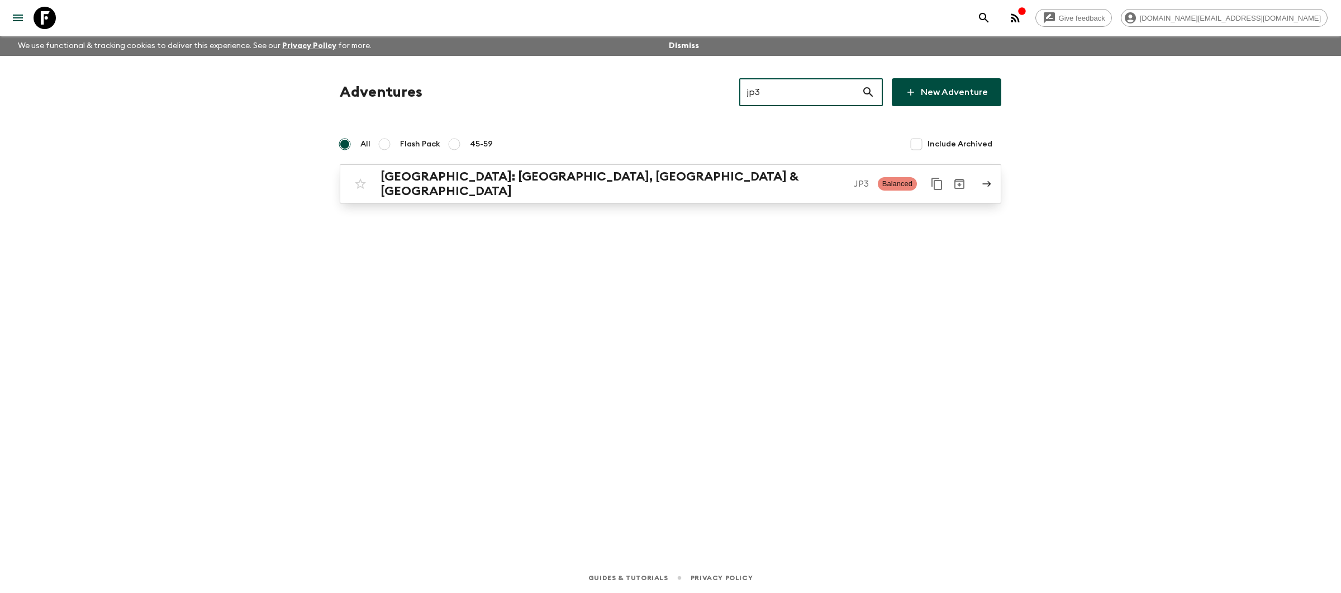
type input "jp3"
click at [854, 179] on p "JP3" at bounding box center [861, 183] width 15 height 13
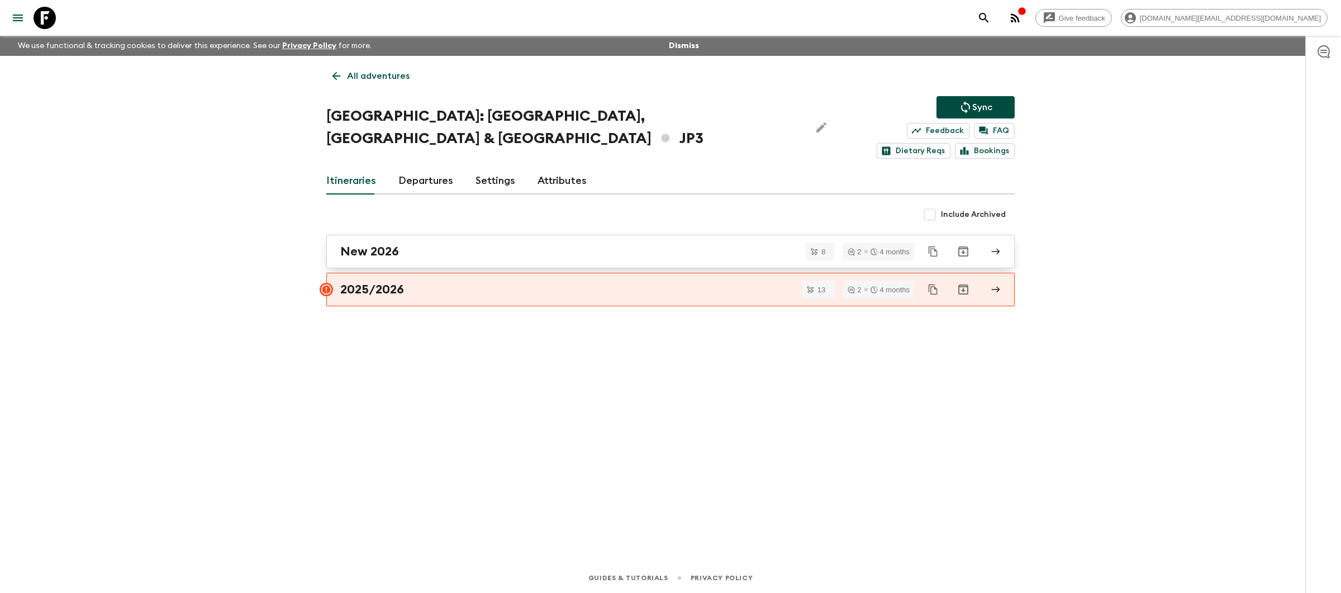
click at [441, 244] on div "New 2026" at bounding box center [659, 251] width 639 height 15
